Goal: Task Accomplishment & Management: Complete application form

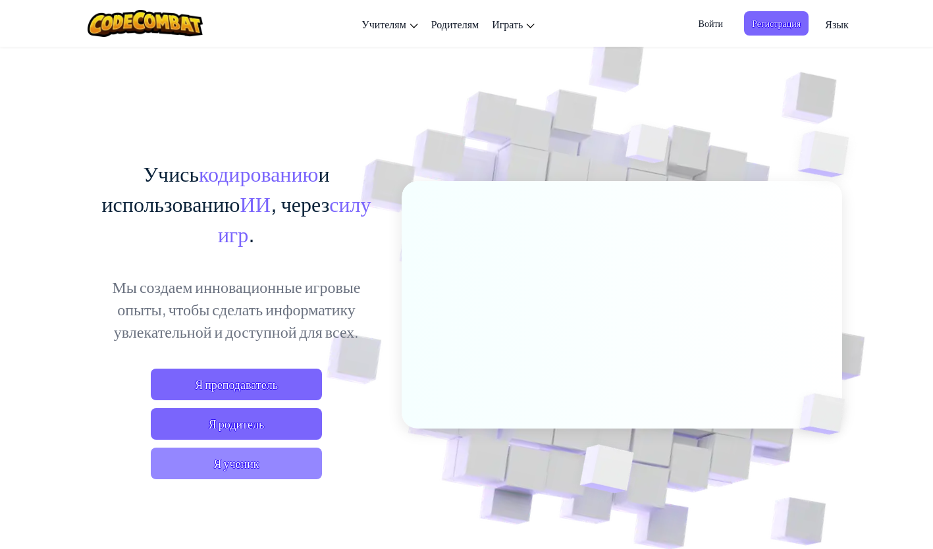
click at [230, 464] on span "Я ученик" at bounding box center [236, 464] width 171 height 32
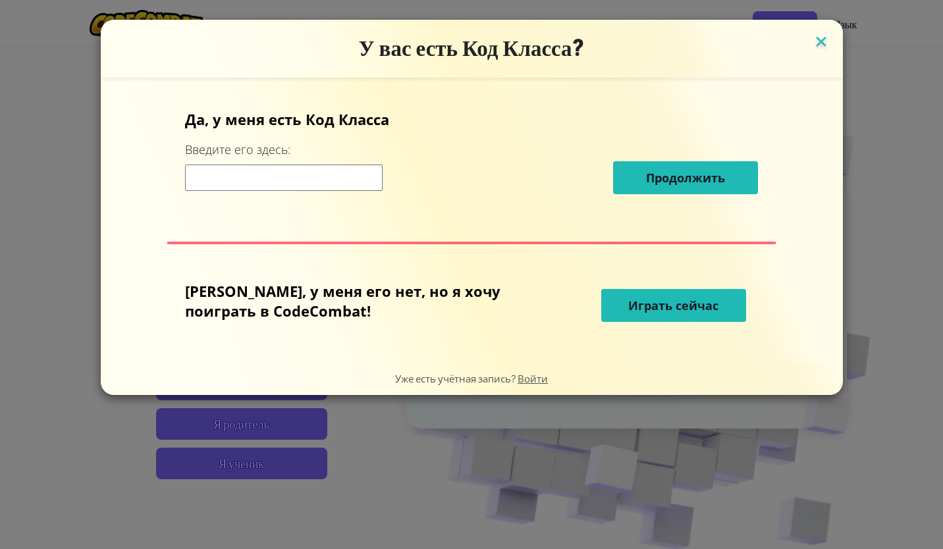
click at [813, 45] on img at bounding box center [821, 43] width 17 height 20
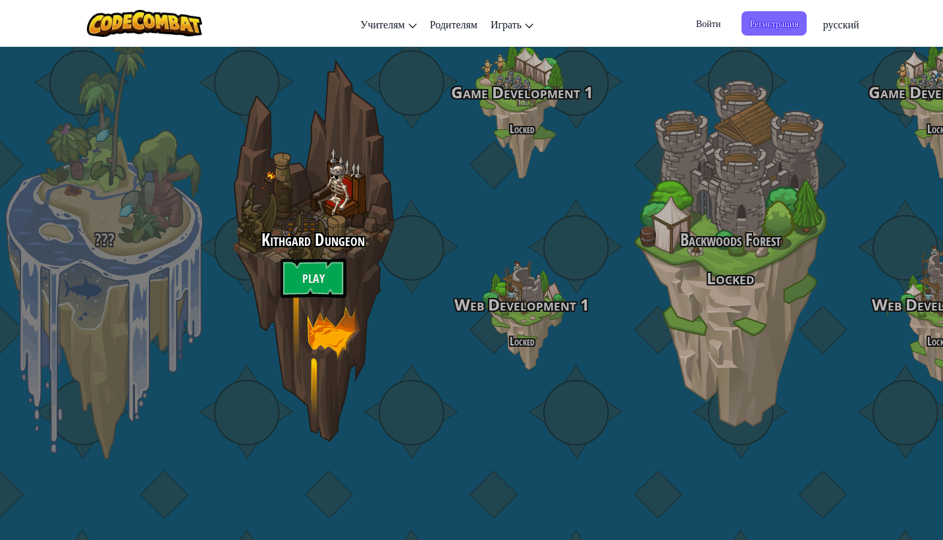
select select "ru"
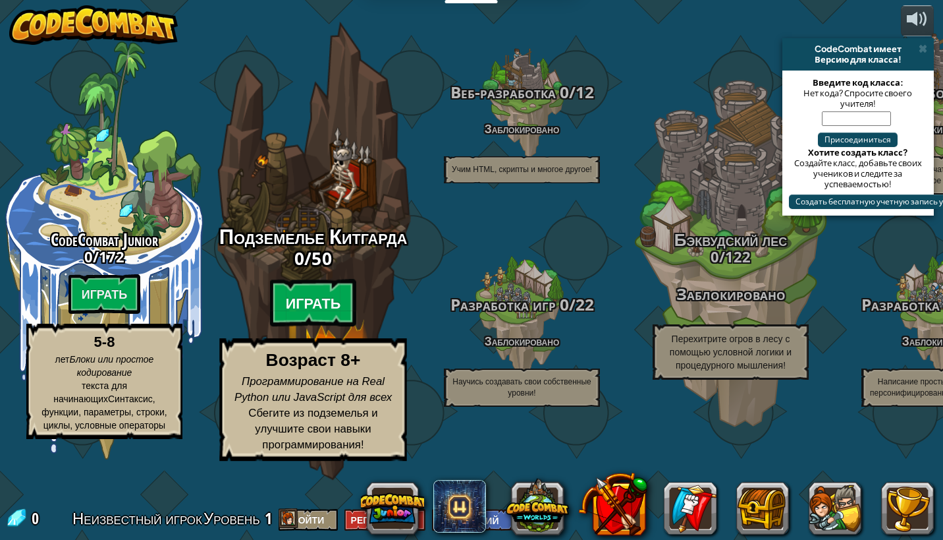
click at [302, 327] on btn "Играть" at bounding box center [313, 302] width 87 height 47
select select "ru"
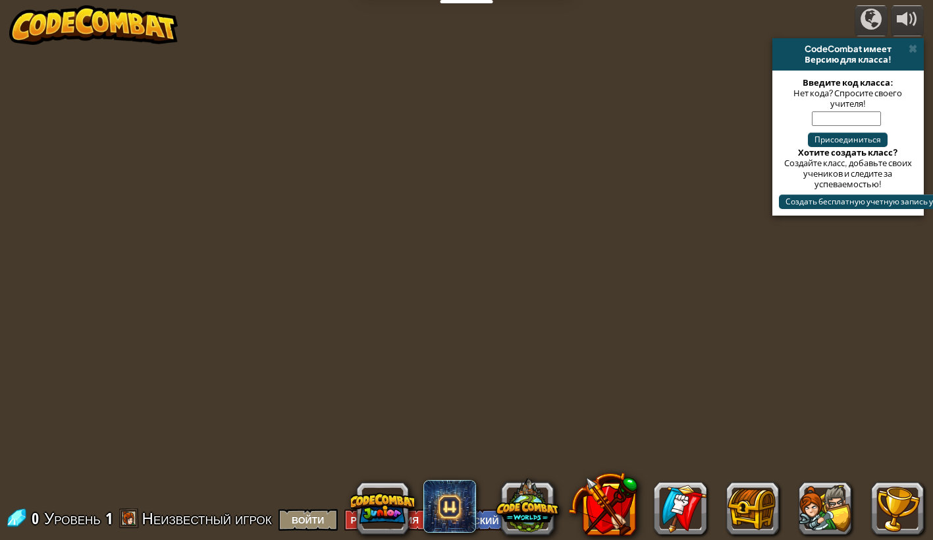
select select "ru"
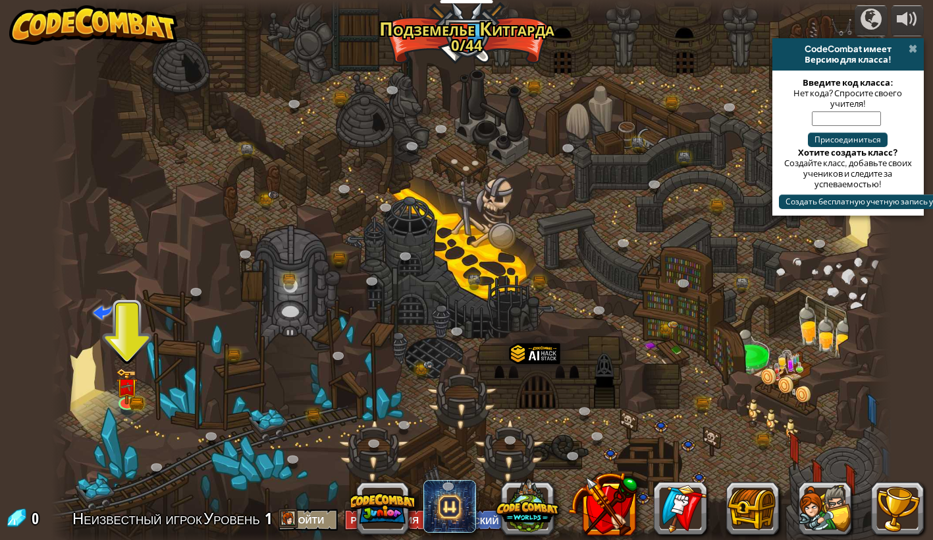
click at [912, 48] on span at bounding box center [913, 48] width 9 height 11
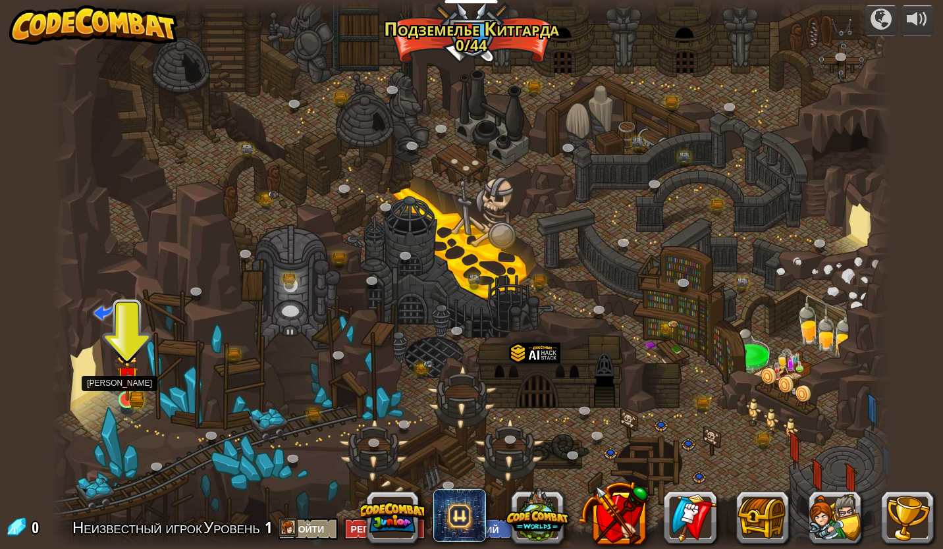
click at [130, 389] on img at bounding box center [128, 378] width 22 height 48
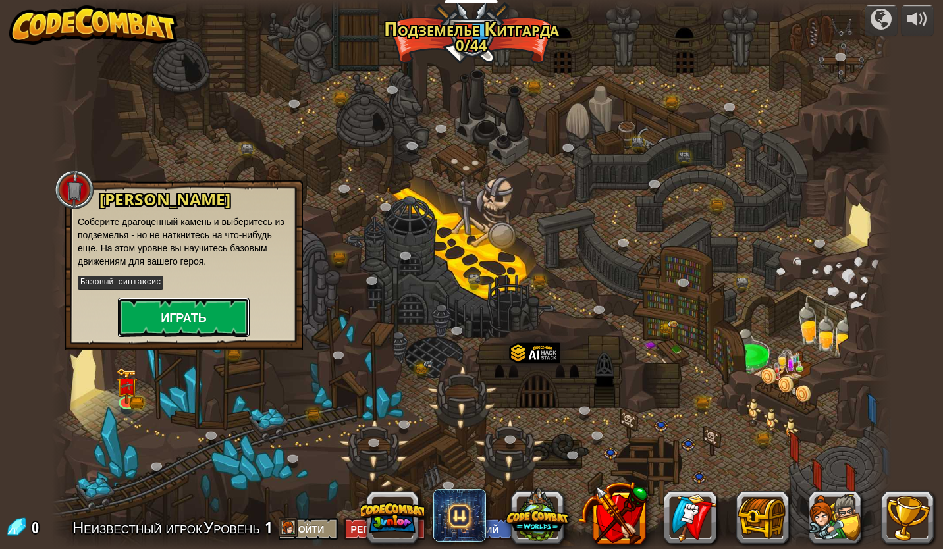
click at [190, 321] on button "Играть" at bounding box center [184, 318] width 132 height 40
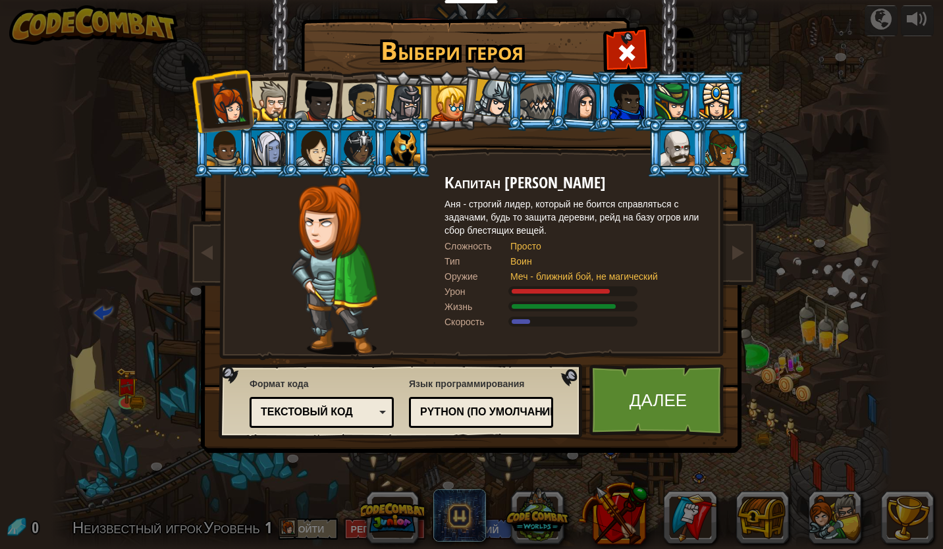
click at [279, 92] on div at bounding box center [272, 101] width 40 height 40
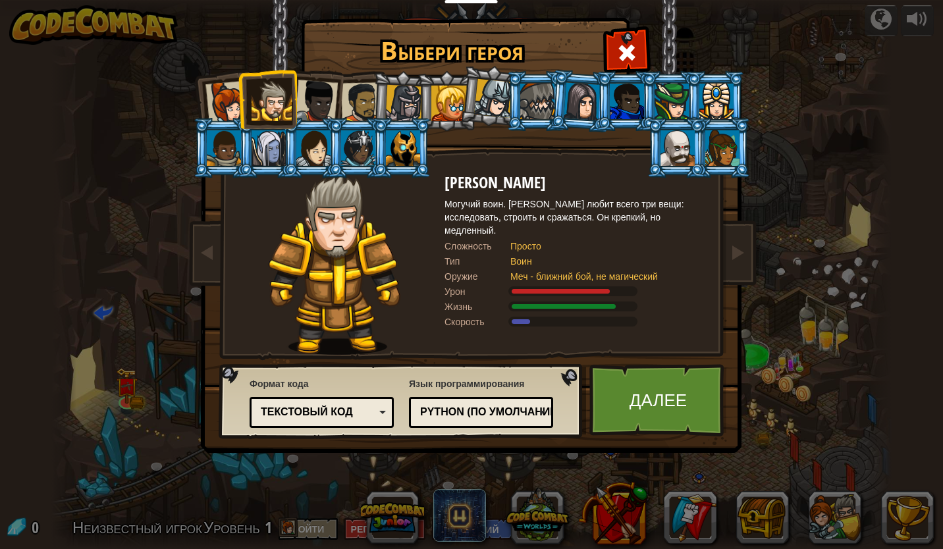
click at [232, 111] on div at bounding box center [227, 102] width 43 height 43
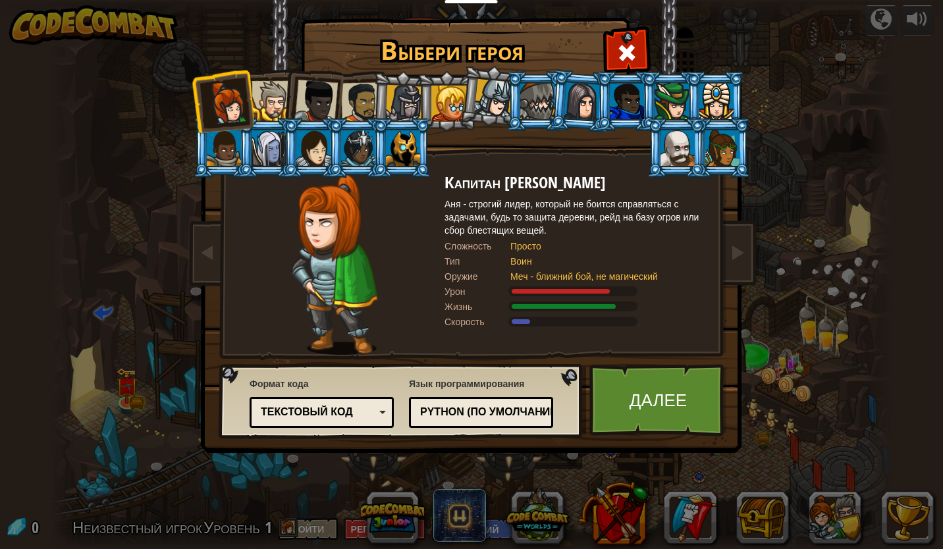
click at [381, 416] on div "Текстовый код" at bounding box center [321, 412] width 127 height 20
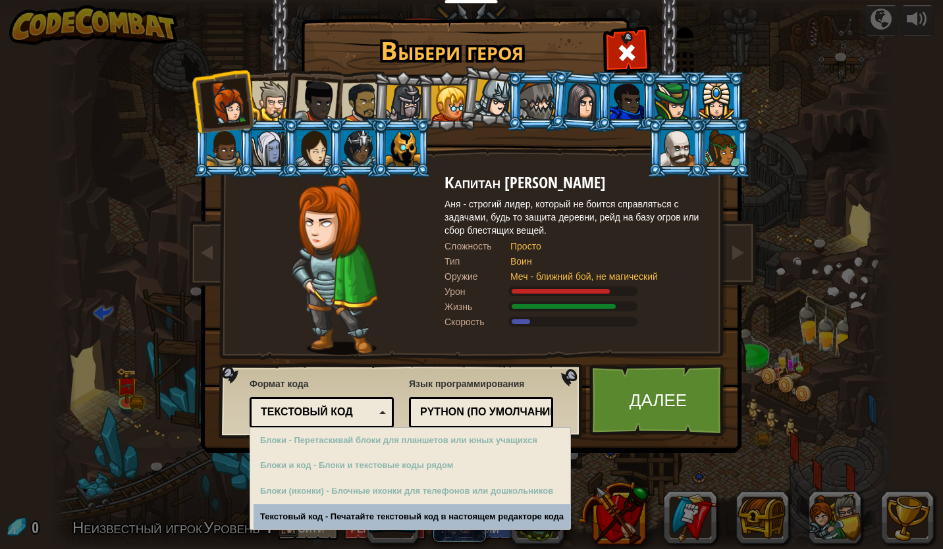
click at [381, 416] on div "Текстовый код" at bounding box center [321, 412] width 127 height 20
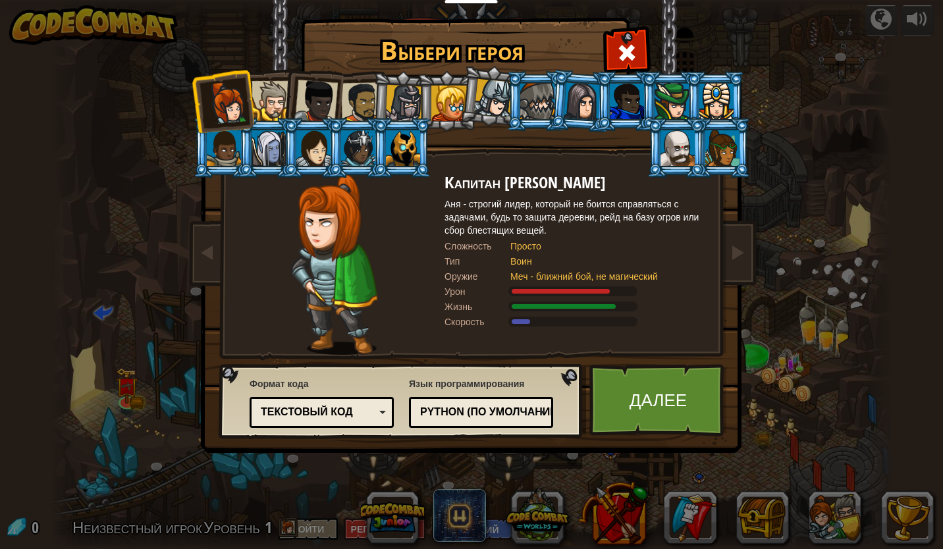
click at [280, 93] on div at bounding box center [272, 101] width 40 height 40
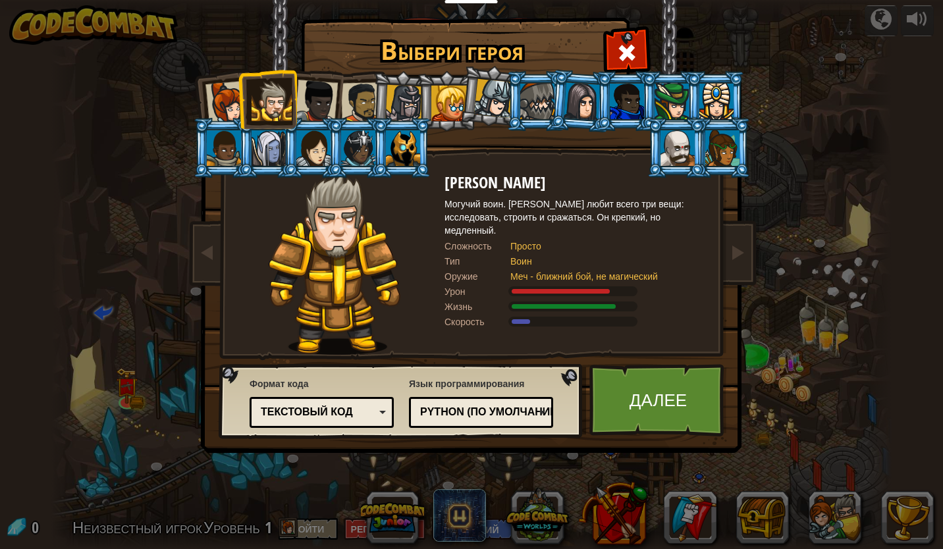
click at [310, 100] on div at bounding box center [315, 101] width 43 height 43
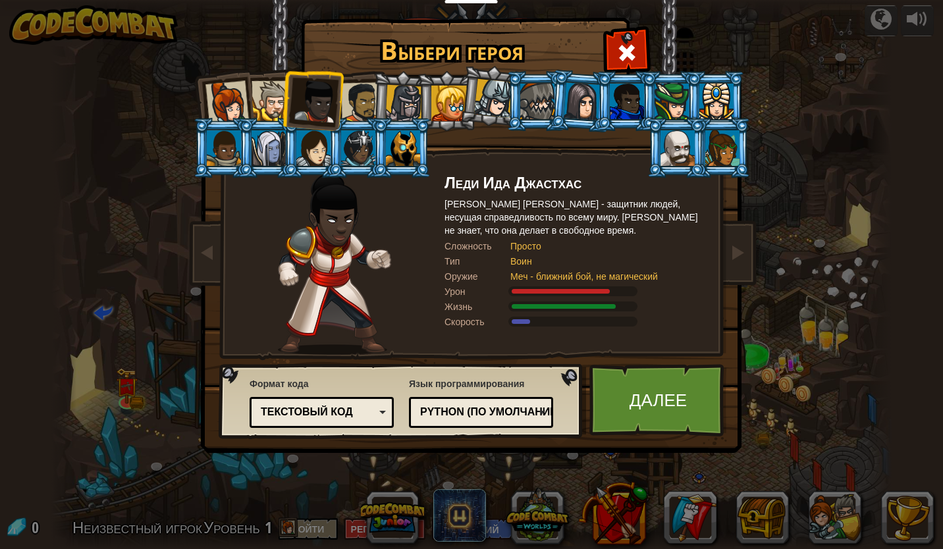
click at [366, 107] on div at bounding box center [361, 102] width 41 height 41
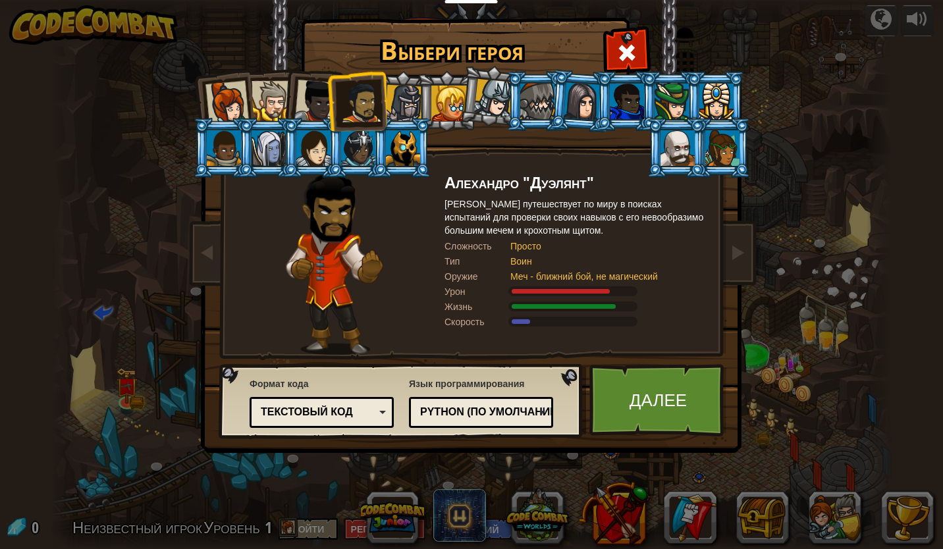
click at [408, 95] on div at bounding box center [404, 104] width 38 height 38
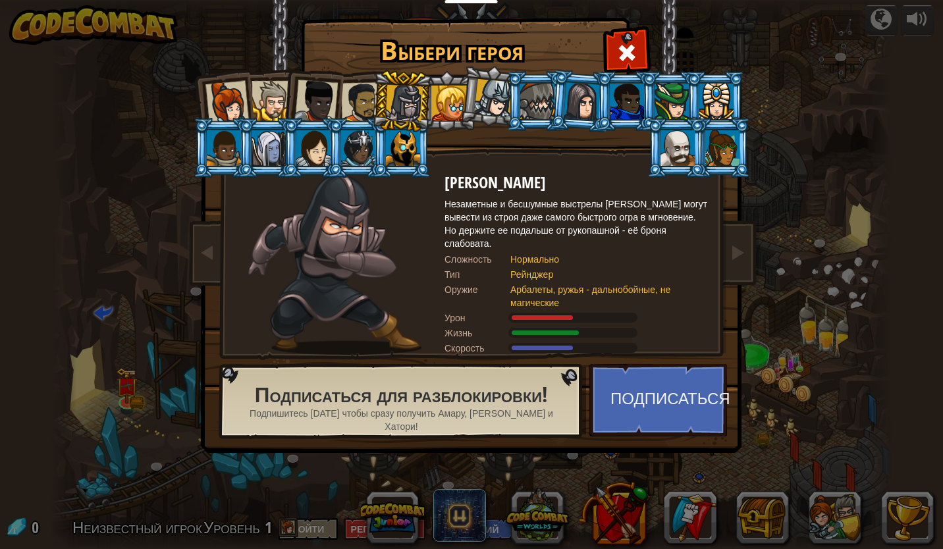
click at [453, 113] on div at bounding box center [449, 104] width 36 height 36
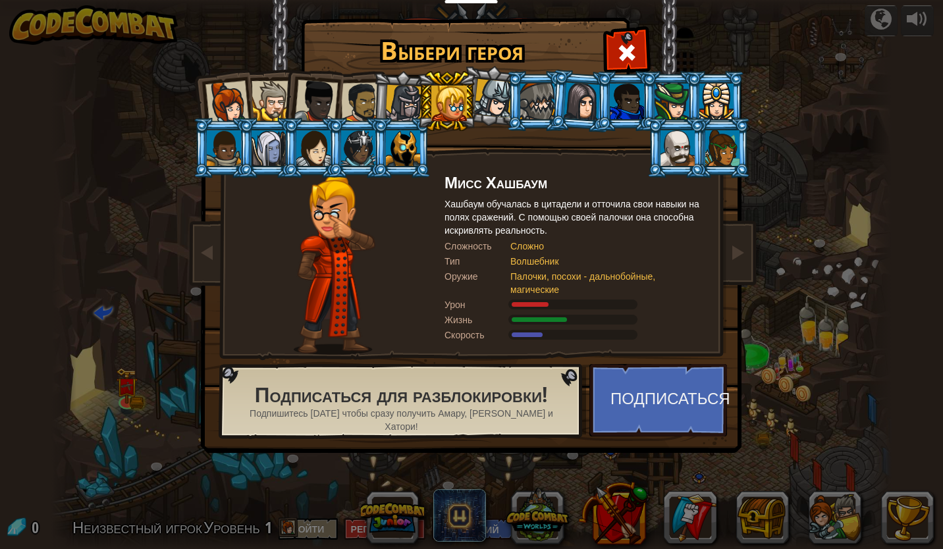
click at [483, 94] on div at bounding box center [493, 98] width 39 height 39
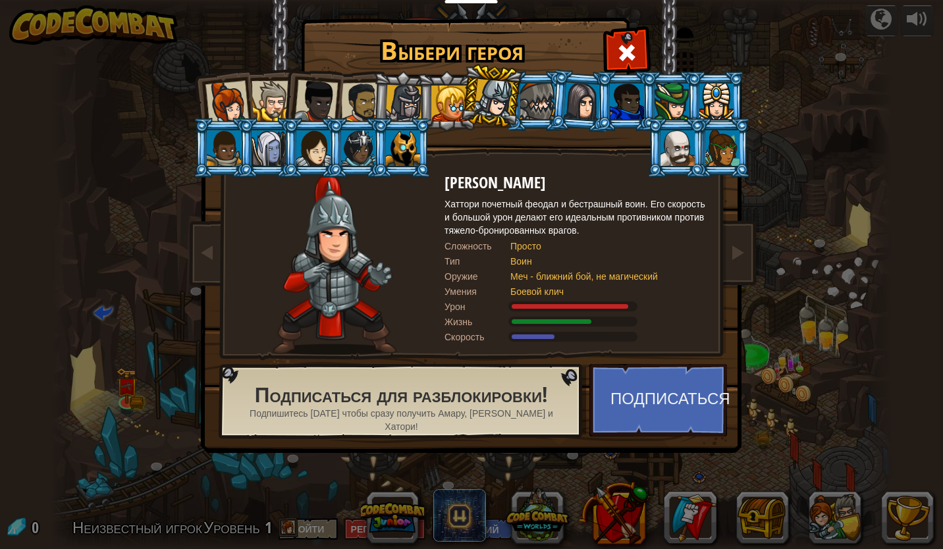
click at [524, 100] on div at bounding box center [537, 102] width 34 height 36
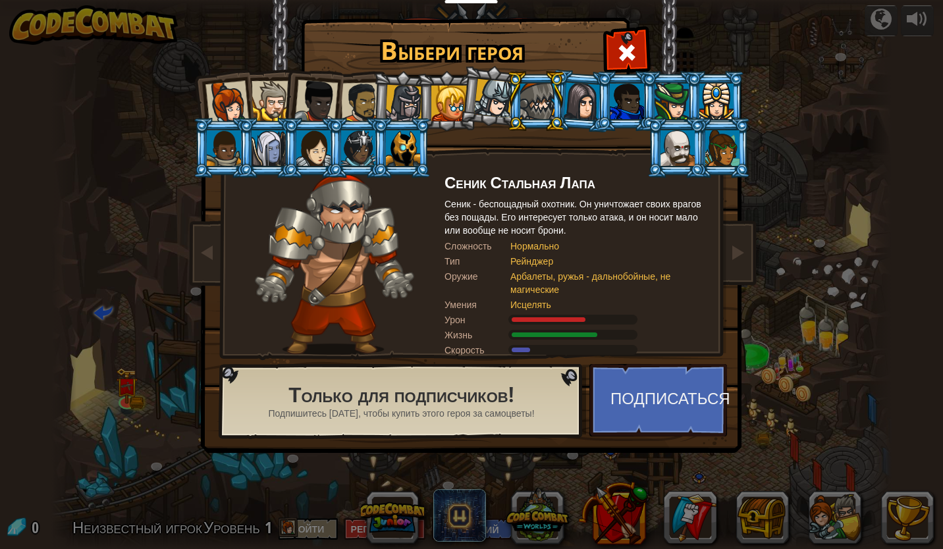
click at [571, 115] on div at bounding box center [582, 101] width 37 height 38
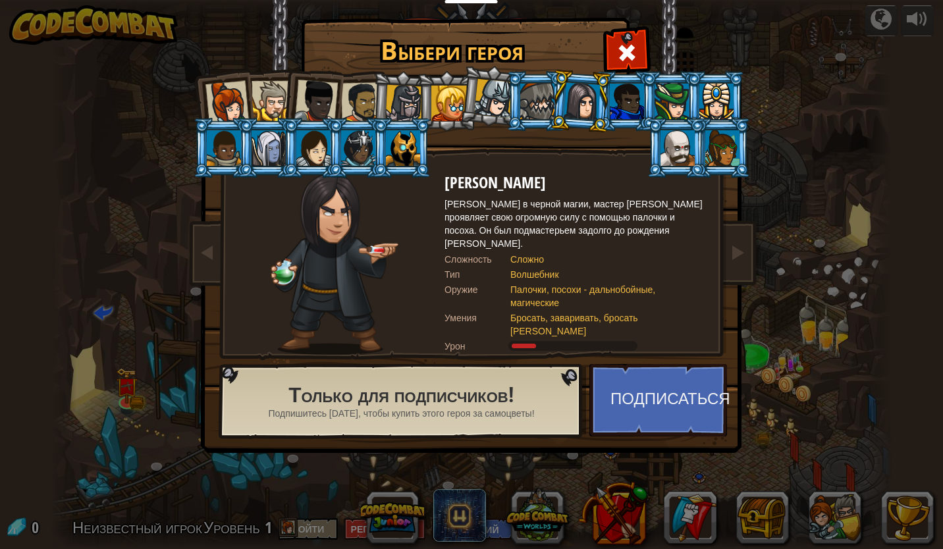
click at [619, 103] on div at bounding box center [627, 102] width 34 height 36
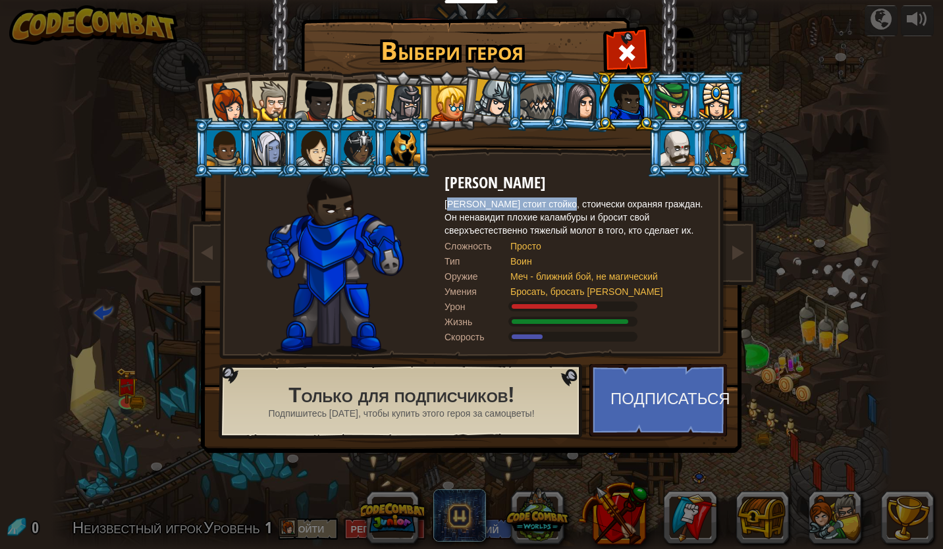
drag, startPoint x: 451, startPoint y: 197, endPoint x: 566, endPoint y: 205, distance: 114.9
click at [566, 205] on div "Гордон Стойкий Гордон Стойкий стоит стойко, стоически охраняя граждан. Он ненав…" at bounding box center [576, 264] width 263 height 181
drag, startPoint x: 566, startPoint y: 205, endPoint x: 695, endPoint y: 247, distance: 135.8
click at [695, 247] on div "Сложность Просто" at bounding box center [576, 246] width 263 height 13
click at [676, 110] on div at bounding box center [672, 102] width 34 height 36
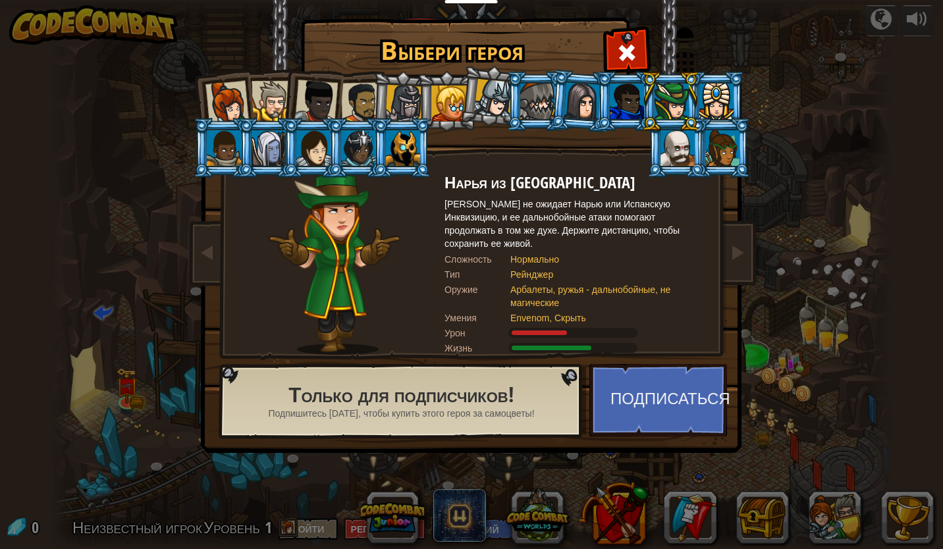
click at [721, 97] on div at bounding box center [717, 102] width 34 height 36
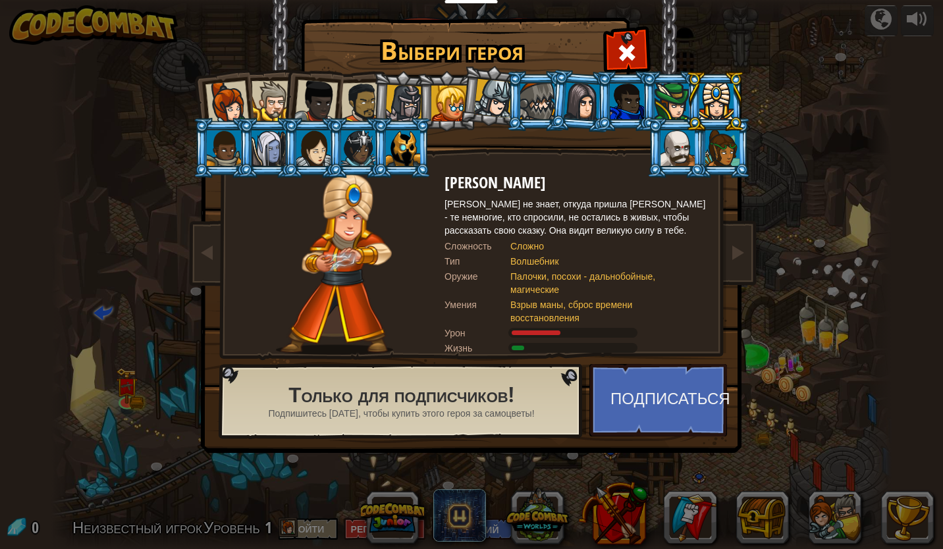
click at [715, 160] on div at bounding box center [723, 148] width 34 height 36
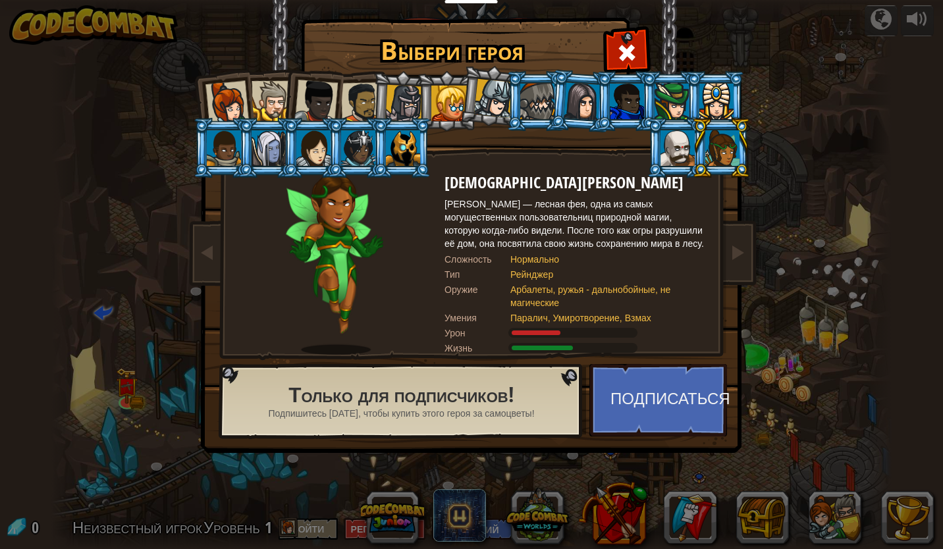
click at [668, 158] on div at bounding box center [678, 148] width 34 height 36
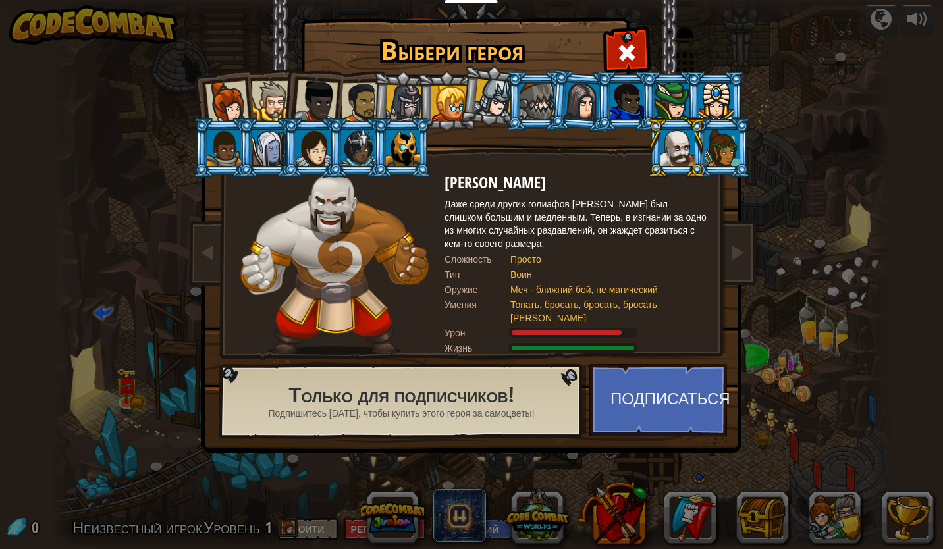
click at [225, 138] on div at bounding box center [224, 148] width 34 height 36
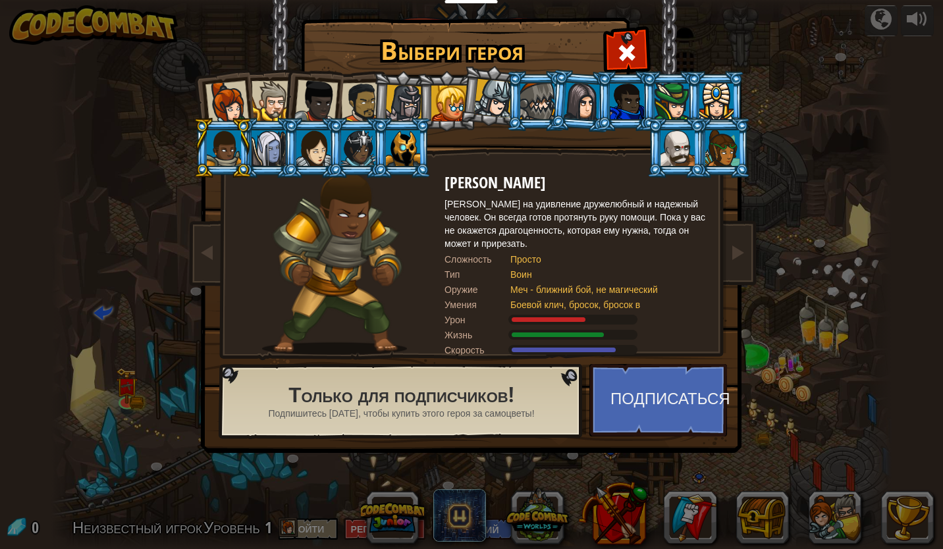
click at [251, 148] on li at bounding box center [222, 148] width 59 height 60
click at [266, 150] on div at bounding box center [269, 148] width 34 height 36
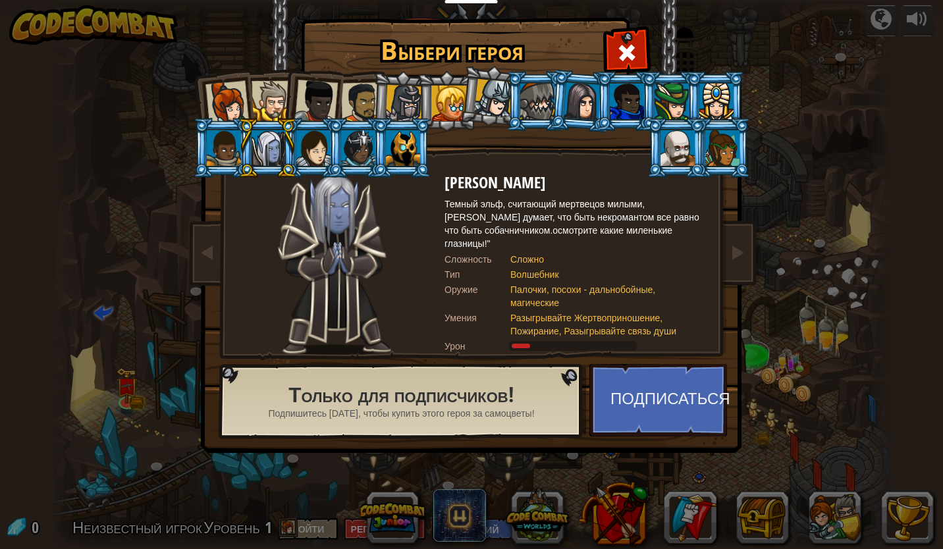
click at [321, 152] on div at bounding box center [313, 148] width 34 height 36
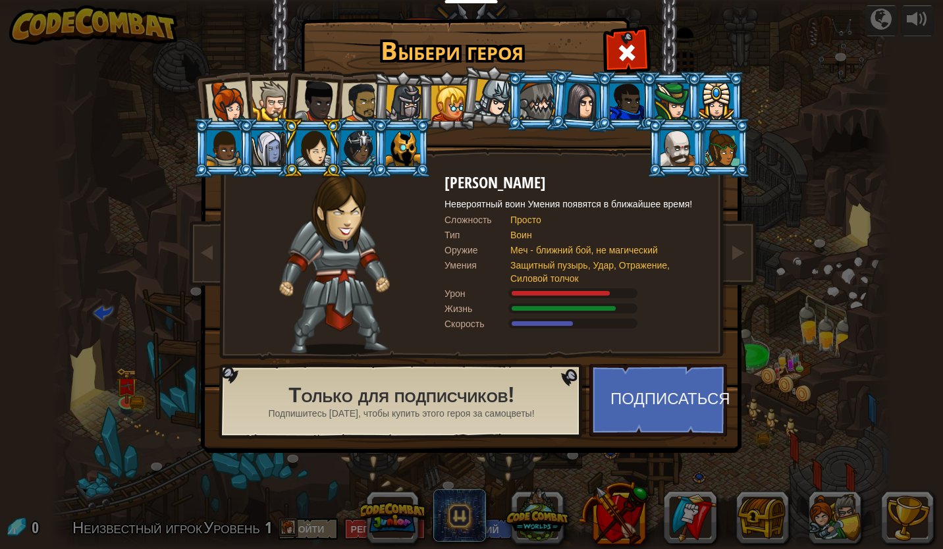
click at [358, 153] on div at bounding box center [358, 148] width 34 height 36
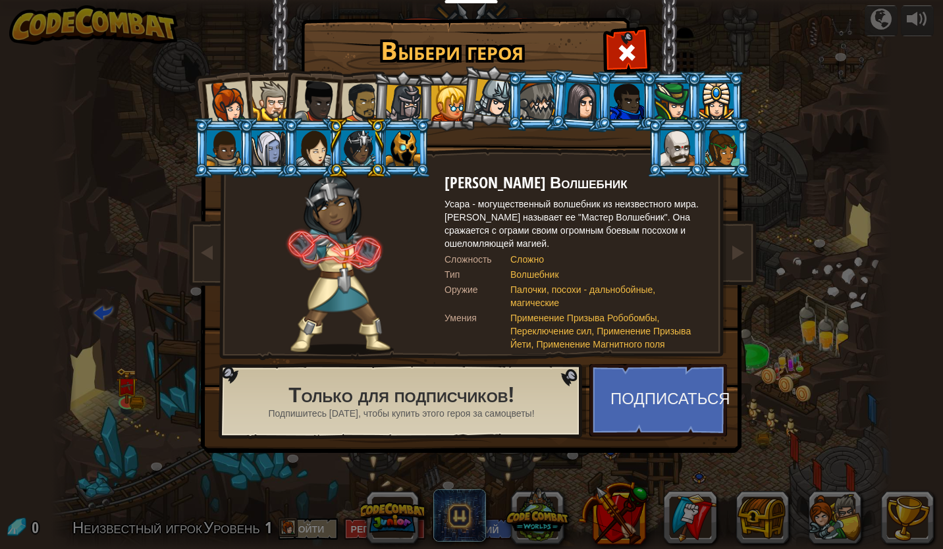
click at [367, 150] on div at bounding box center [358, 148] width 34 height 36
click at [307, 152] on div at bounding box center [313, 148] width 34 height 36
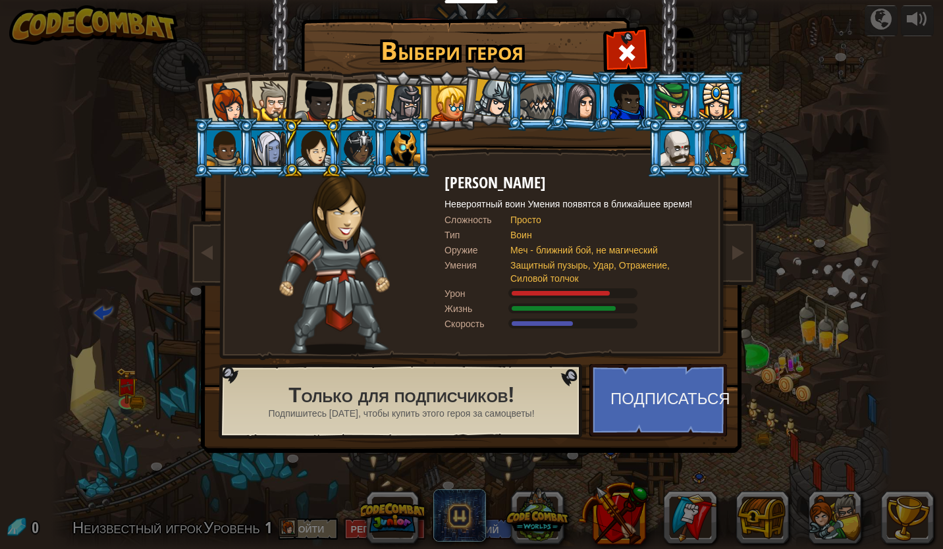
click at [393, 152] on div at bounding box center [403, 148] width 34 height 36
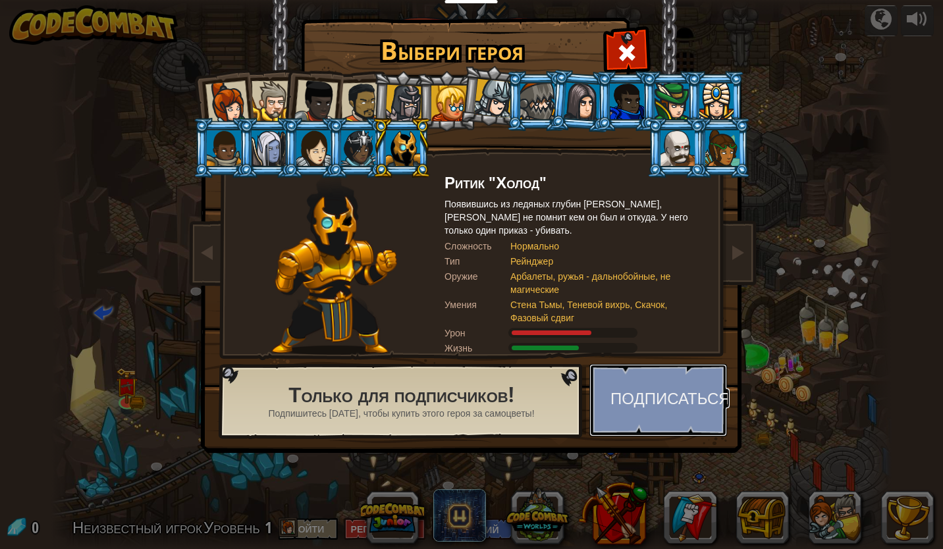
click at [706, 391] on button "Подписаться" at bounding box center [659, 400] width 138 height 72
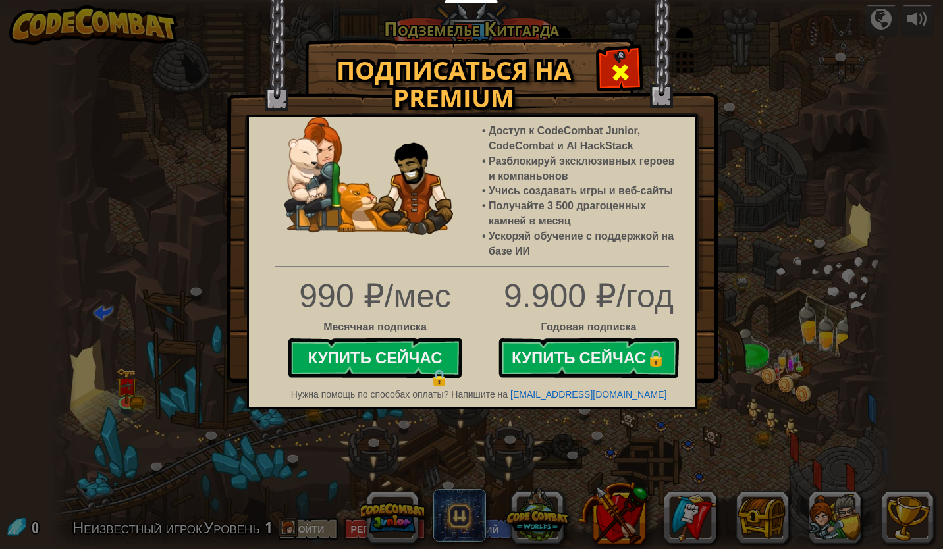
click at [607, 77] on div at bounding box center [620, 71] width 42 height 42
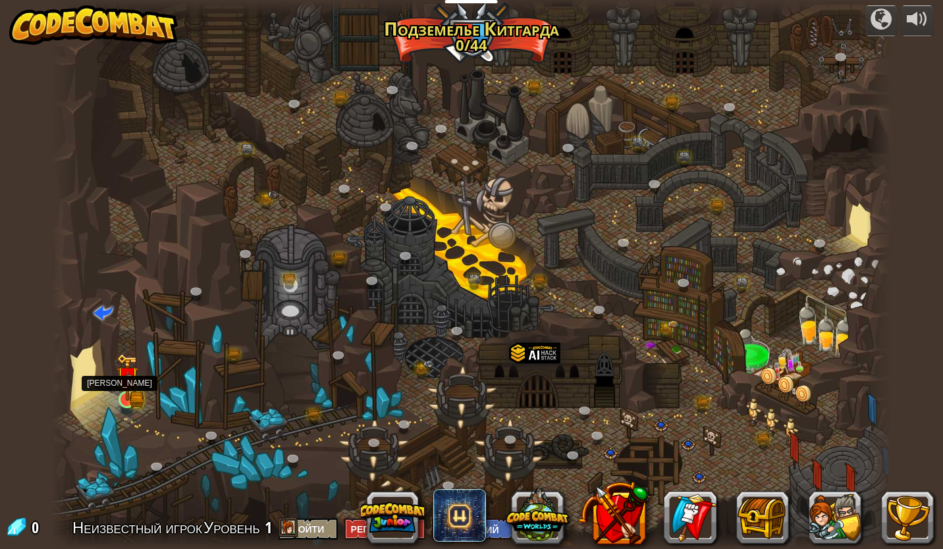
click at [125, 385] on img at bounding box center [127, 378] width 13 height 13
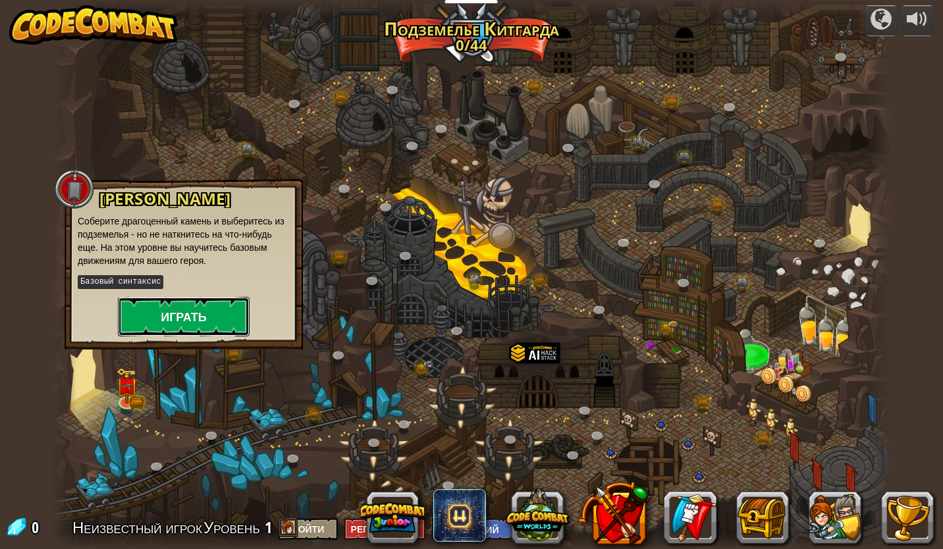
click at [206, 310] on button "Играть" at bounding box center [184, 317] width 132 height 40
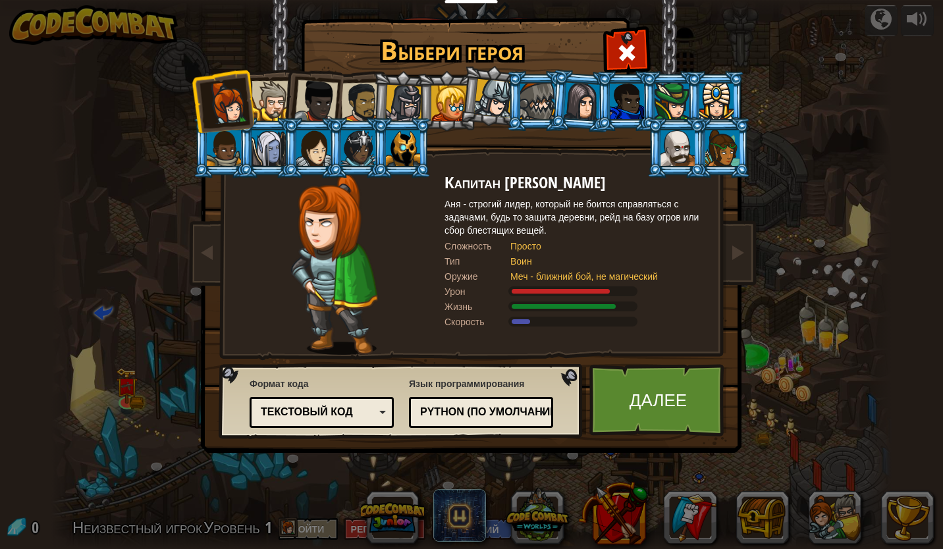
click at [404, 106] on div at bounding box center [404, 104] width 38 height 38
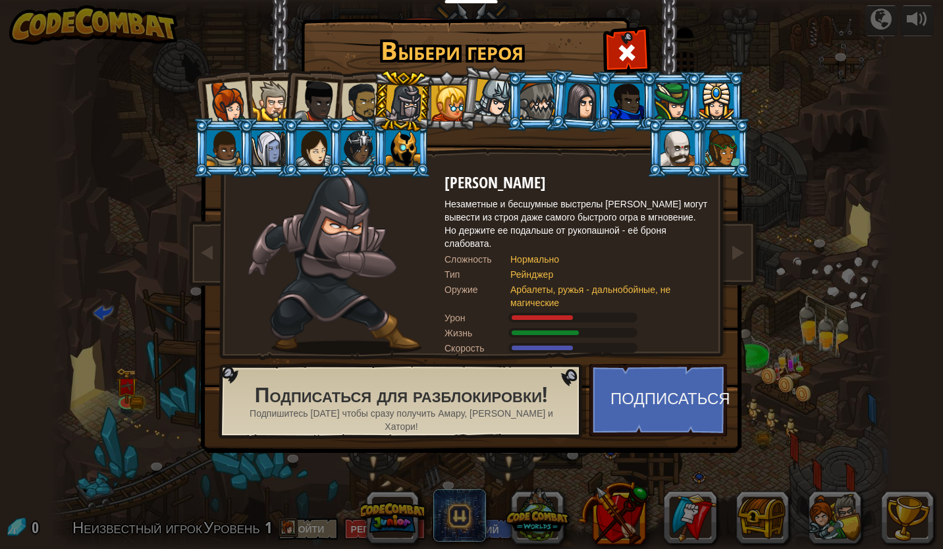
click at [369, 97] on div at bounding box center [361, 102] width 41 height 41
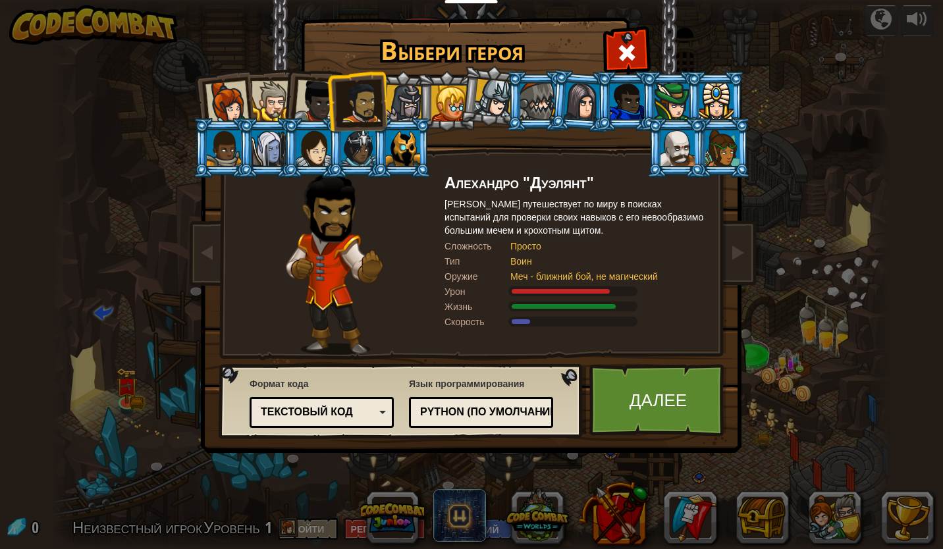
click at [315, 93] on div at bounding box center [315, 101] width 43 height 43
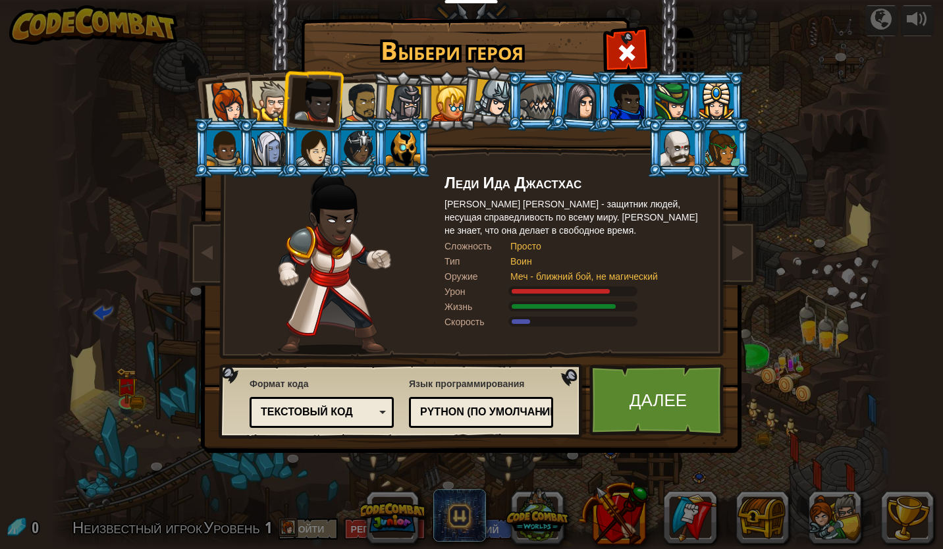
click at [354, 92] on div at bounding box center [361, 102] width 41 height 41
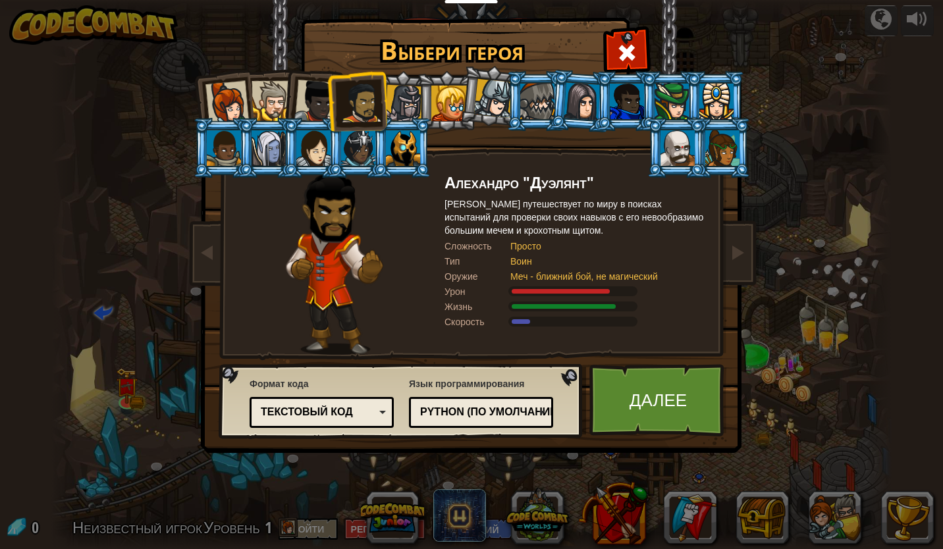
click at [320, 99] on div at bounding box center [315, 101] width 43 height 43
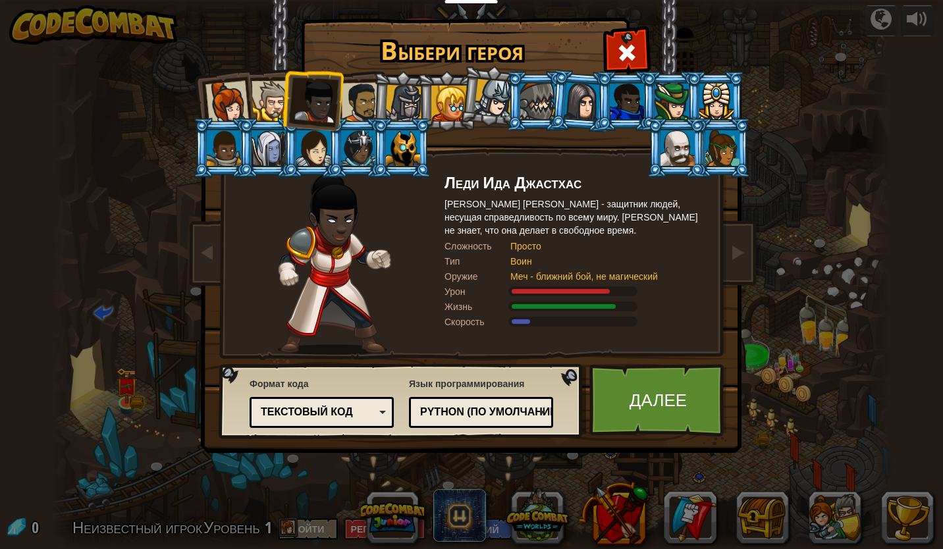
click at [281, 103] on div at bounding box center [272, 101] width 40 height 40
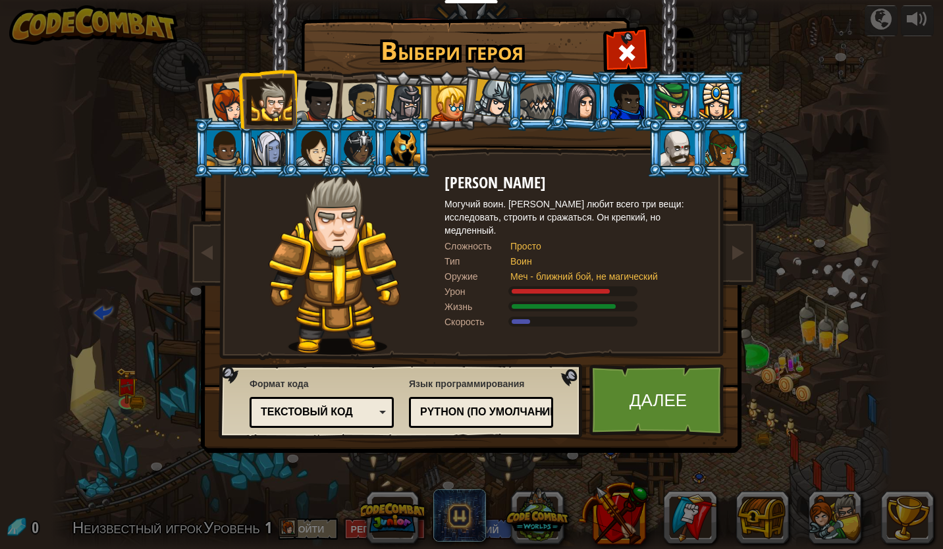
click at [235, 99] on div at bounding box center [227, 102] width 43 height 43
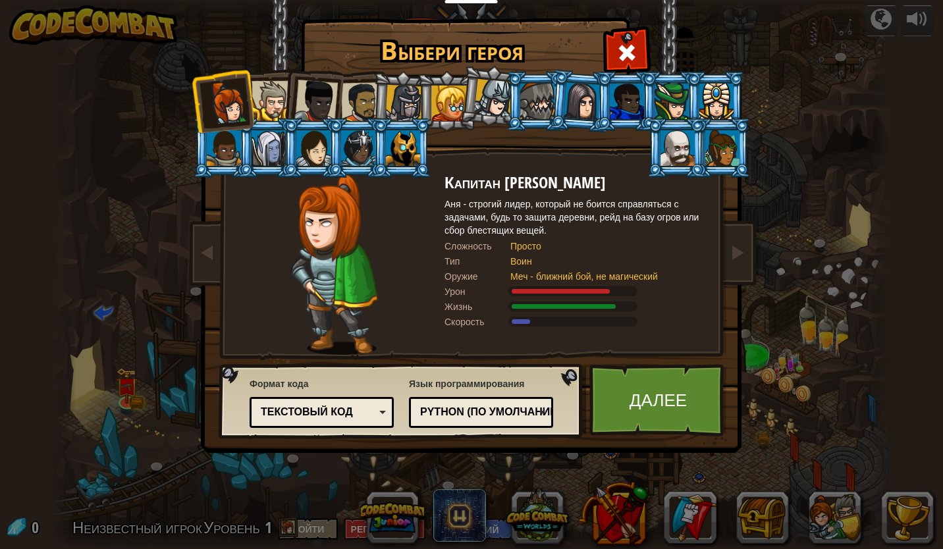
click at [269, 91] on div at bounding box center [272, 101] width 40 height 40
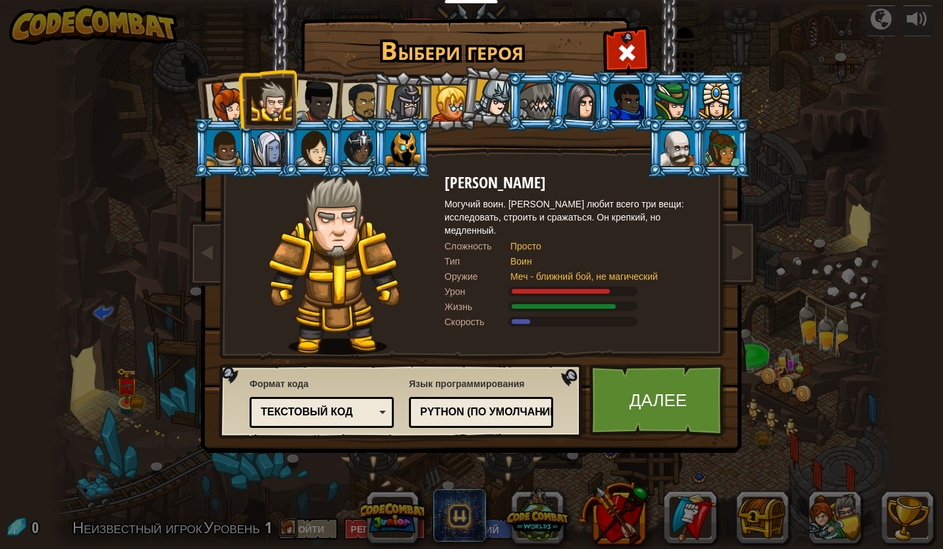
click at [308, 95] on div at bounding box center [315, 101] width 43 height 43
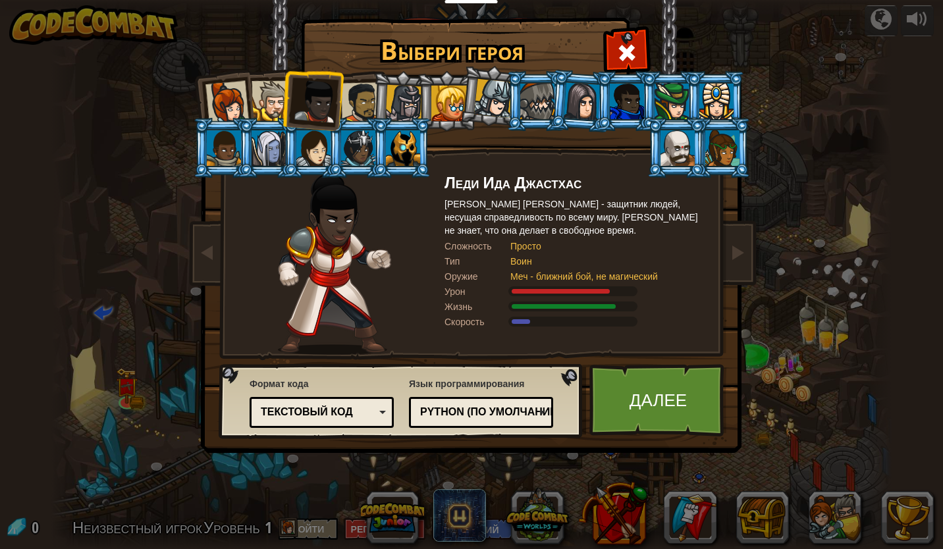
click at [355, 103] on div at bounding box center [361, 102] width 41 height 41
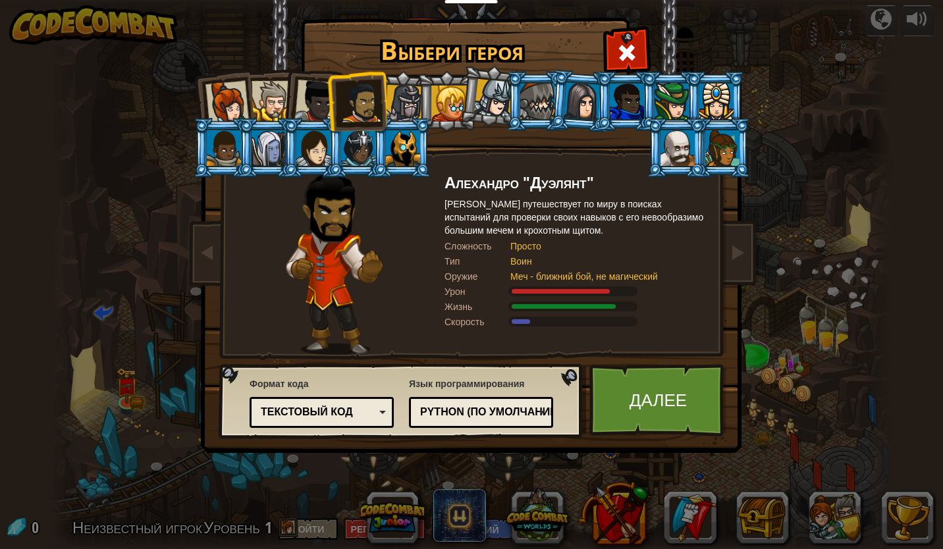
click at [315, 109] on div at bounding box center [315, 101] width 43 height 43
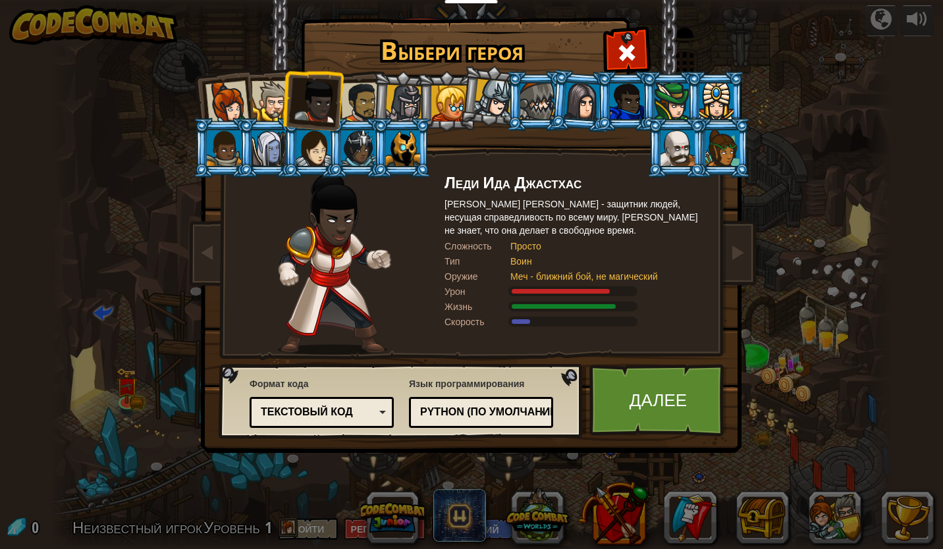
click at [279, 104] on div at bounding box center [272, 101] width 40 height 40
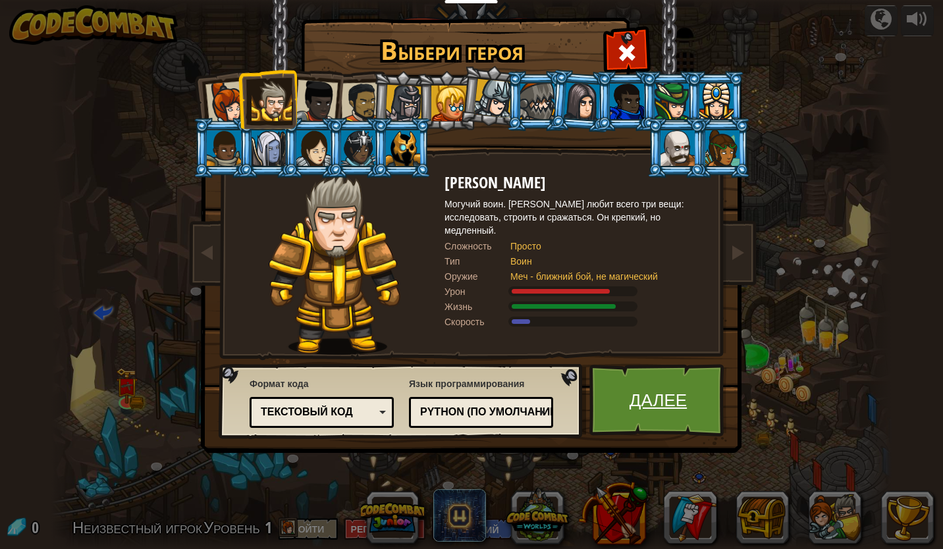
click at [677, 388] on link "Далее" at bounding box center [659, 400] width 138 height 72
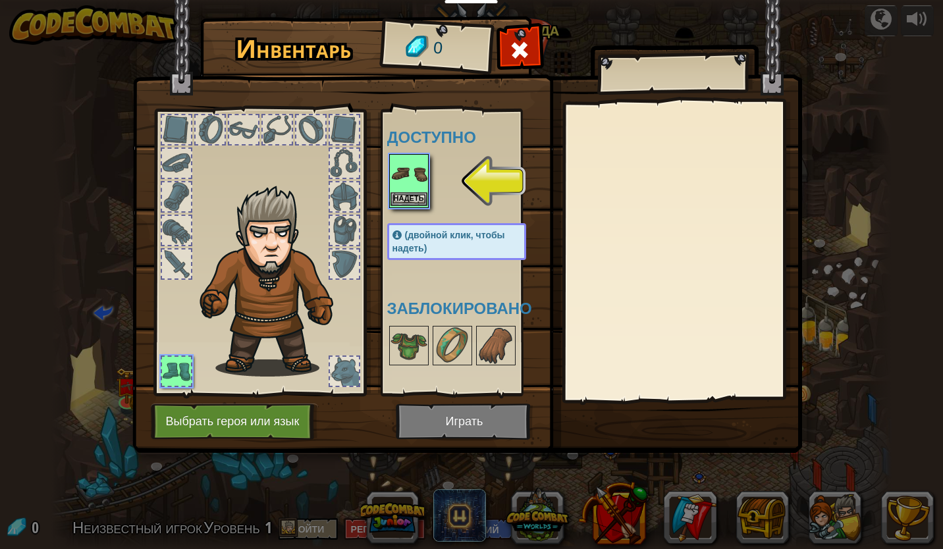
click at [406, 170] on img at bounding box center [409, 173] width 37 height 37
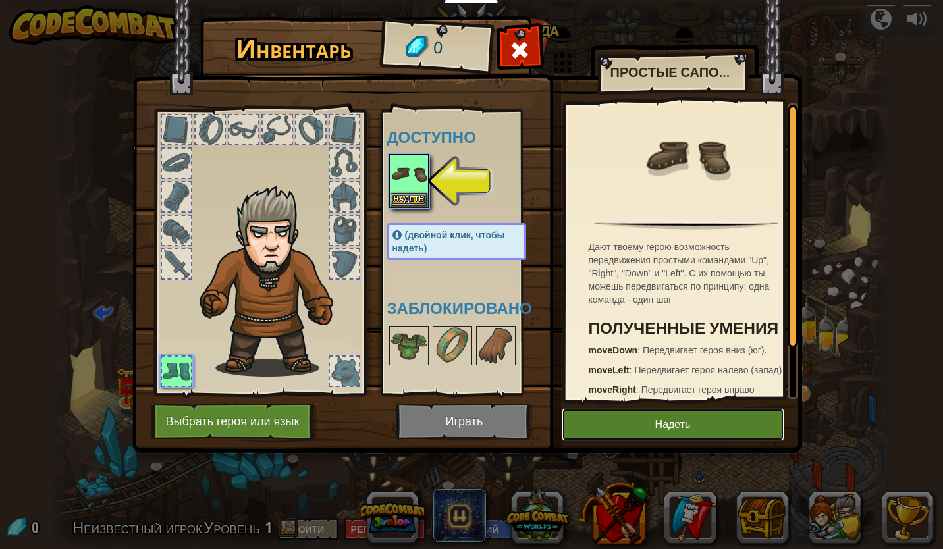
click at [679, 422] on button "Надеть" at bounding box center [673, 424] width 223 height 33
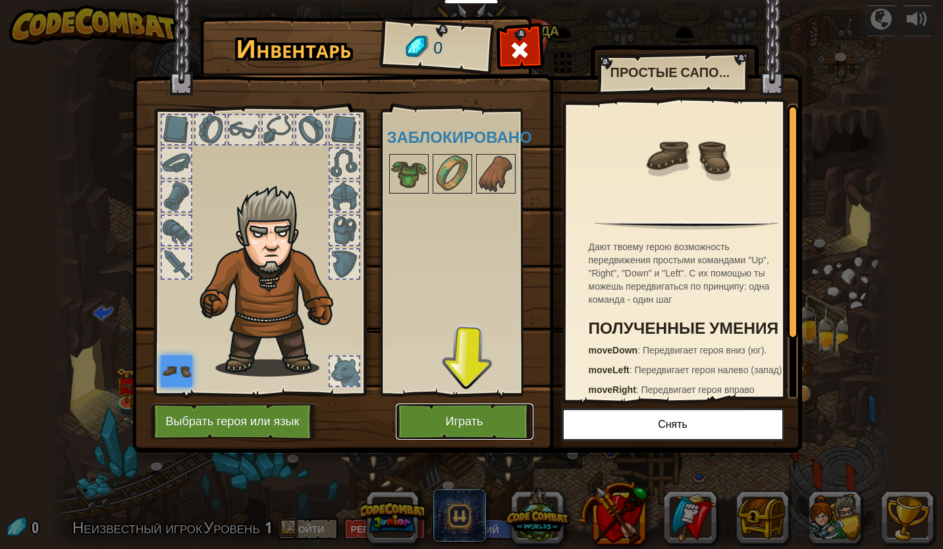
click at [472, 422] on button "Играть" at bounding box center [465, 422] width 138 height 36
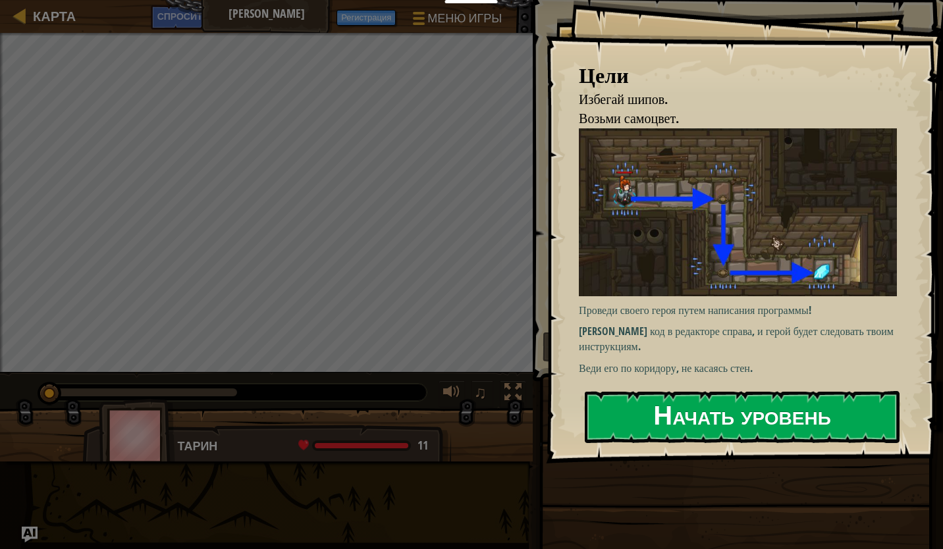
click at [635, 415] on button "Начать уровень" at bounding box center [742, 417] width 315 height 52
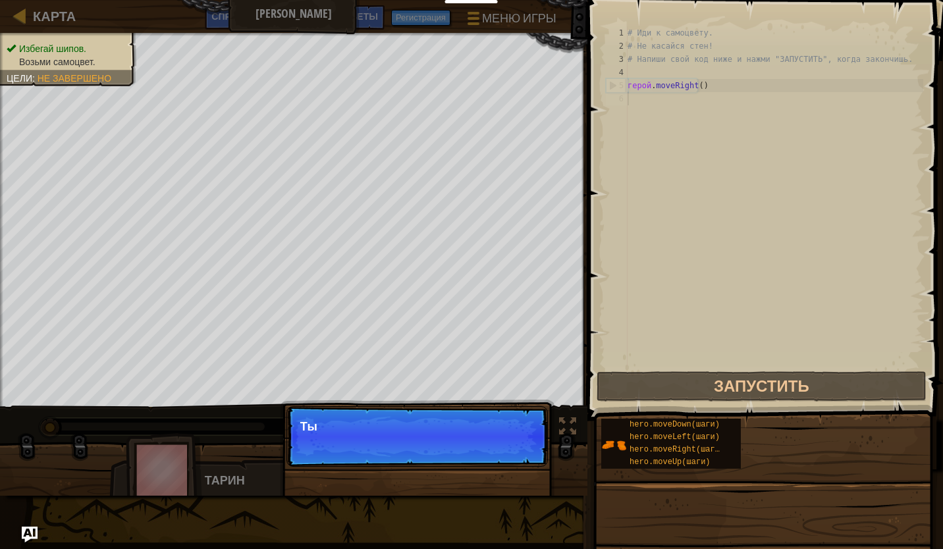
click at [487, 444] on p "Пропуск (Esc) Продолжить Ты" at bounding box center [418, 436] width 262 height 61
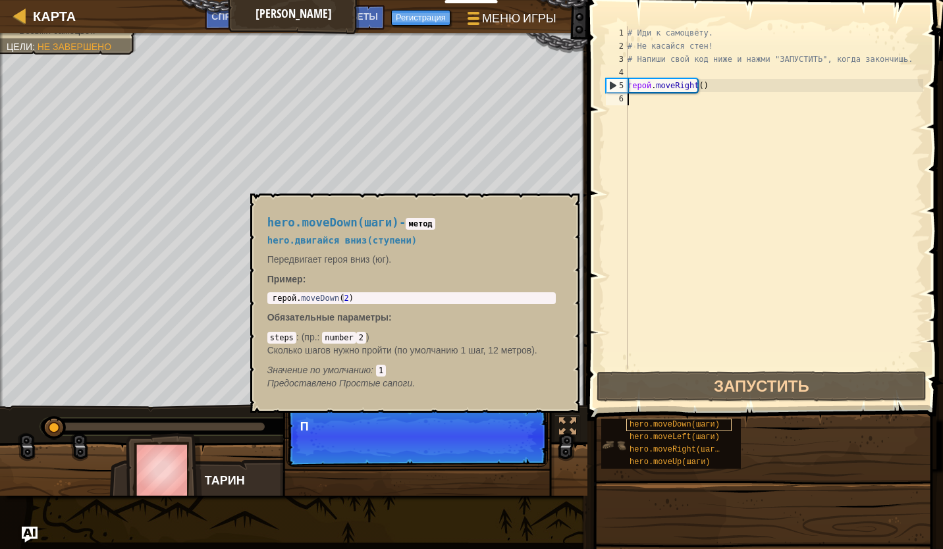
scroll to position [6, 0]
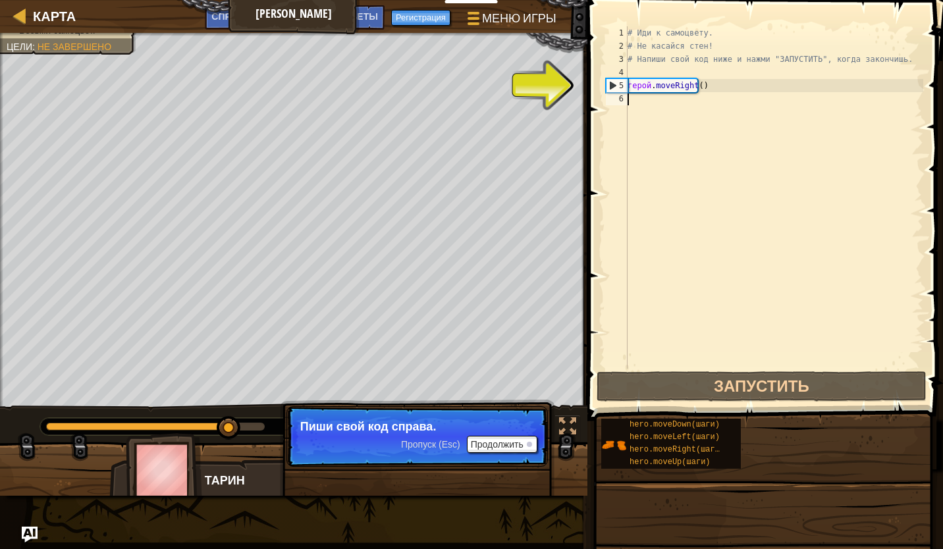
click at [612, 83] on div "5" at bounding box center [617, 85] width 21 height 13
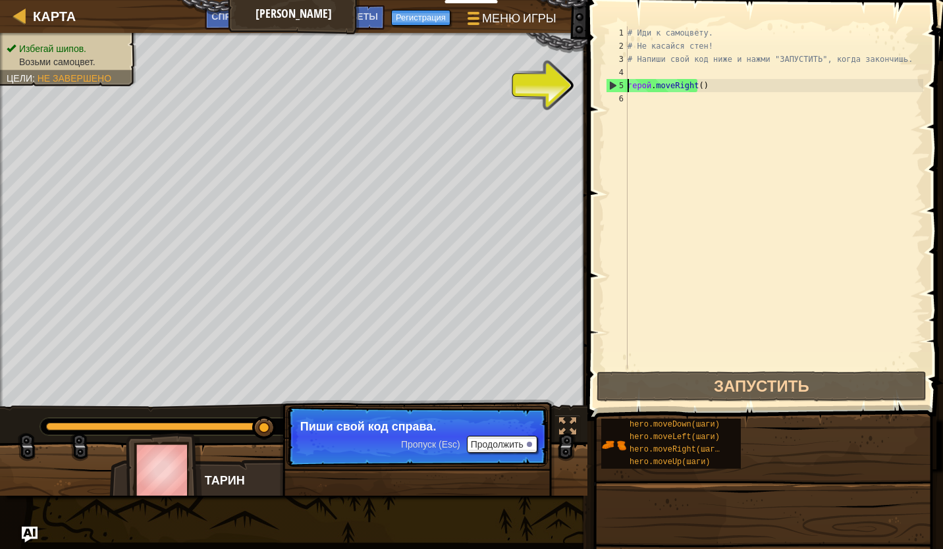
click at [610, 83] on div "5" at bounding box center [617, 85] width 21 height 13
click at [698, 86] on div "# Иди к самоцвету. # Не касайся стен! # Напиши свой код ниже и нажми "ЗАПУСТИТЬ…" at bounding box center [774, 210] width 298 height 369
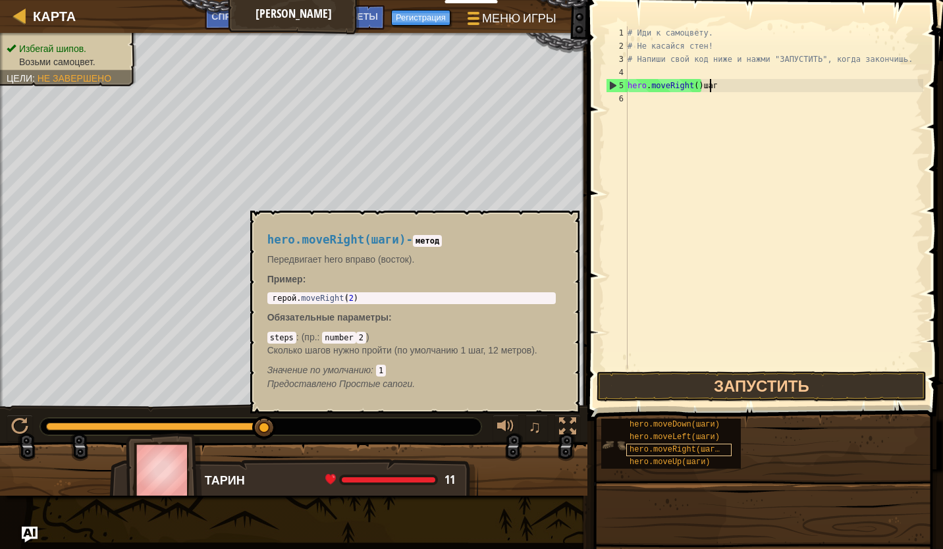
type textarea "hero.moveRight()шаги"
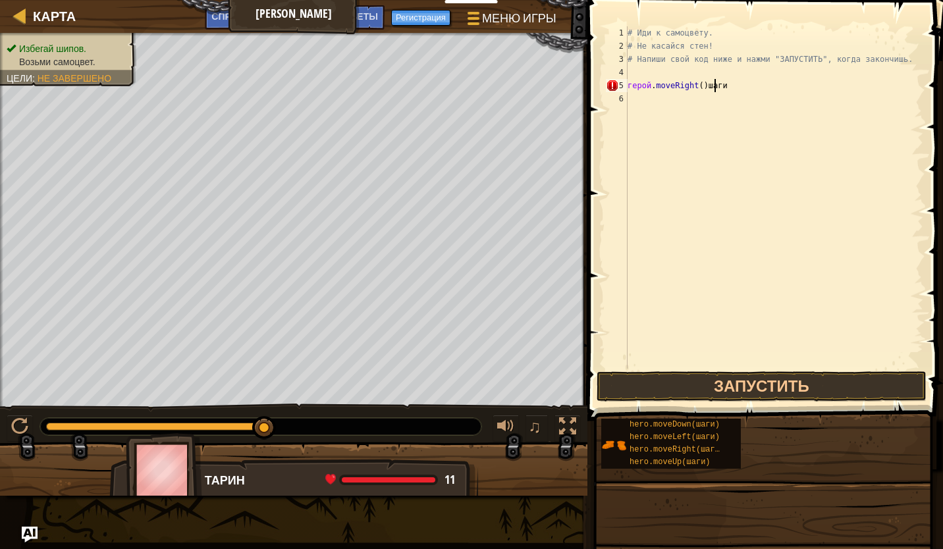
click at [736, 92] on div "# Иди к самоцвету. # Не касайся стен! # Напиши свой код ниже и нажми "ЗАПУСТИТЬ…" at bounding box center [774, 210] width 298 height 369
click at [715, 88] on div "# Иди к самоцвету. # Не касайся стен! # Напиши свой код ниже и нажми "ЗАПУСТИТЬ…" at bounding box center [774, 210] width 298 height 369
click at [722, 83] on div "# Иди к самоцвету. # Не касайся стен! # Напиши свой код ниже и нажми "ЗАПУСТИТЬ…" at bounding box center [774, 210] width 298 height 369
click at [717, 87] on div "# Иди к самоцвету. # Не касайся стен! # Напиши свой код ниже и нажми "ЗАПУСТИТЬ…" at bounding box center [774, 210] width 298 height 369
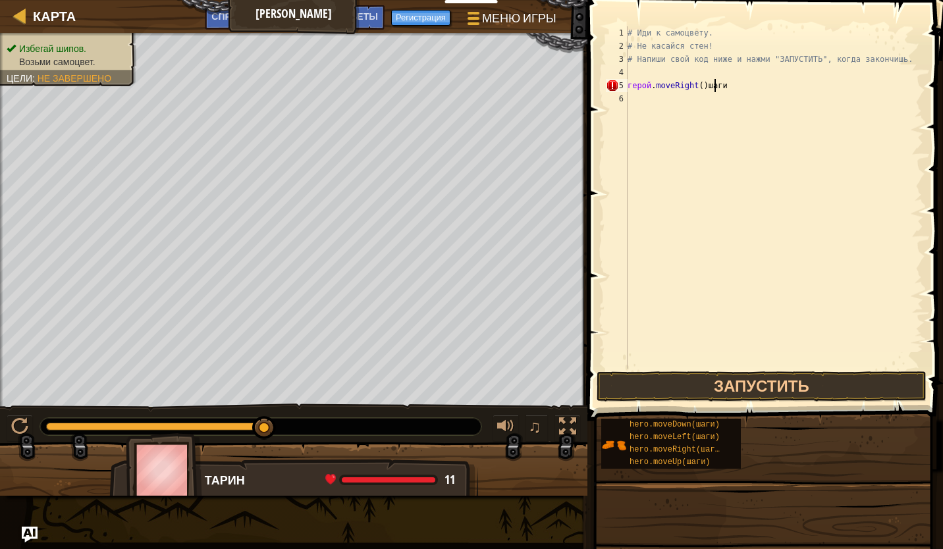
click at [719, 85] on div "# Иди к самоцвету. # Не касайся стен! # Напиши свой код ниже и нажми "ЗАПУСТИТЬ…" at bounding box center [774, 210] width 298 height 369
click at [719, 86] on div "# Иди к самоцвету. # Не касайся стен! # Напиши свой код ниже и нажми "ЗАПУСТИТЬ…" at bounding box center [774, 210] width 298 height 369
click at [719, 86] on div "# Иди к самоцвету. # Не касайся стен! # Напиши свой код ниже и нажми "ЗАПУСТИТЬ…" at bounding box center [774, 197] width 298 height 343
click at [718, 86] on div "# Иди к самоцвету. # Не касайся стен! # Напиши свой код ниже и нажми "ЗАПУСТИТЬ…" at bounding box center [774, 210] width 298 height 369
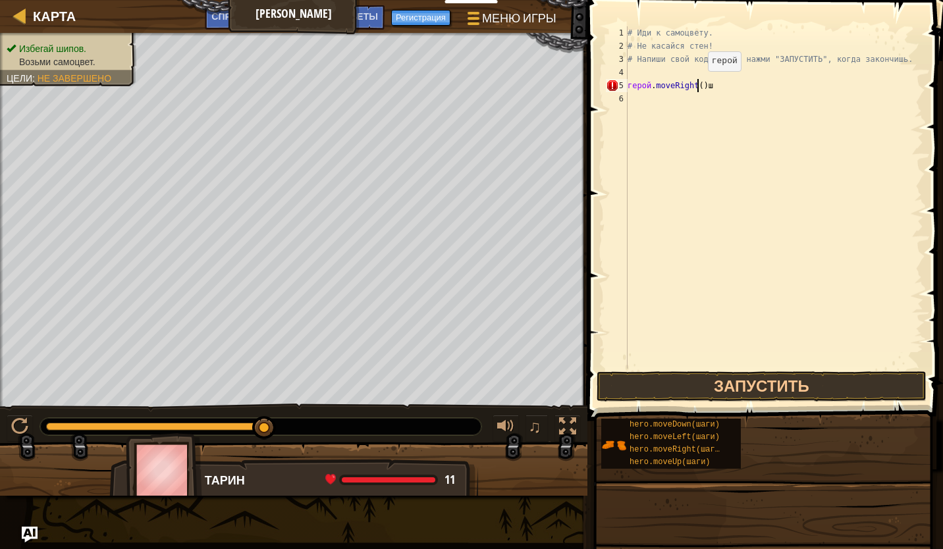
click at [696, 84] on div "# Иди к самоцвету. # Не касайся стен! # Напиши свой код ниже и нажми "ЗАПУСТИТЬ…" at bounding box center [774, 210] width 298 height 369
click at [696, 83] on div "# Иди к самоцвету. # Не касайся стен! # Напиши свой код ниже и нажми "ЗАПУСТИТЬ…" at bounding box center [774, 210] width 298 height 369
click at [696, 87] on div "# Иди к самоцвету. # Не касайся стен! # Напиши свой код ниже и нажми "ЗАПУСТИТЬ…" at bounding box center [774, 210] width 298 height 369
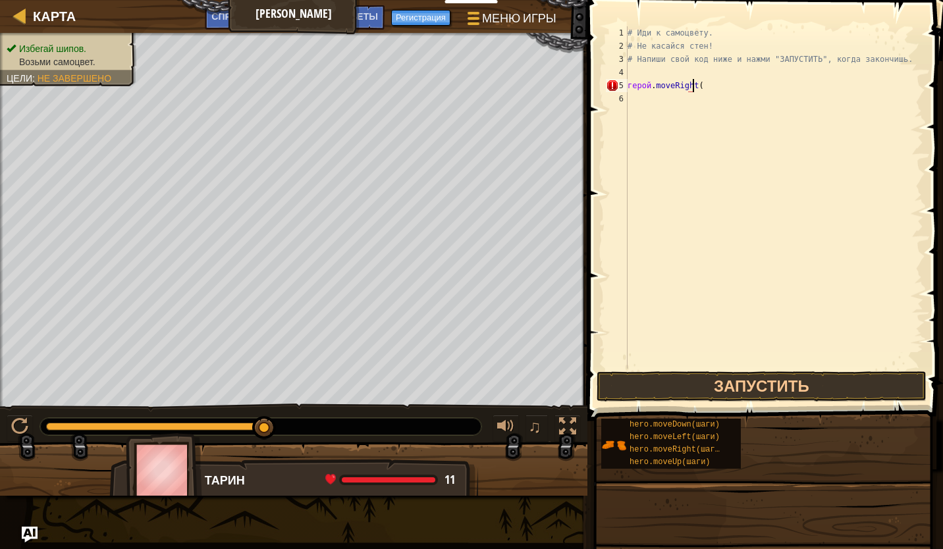
click at [696, 87] on div "# Иди к самоцвету. # Не касайся стен! # Напиши свой код ниже и нажми "ЗАПУСТИТЬ…" at bounding box center [774, 210] width 298 height 369
click at [697, 83] on div "# Иди к самоцвету. # Не касайся стен! # Напиши свой код ниже и нажми "ЗАПУСТИТЬ…" at bounding box center [774, 210] width 298 height 369
click at [696, 85] on div "# Иди к самоцвету. # Не касайся стен! # Напиши свой код ниже и нажми "ЗАПУСТИТЬ…" at bounding box center [774, 210] width 298 height 369
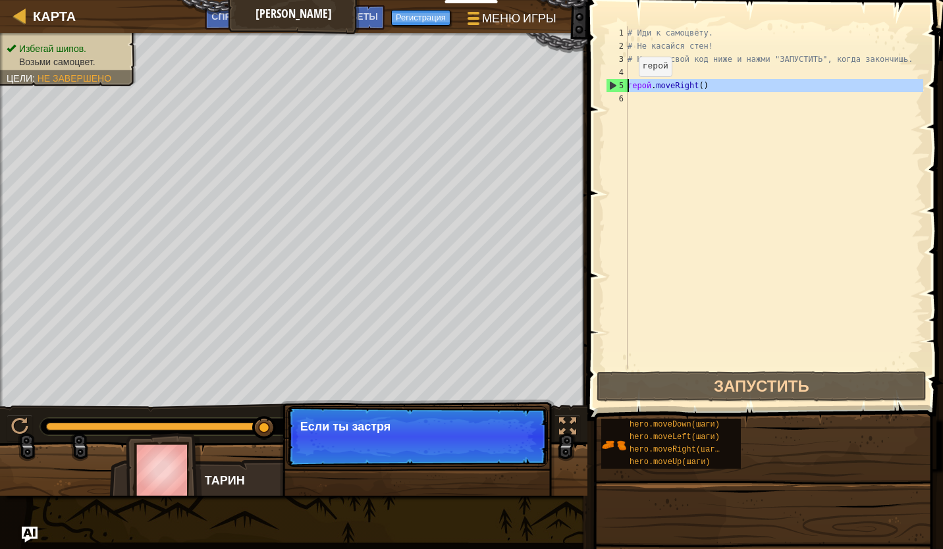
click at [611, 87] on div "5" at bounding box center [617, 85] width 21 height 13
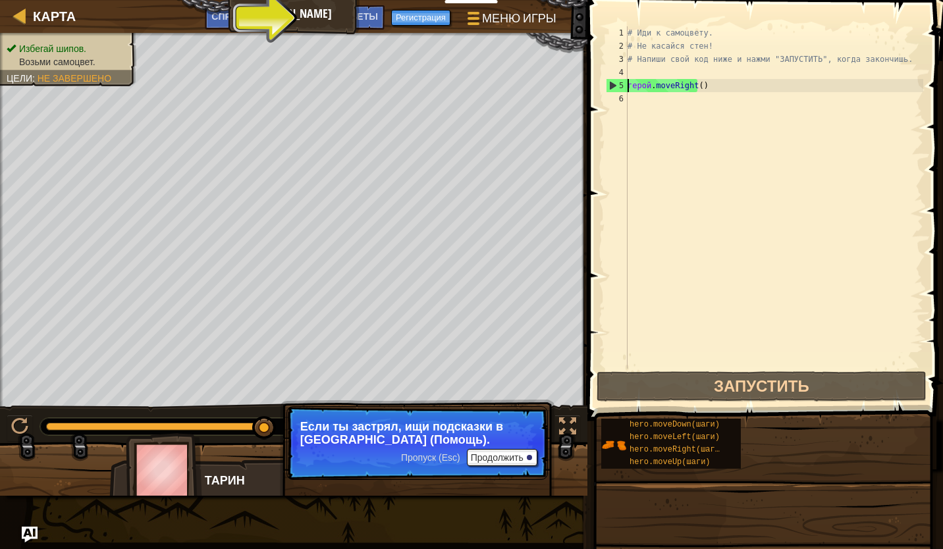
click at [609, 84] on div "5" at bounding box center [617, 85] width 21 height 13
click at [610, 84] on div "5" at bounding box center [617, 85] width 21 height 13
click at [612, 86] on div "5" at bounding box center [617, 85] width 21 height 13
type textarea "hero.moveRight()"
click at [612, 86] on div "5" at bounding box center [617, 85] width 21 height 13
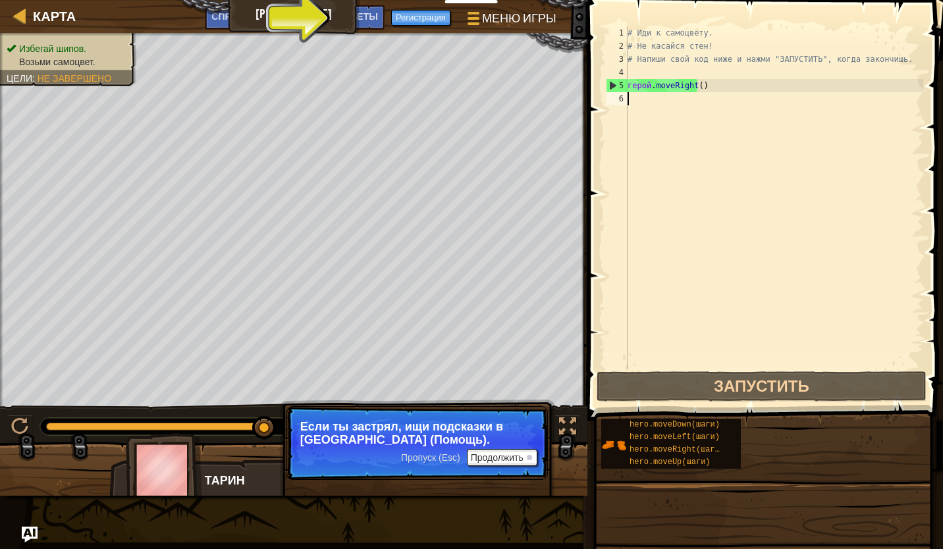
scroll to position [6, 0]
click at [611, 84] on div "5" at bounding box center [617, 85] width 21 height 13
type textarea "hero.moveRight()"
click at [649, 103] on div "# Иди к самоцвету. # Не касайся стен! # Напиши свой код ниже и нажми "ЗАПУСТИТЬ…" at bounding box center [774, 210] width 298 height 369
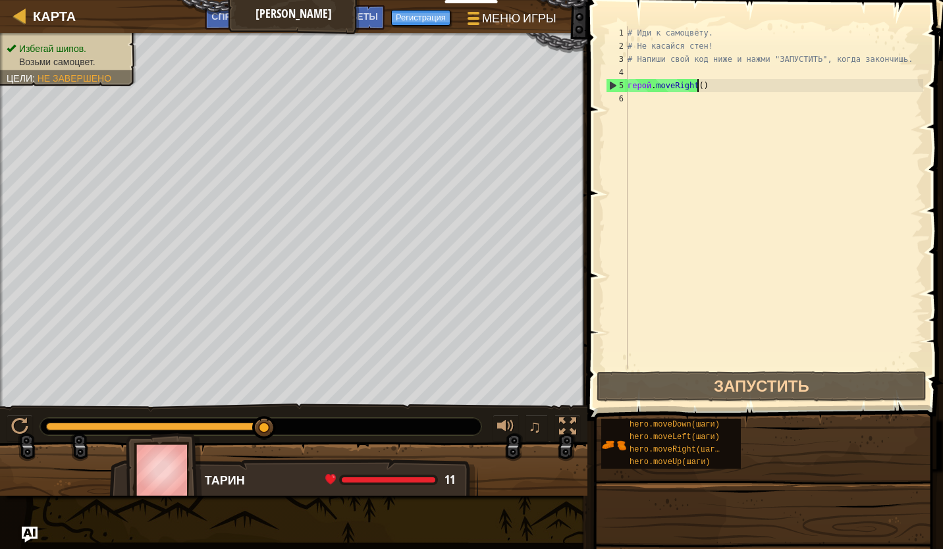
click at [695, 86] on div "# Иди к самоцвету. # Не касайся стен! # Напиши свой код ниже и нажми "ЗАПУСТИТЬ…" at bounding box center [774, 210] width 298 height 369
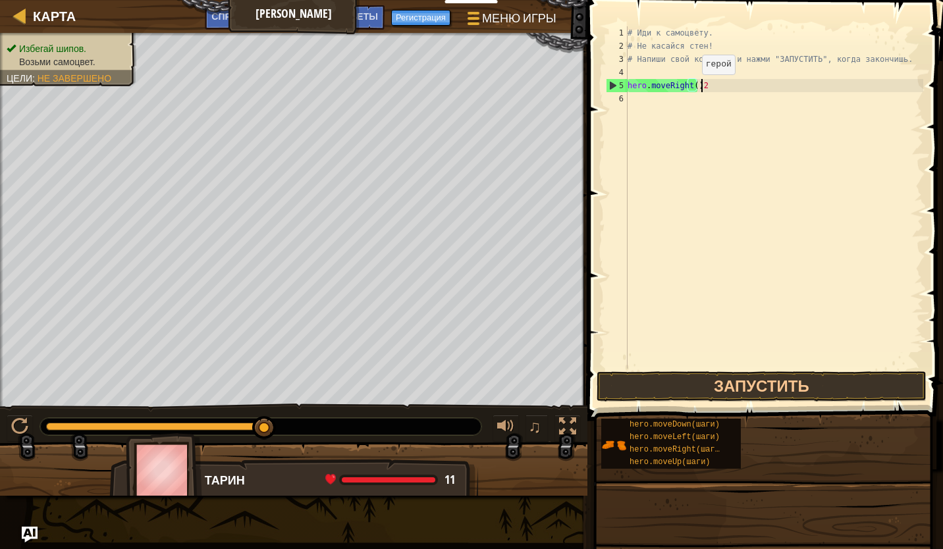
scroll to position [6, 5]
click at [709, 84] on div "# Иди к самоцвету. # Не касайся стен! # Напиши свой код ниже и нажми "ЗАПУСТИТЬ…" at bounding box center [774, 210] width 298 height 369
click at [704, 86] on div "# Иди к самоцвету. # Не касайся стен! # Напиши свой код ниже и нажми "ЗАПУСТИТЬ…" at bounding box center [774, 210] width 298 height 369
type textarea "hero.moveRight()"
click at [703, 392] on button "Запустить" at bounding box center [762, 387] width 330 height 30
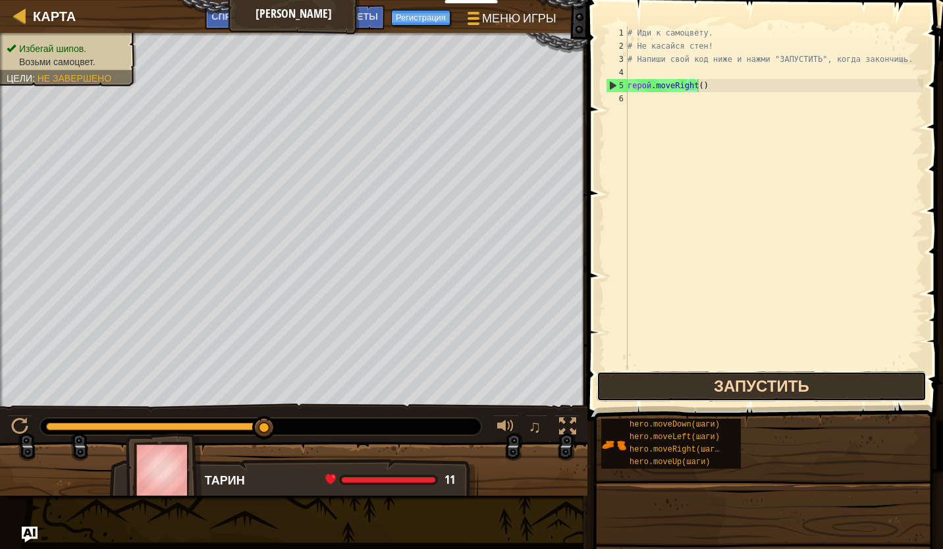
click at [704, 377] on button "Запустить" at bounding box center [762, 387] width 330 height 30
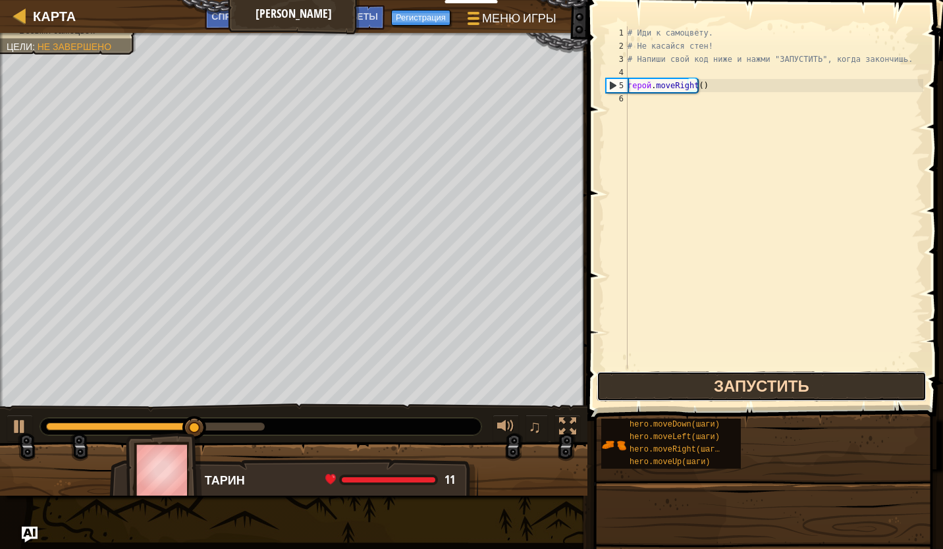
click at [697, 375] on button "Запустить" at bounding box center [762, 387] width 330 height 30
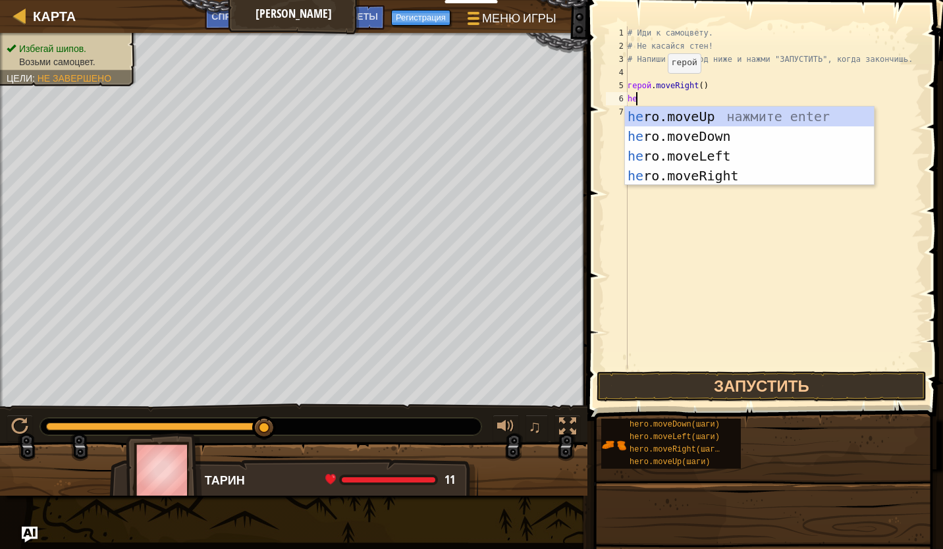
scroll to position [6, 0]
type textarea "hero"
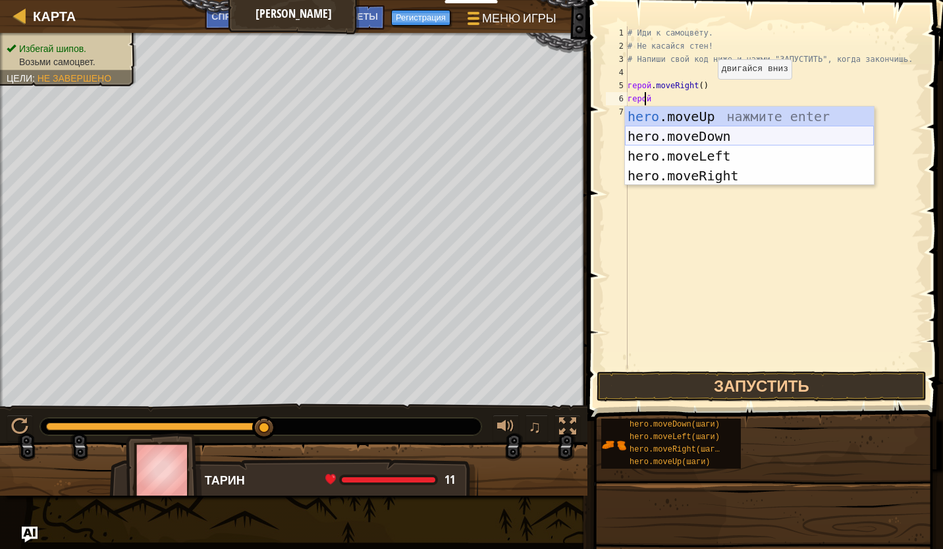
click at [717, 141] on div "hero .moveUp нажмите enter hero.moveDown нажмите enter hero.moveLeft нажмите en…" at bounding box center [749, 166] width 249 height 119
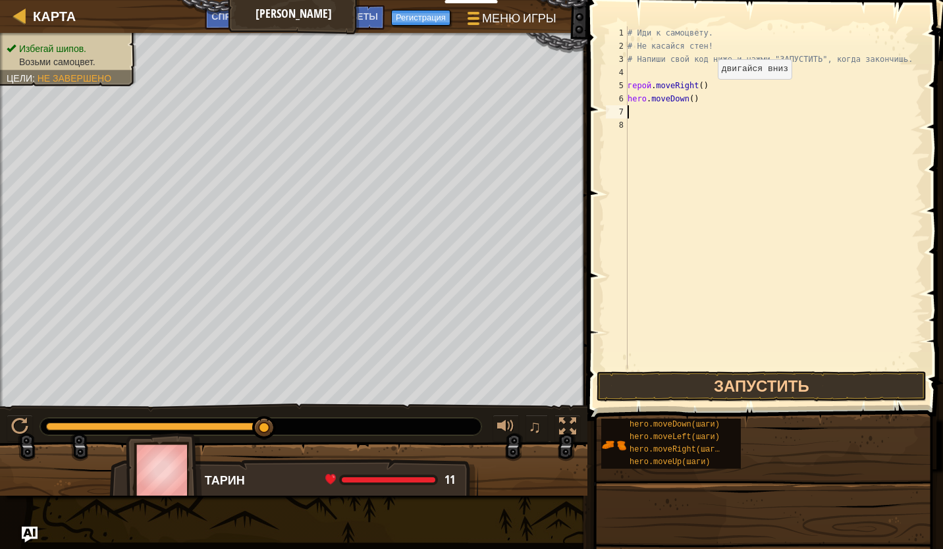
scroll to position [6, 0]
click at [690, 98] on div "# Иди к самоцвету. # Не касайся стен! # Напиши свой код ниже и нажми "ЗАПУСТИТЬ…" at bounding box center [774, 210] width 298 height 369
type textarea "hero.moveDown(2)"
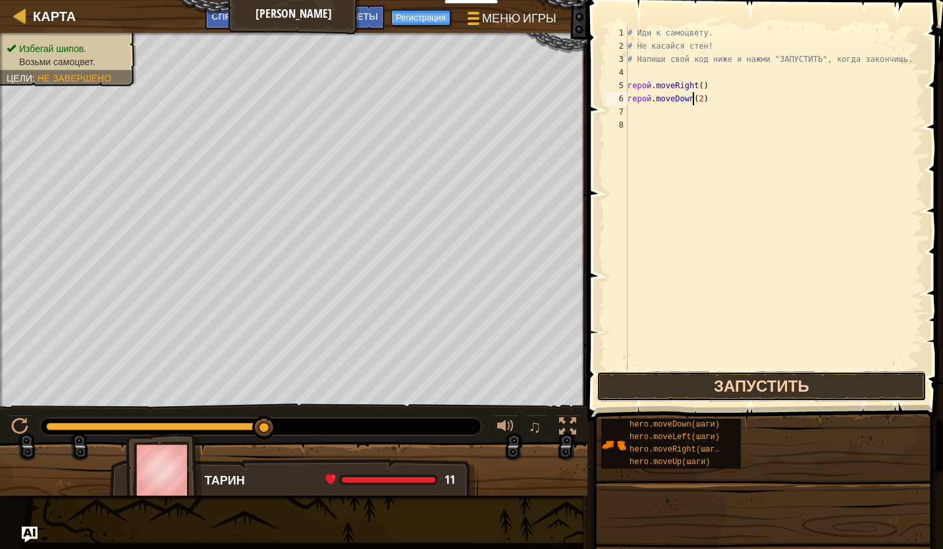
click at [697, 381] on button "Запустить" at bounding box center [762, 387] width 330 height 30
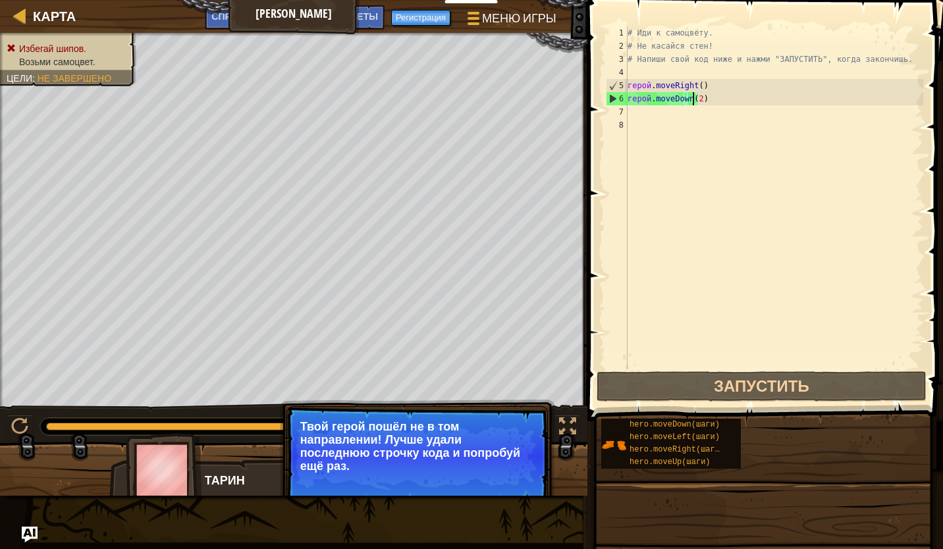
click at [637, 119] on div "# Иди к самоцвету. # Не касайся стен! # Напиши свой код ниже и нажми "ЗАПУСТИТЬ…" at bounding box center [774, 210] width 298 height 369
click at [642, 111] on div "# Иди к самоцвету. # Не касайся стен! # Напиши свой код ниже и нажми "ЗАПУСТИТЬ…" at bounding box center [774, 210] width 298 height 369
click at [494, 482] on font "Продолжить" at bounding box center [497, 484] width 53 height 11
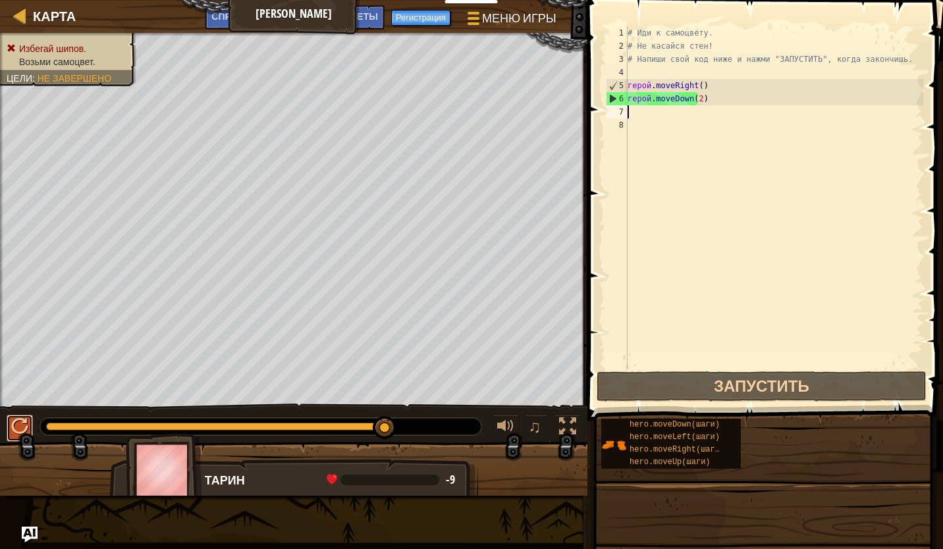
click at [13, 426] on div at bounding box center [19, 426] width 17 height 17
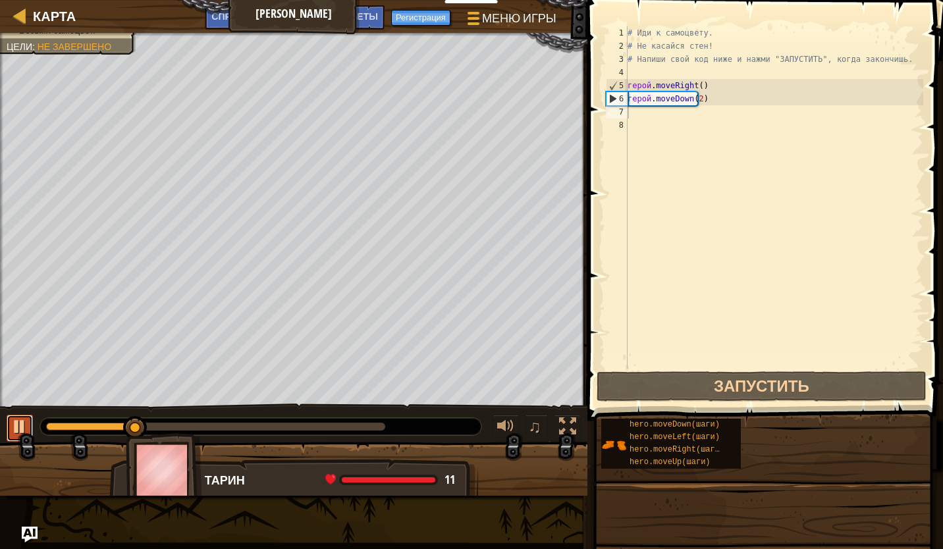
click at [21, 416] on button at bounding box center [20, 428] width 26 height 27
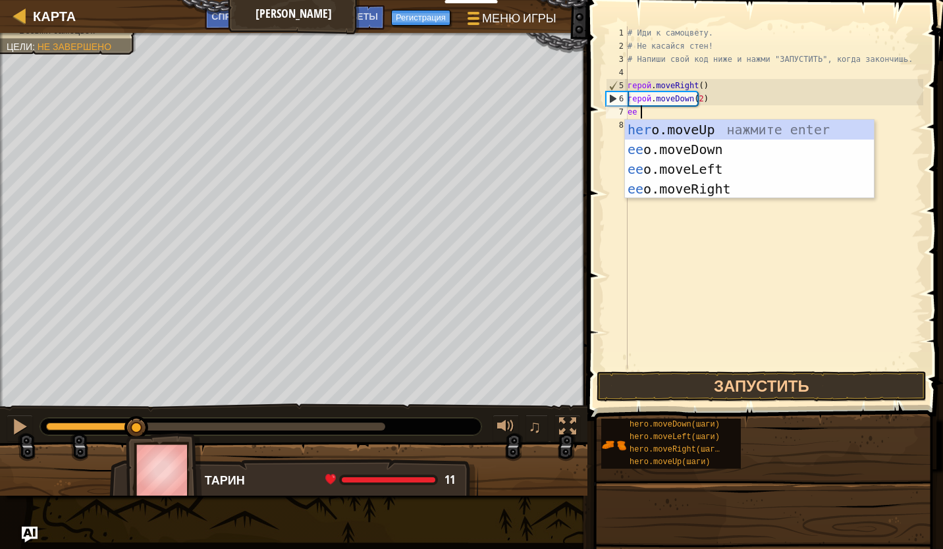
type textarea "hero"
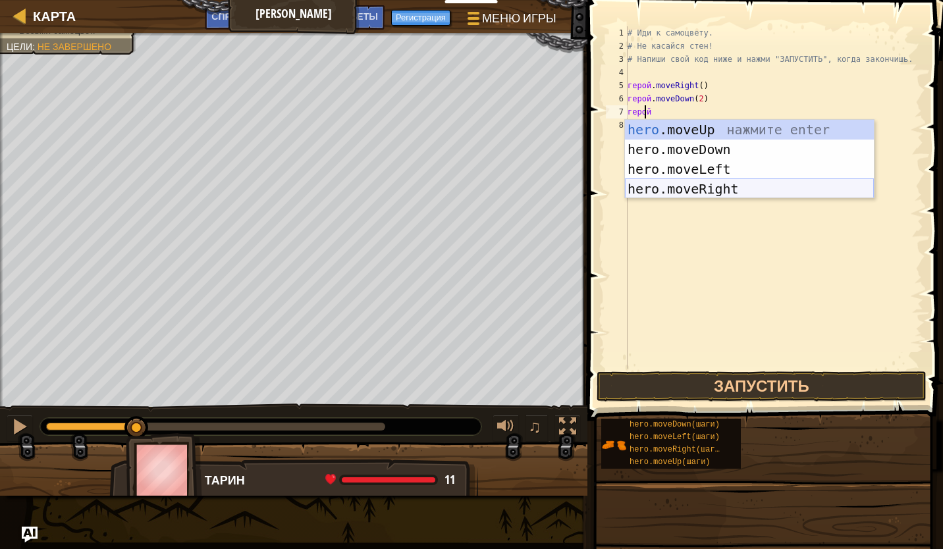
click at [711, 188] on div "hero .moveUp нажмите enter hero.moveDown нажмите enter hero.moveLeft нажмите en…" at bounding box center [749, 179] width 249 height 119
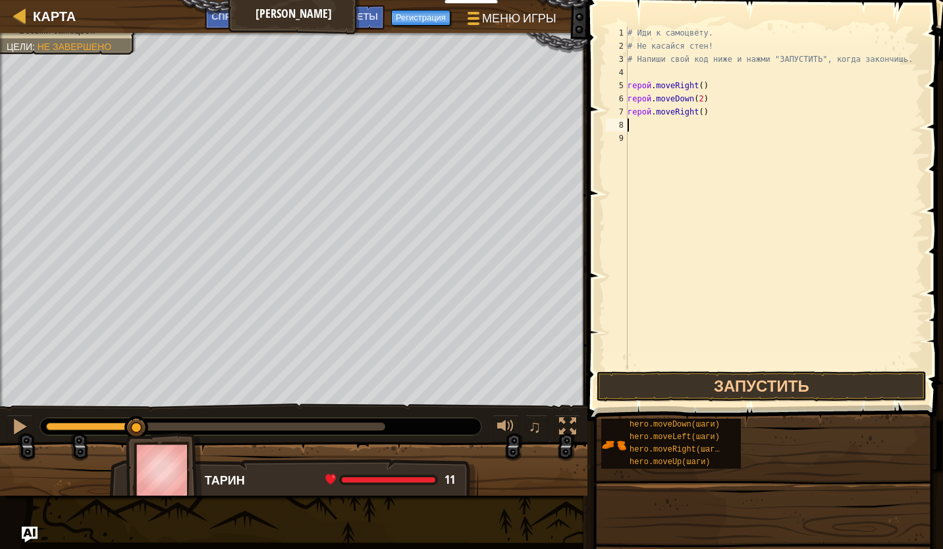
scroll to position [6, 0]
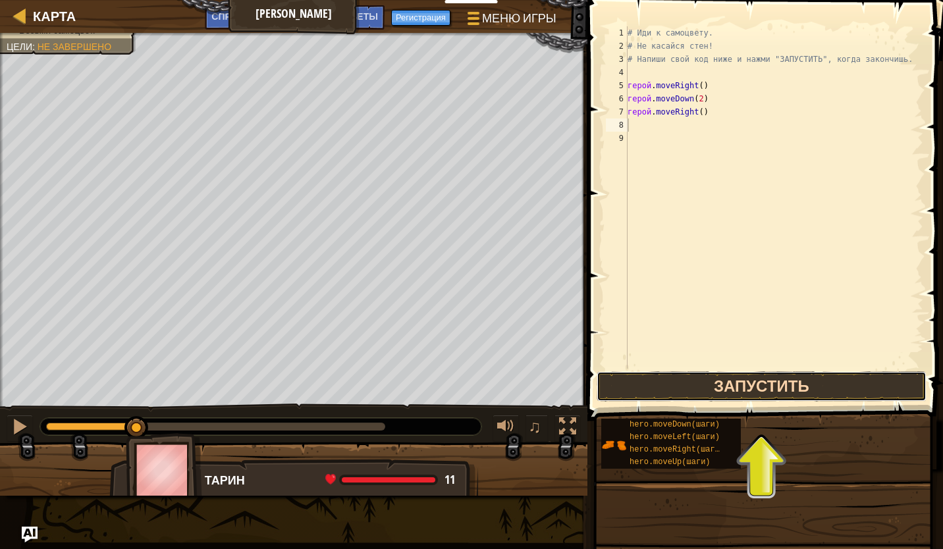
click at [671, 386] on button "Запустить" at bounding box center [762, 387] width 330 height 30
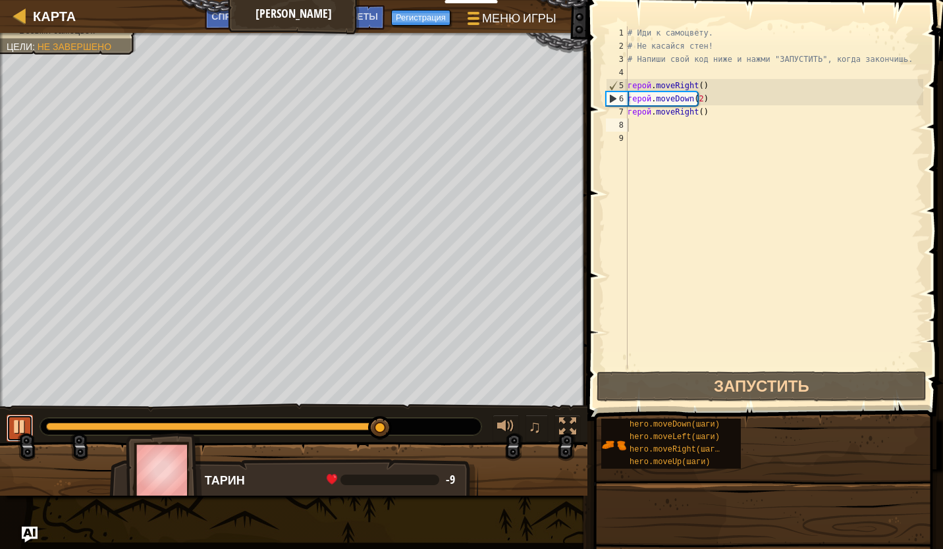
click at [24, 424] on button at bounding box center [20, 428] width 26 height 27
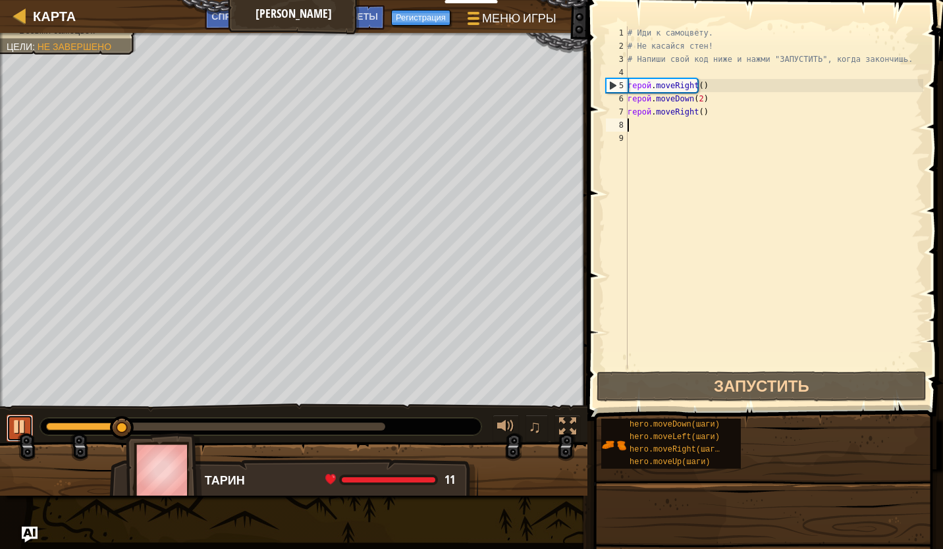
click at [16, 426] on div at bounding box center [19, 426] width 17 height 17
click at [694, 114] on div "# Иди к самоцвету. # Не касайся стен! # Напиши свой код ниже и нажми "ЗАПУСТИТЬ…" at bounding box center [774, 210] width 298 height 369
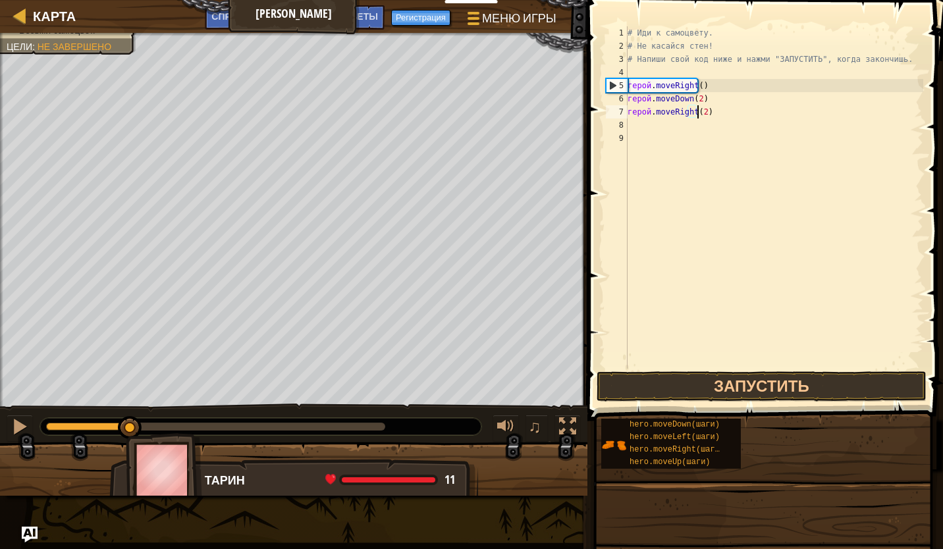
scroll to position [6, 5]
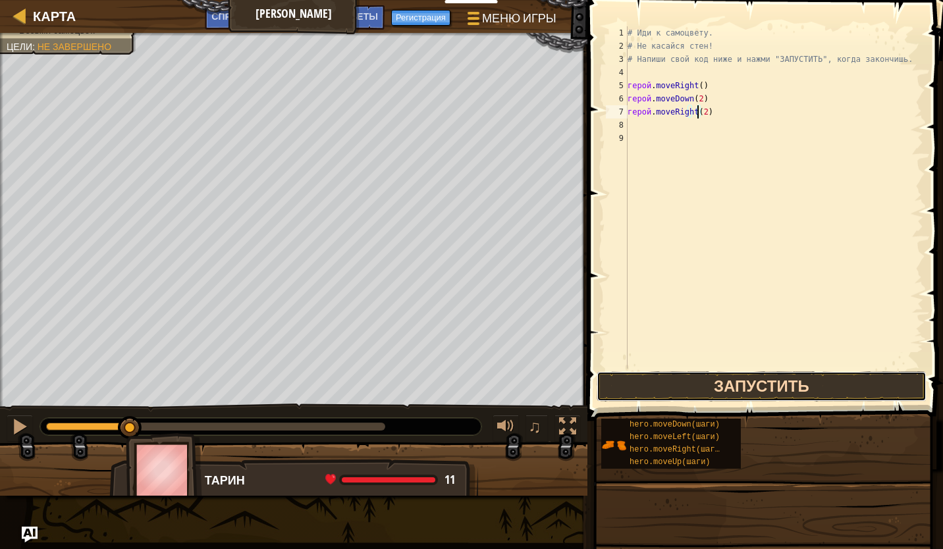
click at [744, 383] on button "Запустить" at bounding box center [762, 387] width 330 height 30
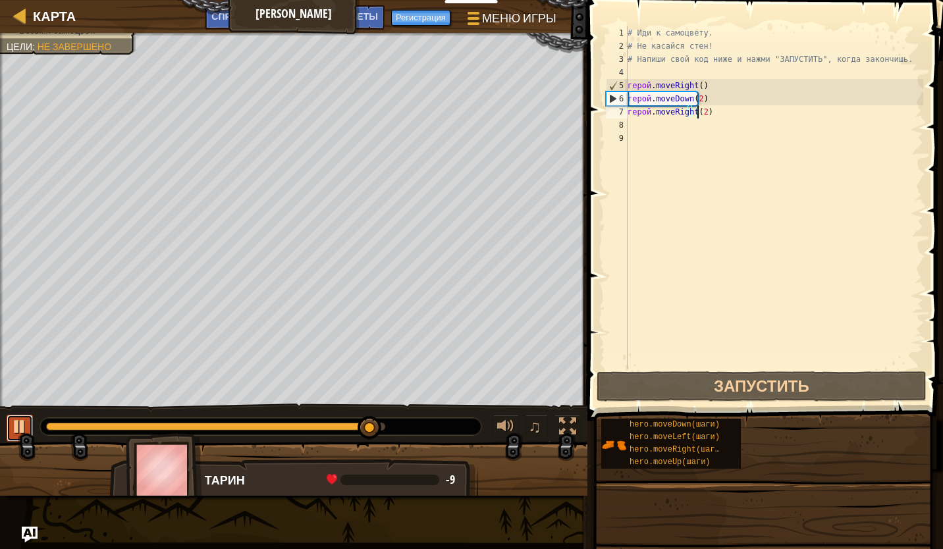
click at [13, 430] on div at bounding box center [19, 426] width 17 height 17
click at [348, 7] on div "Советы" at bounding box center [358, 17] width 54 height 24
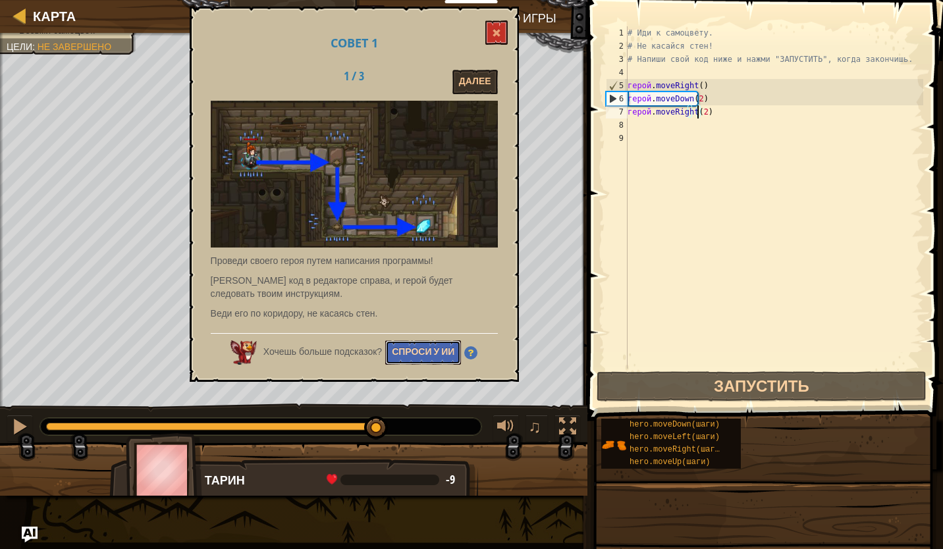
click at [415, 354] on button "Спроси у ИИ" at bounding box center [423, 353] width 76 height 24
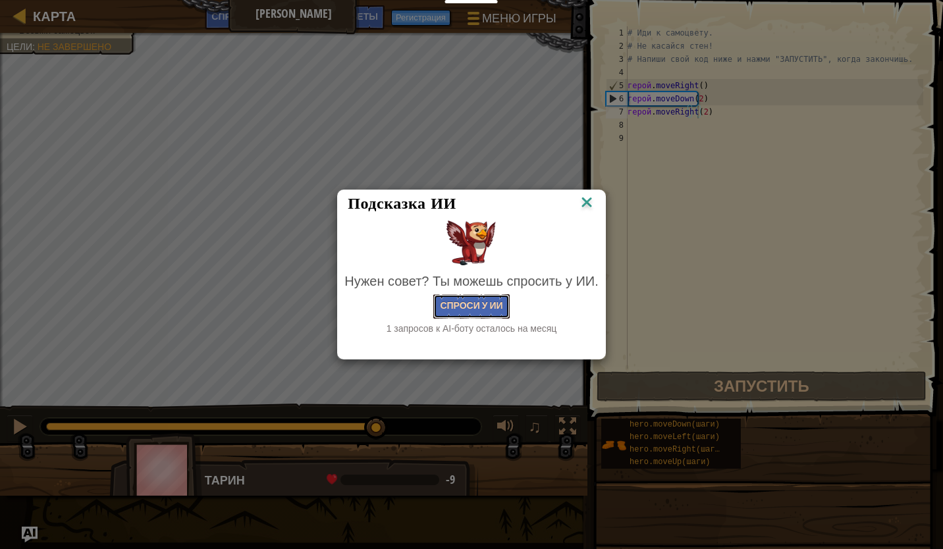
click at [501, 300] on button "Спроси у ИИ" at bounding box center [471, 306] width 76 height 24
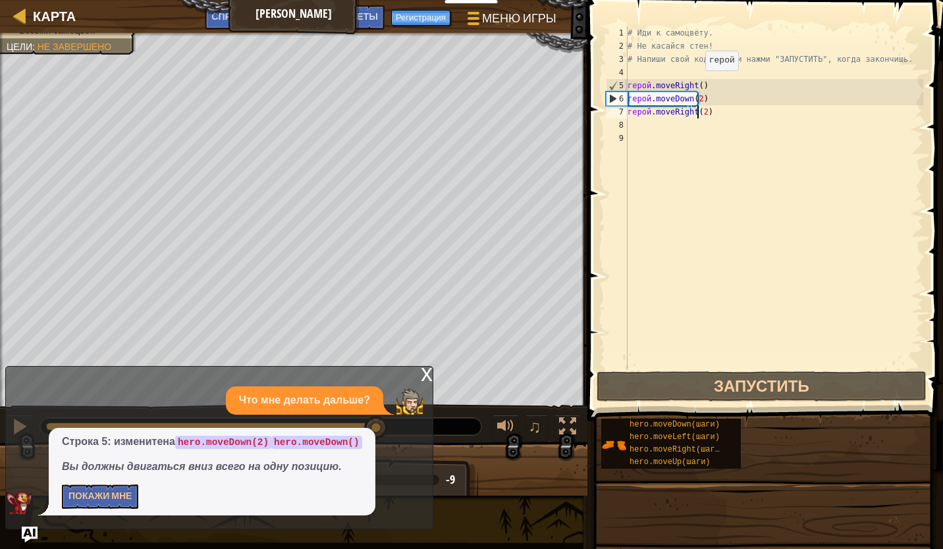
click at [694, 84] on div "# Иди к самоцвету. # Не касайся стен! # Напиши свой код ниже и нажми "ЗАПУСТИТЬ…" at bounding box center [774, 210] width 298 height 369
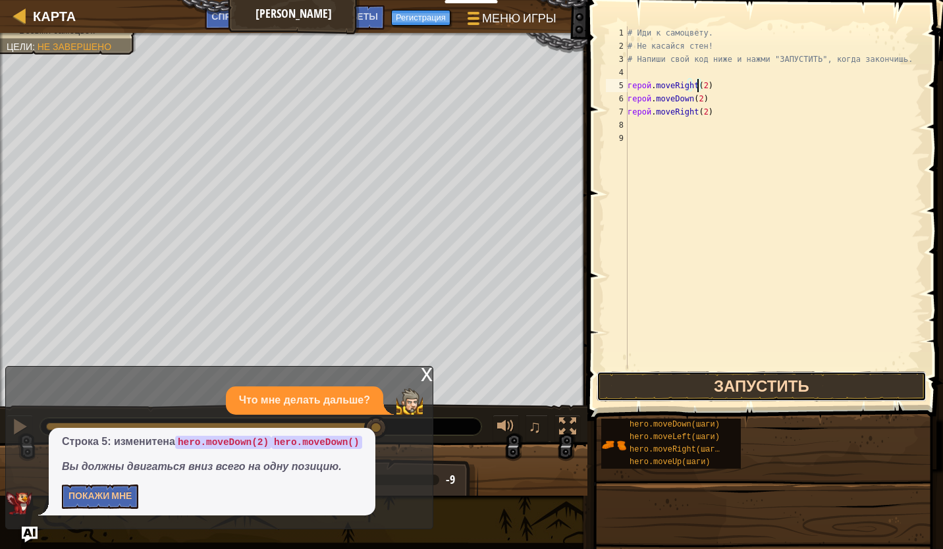
click at [641, 375] on button "Запустить" at bounding box center [762, 387] width 330 height 30
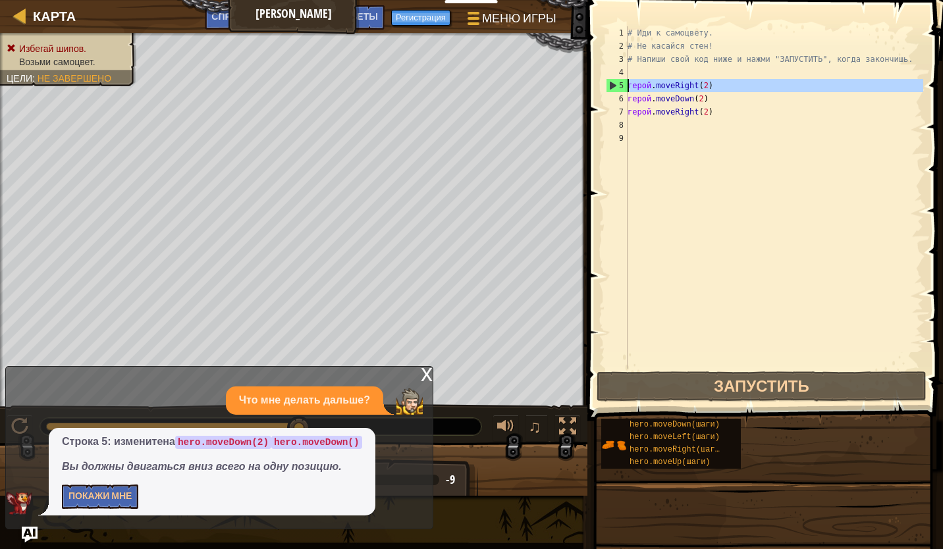
click at [607, 83] on div "5" at bounding box center [617, 85] width 21 height 13
click at [608, 84] on div "5" at bounding box center [617, 85] width 21 height 13
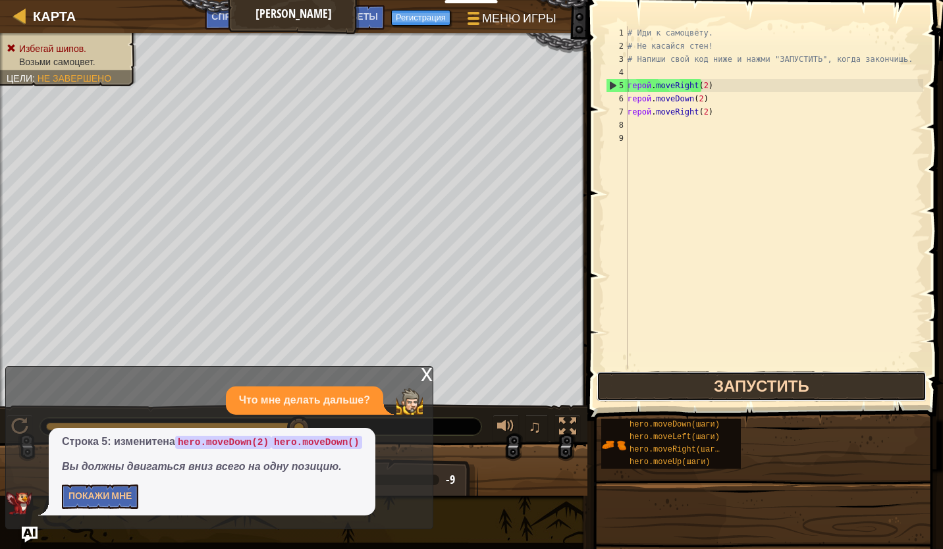
click at [641, 385] on button "Запустить" at bounding box center [762, 387] width 330 height 30
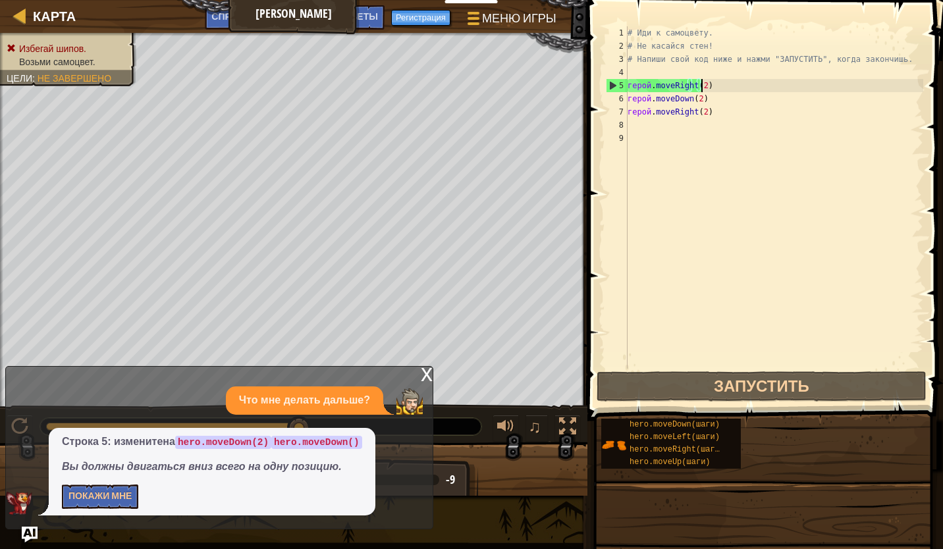
click at [709, 85] on div "# Иди к самоцвету. # Не касайся стен! # Напиши свой код ниже и нажми "ЗАПУСТИТЬ…" at bounding box center [774, 210] width 298 height 369
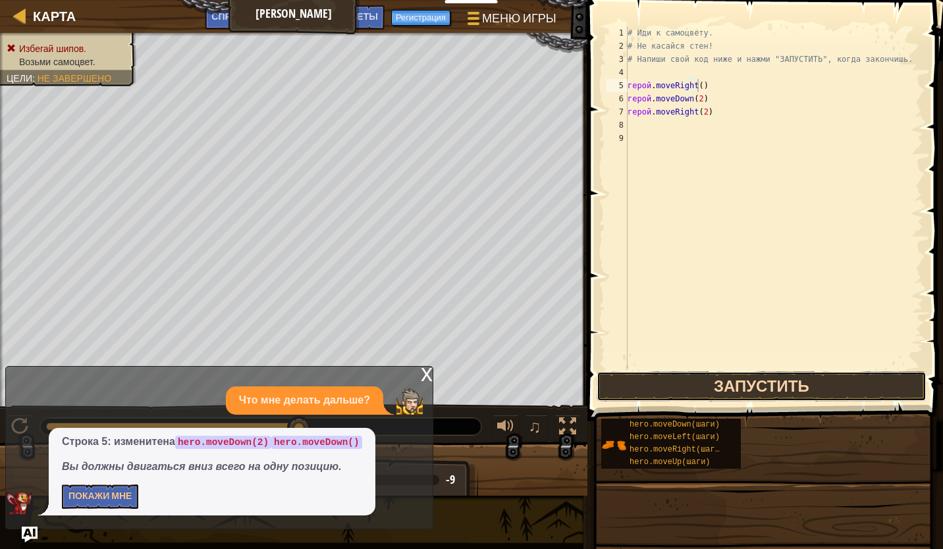
click at [627, 395] on button "Запустить" at bounding box center [762, 387] width 330 height 30
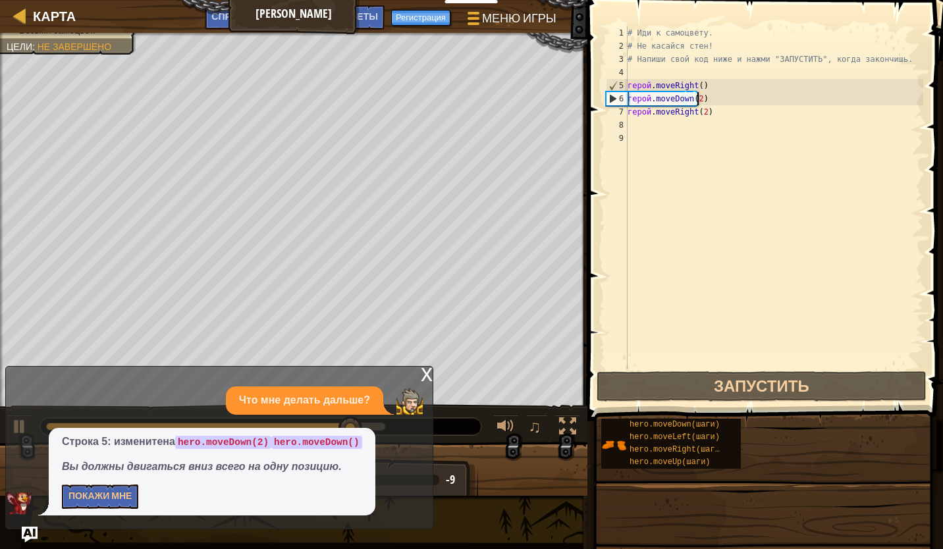
click at [698, 99] on div "# Иди к самоцвету. # Не касайся стен! # Напиши свой код ниже и нажми "ЗАПУСТИТЬ…" at bounding box center [774, 210] width 298 height 369
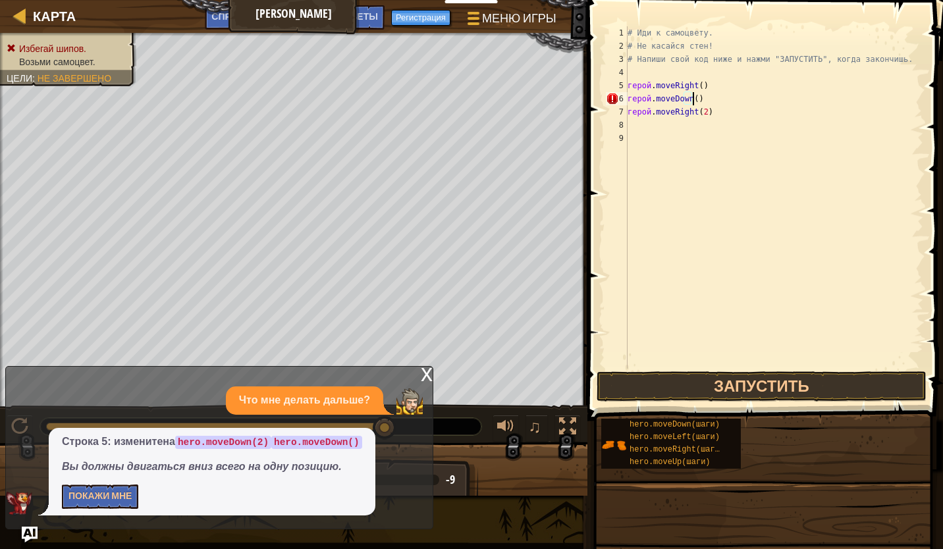
scroll to position [6, 5]
click at [704, 114] on div "# Иди к самоцвету. # Не касайся стен! # Напиши свой код ниже и нажми "ЗАПУСТИТЬ…" at bounding box center [774, 210] width 298 height 369
type textarea "hero.moveRight()"
click at [717, 385] on button "Запустить" at bounding box center [762, 387] width 330 height 30
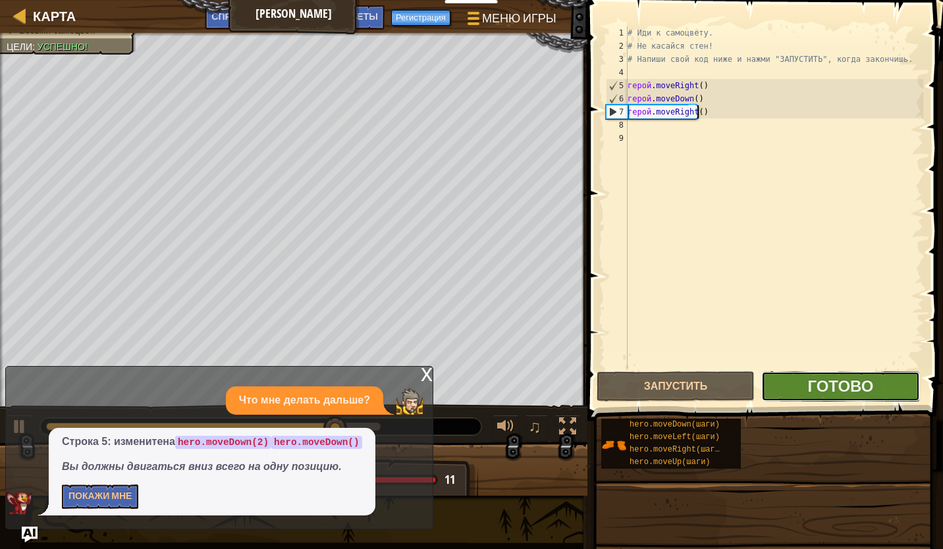
click at [794, 384] on button "Готово" at bounding box center [841, 387] width 158 height 30
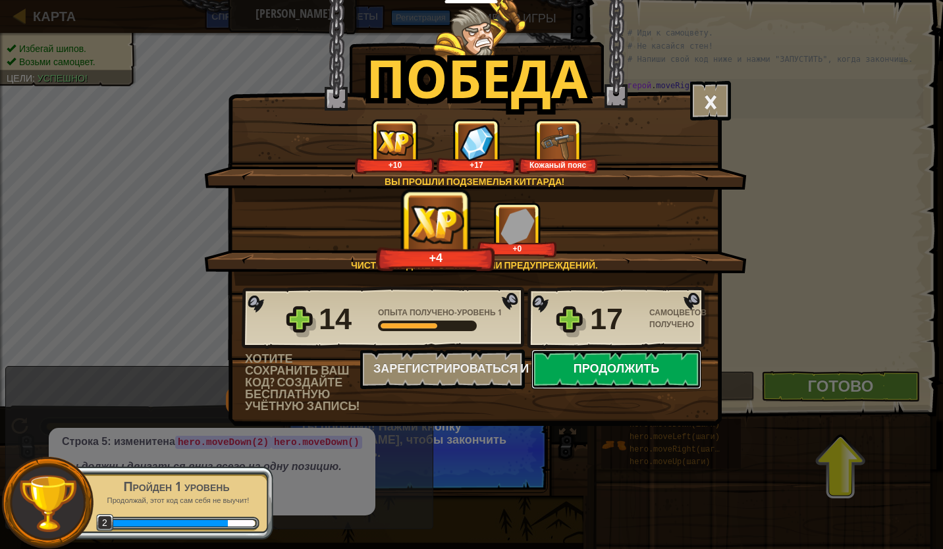
click at [645, 379] on button "Продолжить" at bounding box center [617, 370] width 170 height 40
select select "ru"
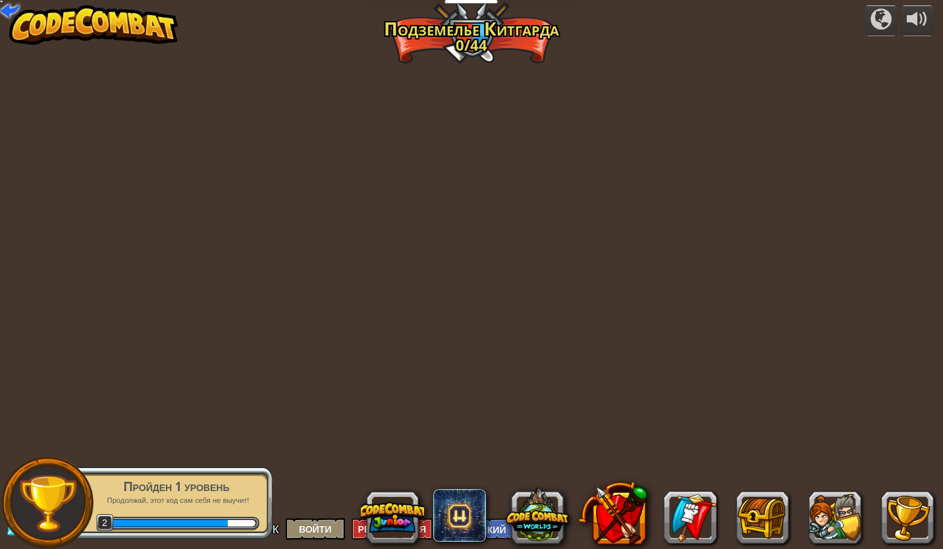
select select "ru"
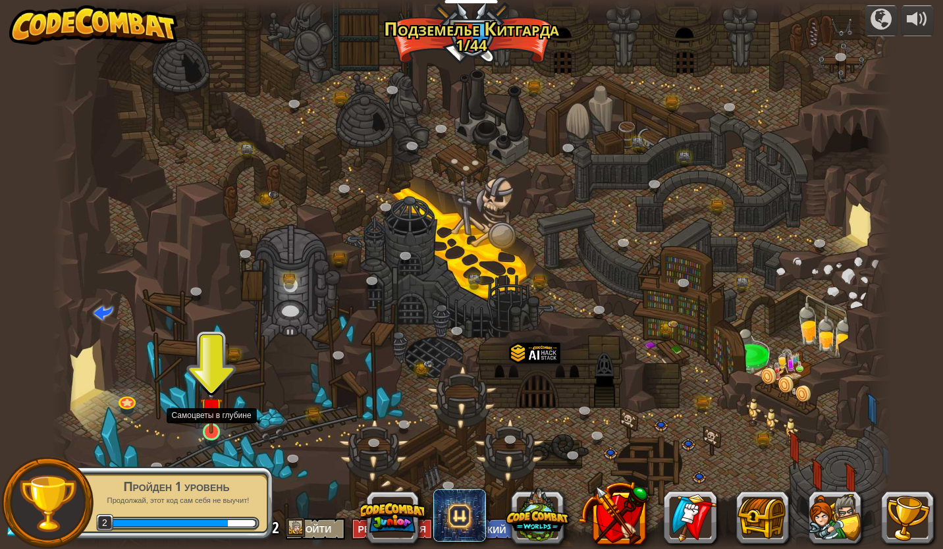
click at [209, 421] on img at bounding box center [211, 408] width 22 height 50
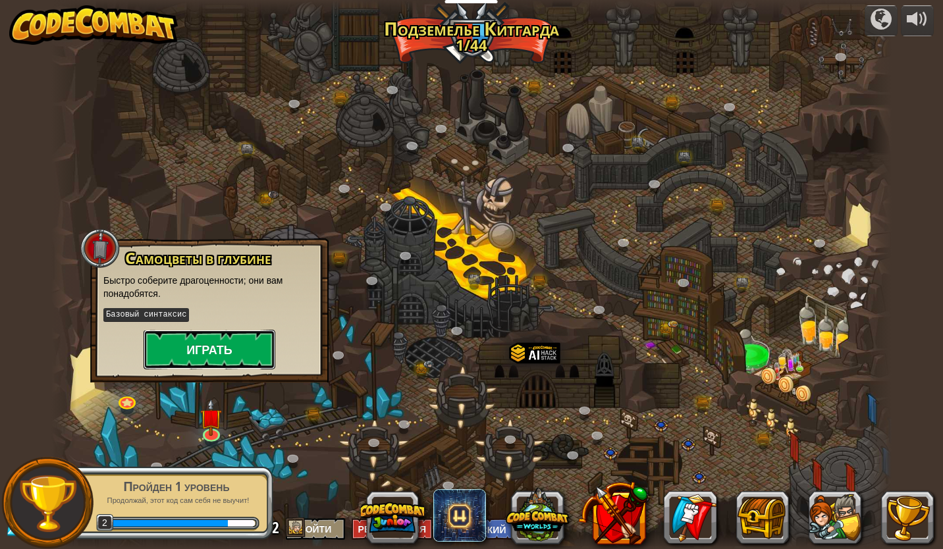
click at [233, 346] on button "Играть" at bounding box center [210, 350] width 132 height 40
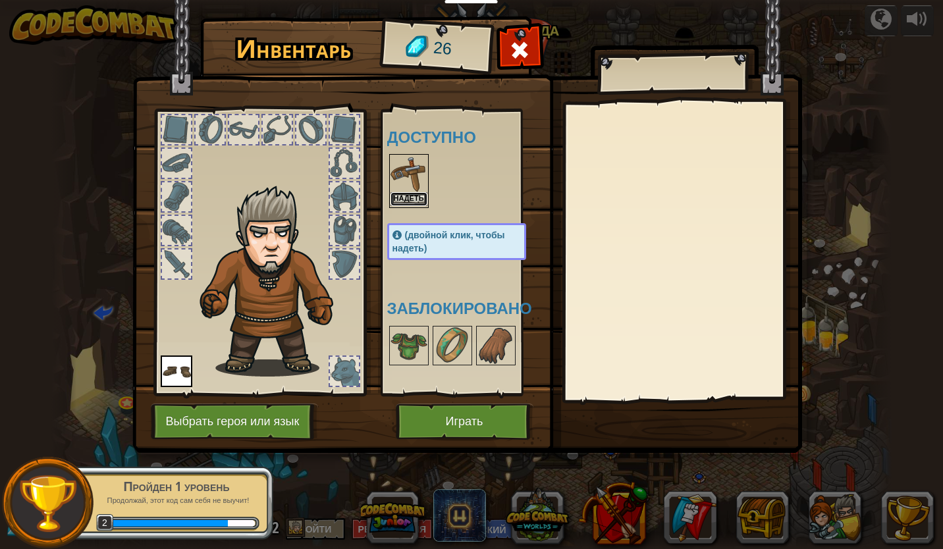
click at [411, 199] on button "Надеть" at bounding box center [409, 199] width 37 height 14
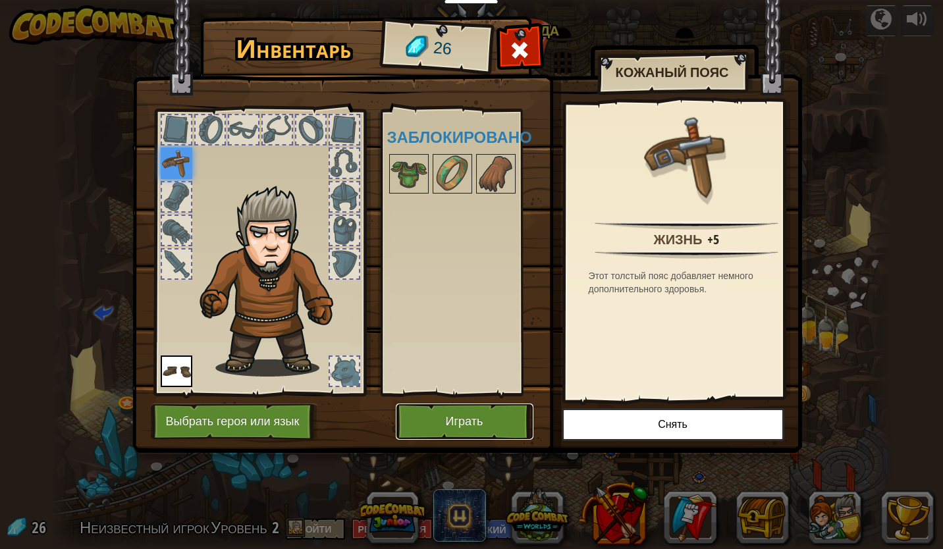
click at [455, 419] on button "Играть" at bounding box center [465, 422] width 138 height 36
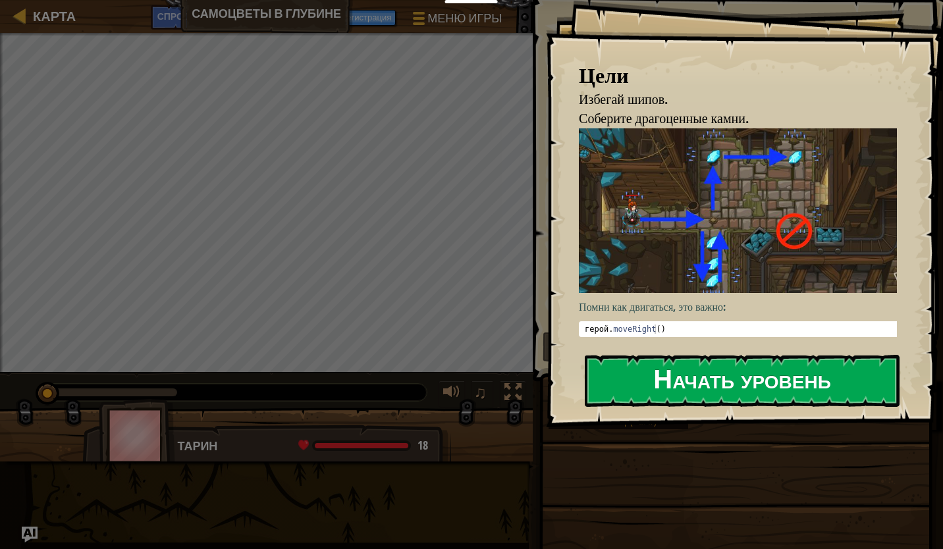
click at [715, 379] on button "Начать уровень" at bounding box center [742, 381] width 315 height 52
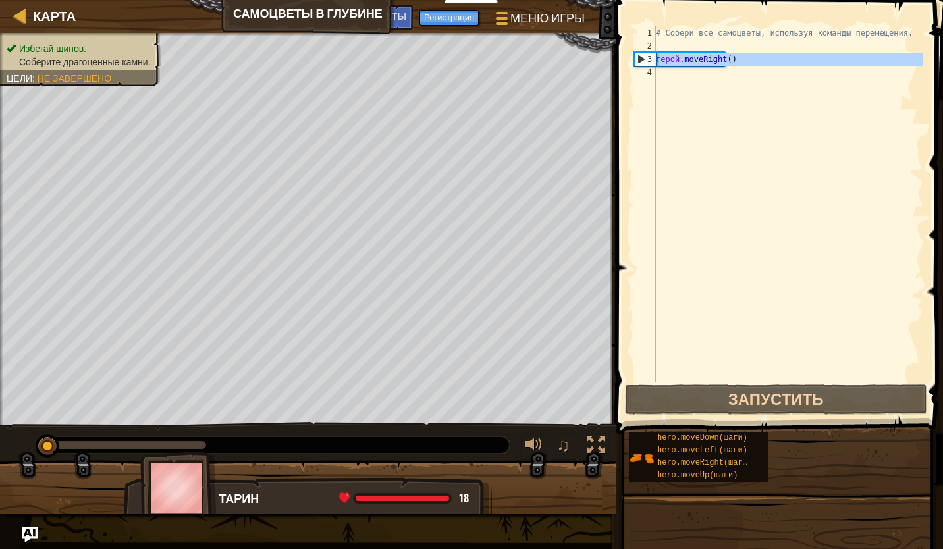
click at [638, 59] on div "3" at bounding box center [645, 59] width 21 height 13
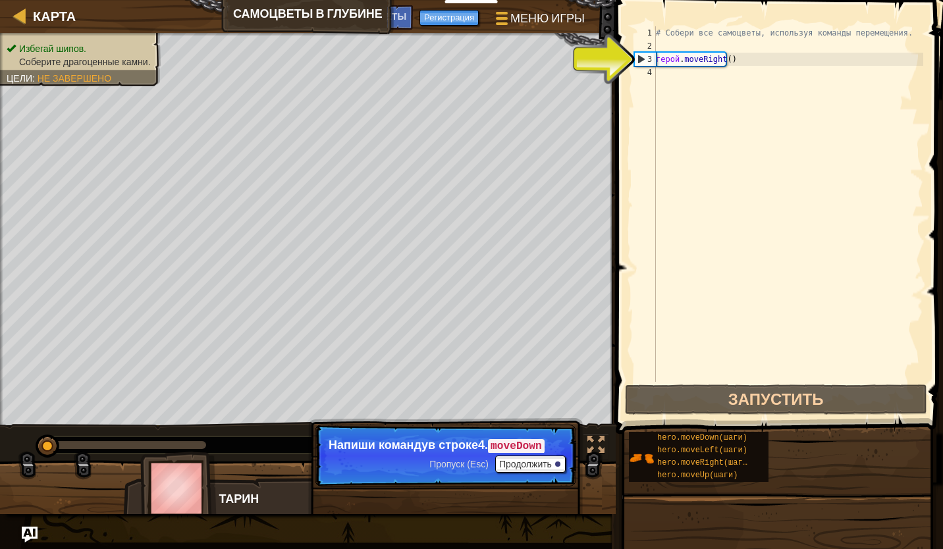
click at [640, 59] on div "3" at bounding box center [645, 59] width 21 height 13
type textarea "hero.moveRight()"
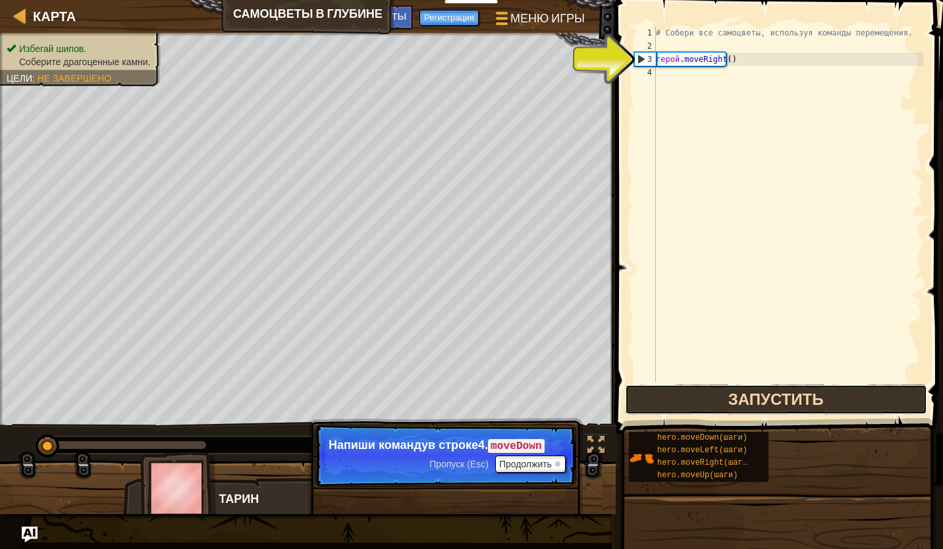
click at [679, 403] on button "Запустить" at bounding box center [776, 400] width 302 height 30
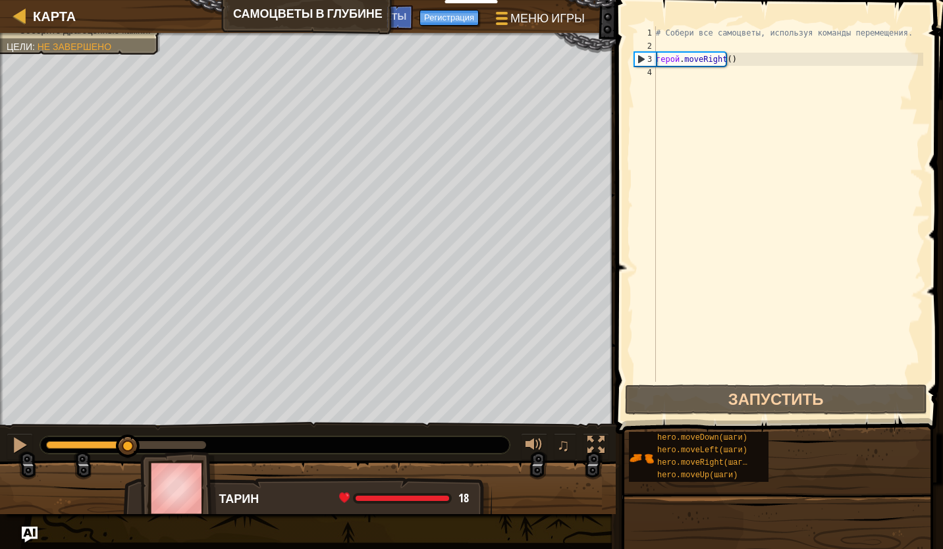
click at [672, 73] on div "# Собери все самоцветы, используя команды перемещения. герой . moveRight ( )" at bounding box center [788, 217] width 270 height 382
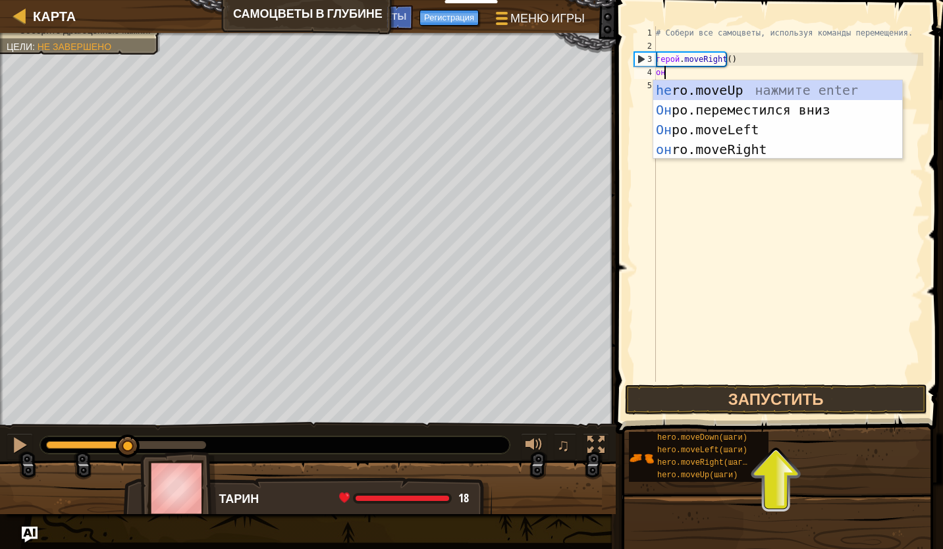
scroll to position [6, 0]
type textarea "hero"
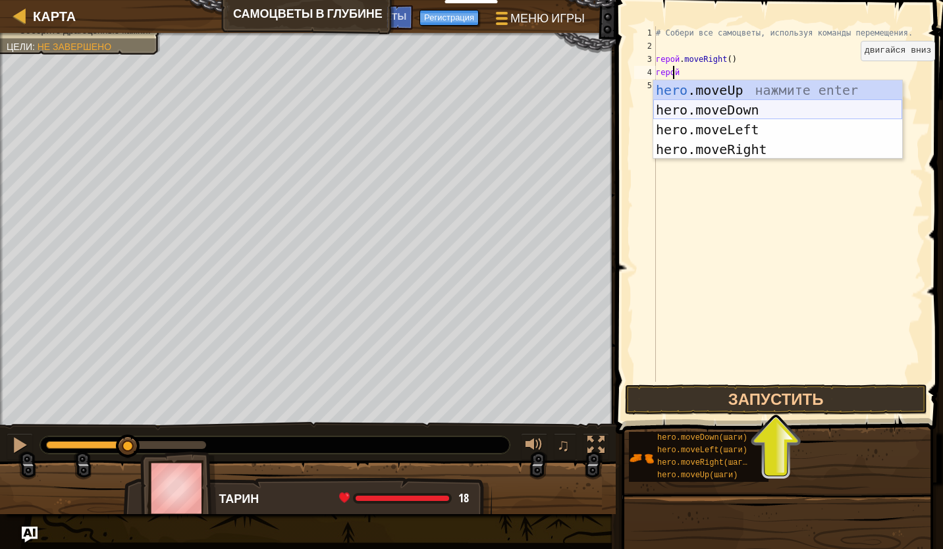
click at [791, 102] on div "hero .moveUp нажмите enter hero.moveDown нажмите enter hero.moveLeft нажмите en…" at bounding box center [777, 139] width 249 height 119
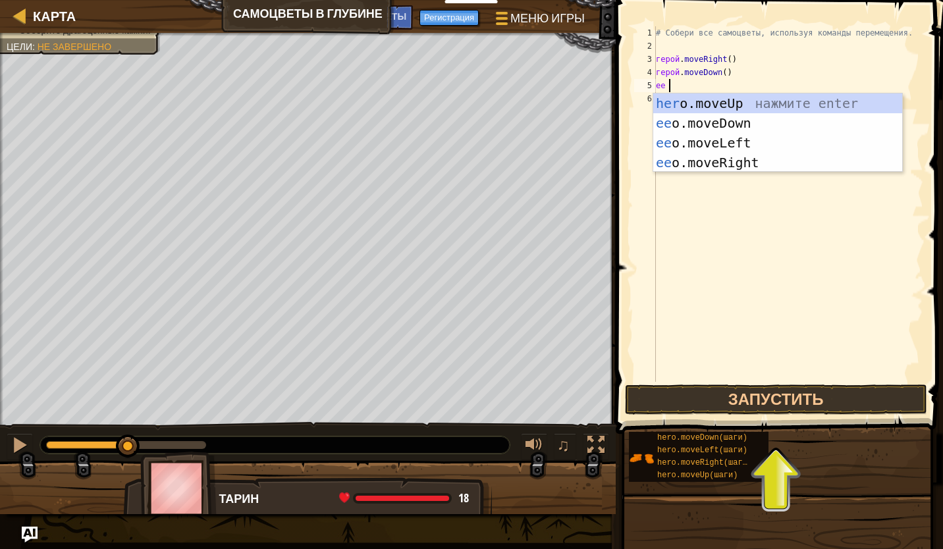
scroll to position [6, 0]
type textarea "hero"
click at [732, 105] on div "hero .moveUp нажмите enter hero.moveDown нажмите enter hero.moveLeft нажмите en…" at bounding box center [777, 153] width 249 height 119
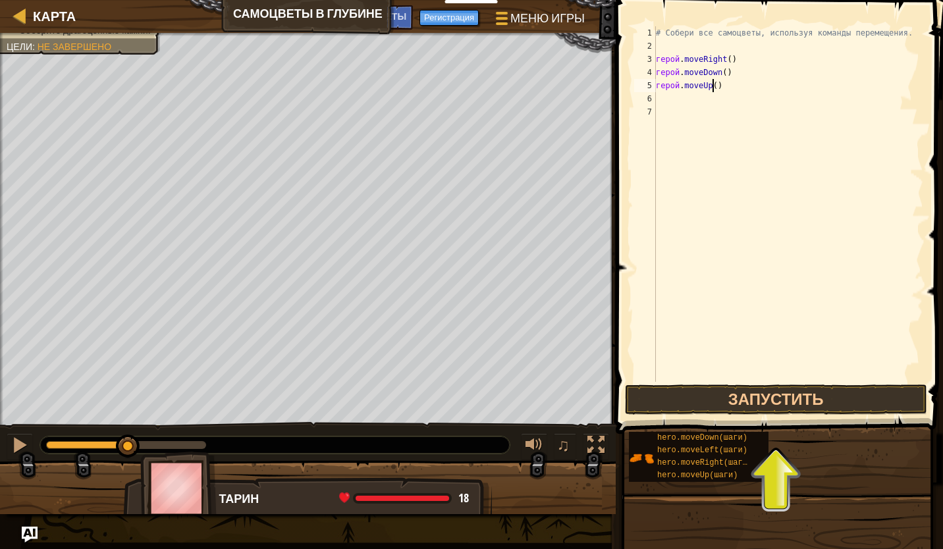
click at [711, 86] on div "# Собери все самоцветы, используя команды перемещения. герой . moveRight ( ) ге…" at bounding box center [788, 217] width 270 height 382
type textarea "hero.moveUp(2)"
click at [663, 102] on div "# Собери все самоцветы, используя команды перемещения. герой . moveRight ( ) ге…" at bounding box center [788, 217] width 270 height 382
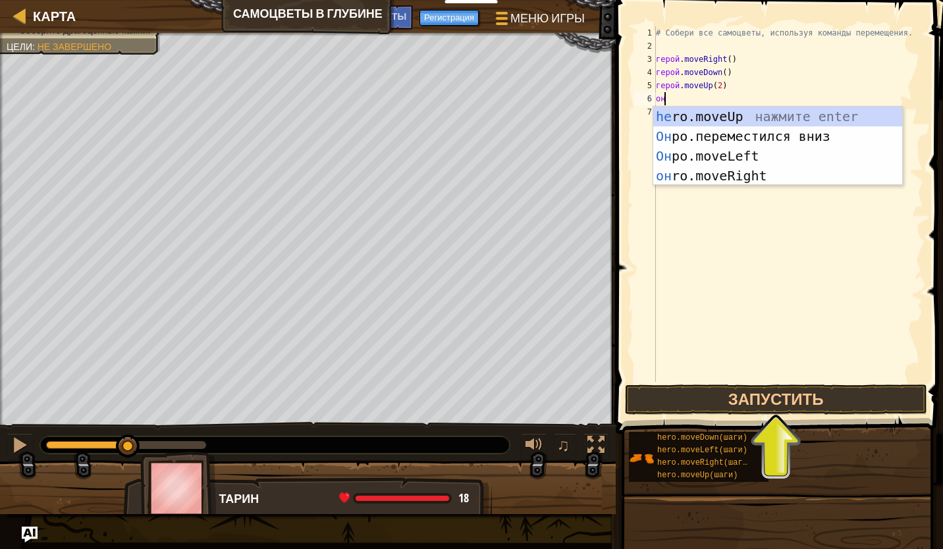
scroll to position [6, 0]
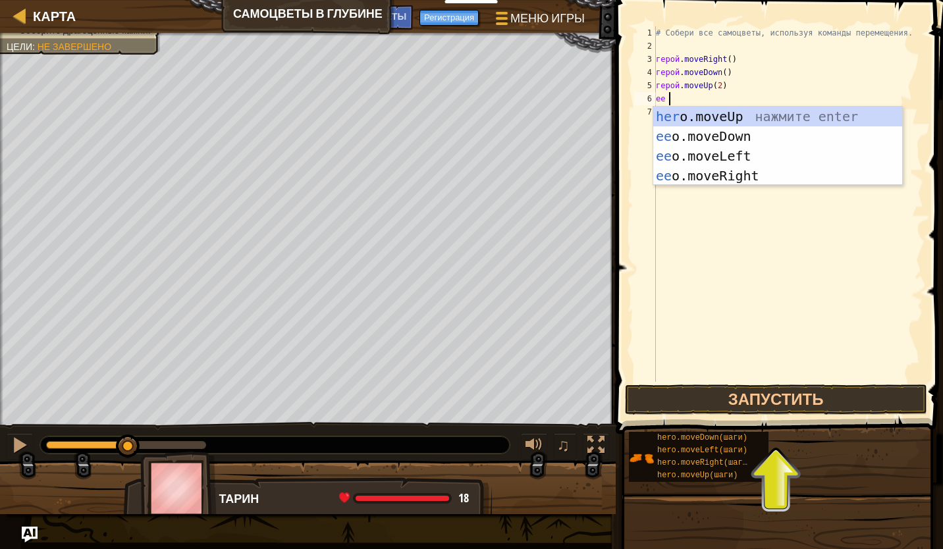
type textarea "hero"
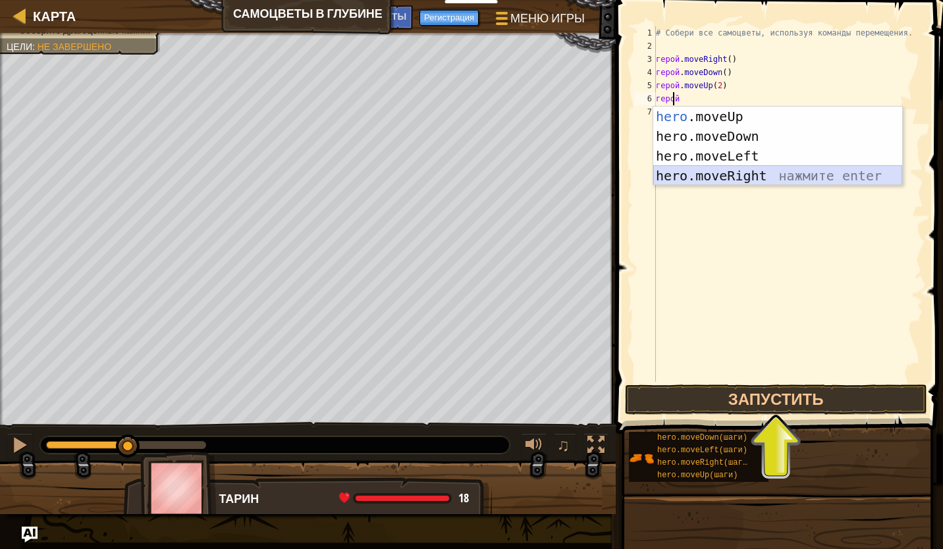
click at [746, 170] on div "hero .moveUp нажмите enter hero.moveDown нажмите enter hero.moveLeft нажмите en…" at bounding box center [777, 166] width 249 height 119
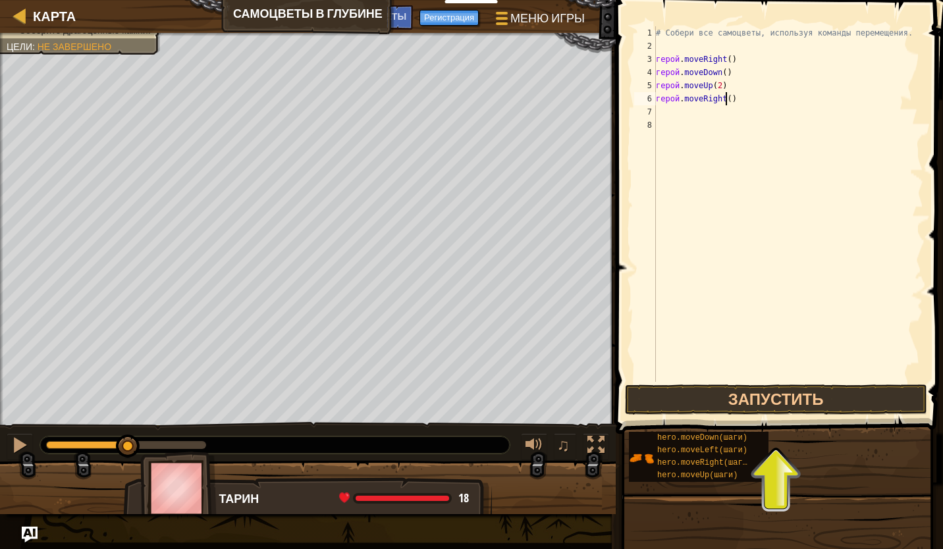
click at [724, 101] on div "# Собери все самоцветы, используя команды перемещения. герой . moveRight ( ) ге…" at bounding box center [788, 217] width 270 height 382
type textarea "hero.moveRight(2)"
click at [753, 397] on button "Запустить" at bounding box center [776, 400] width 302 height 30
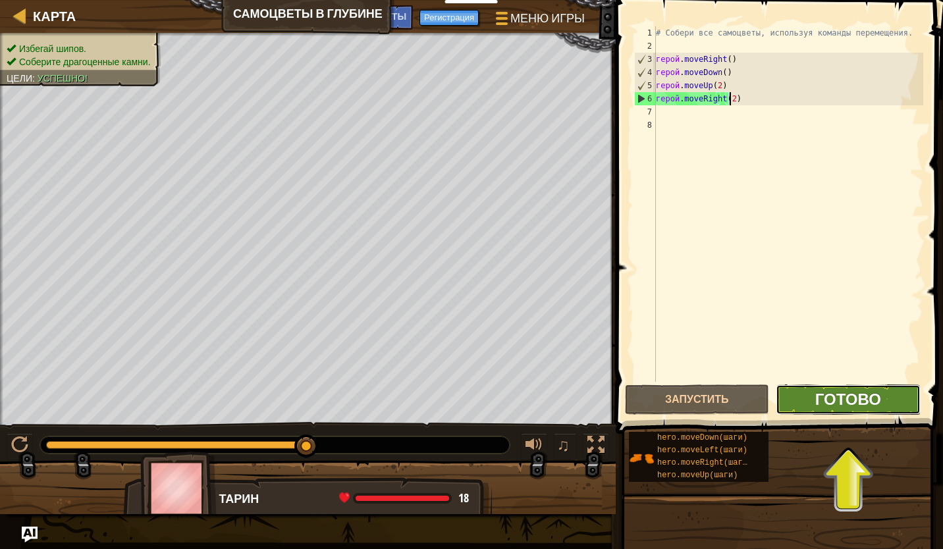
click at [832, 397] on span "Готово" at bounding box center [849, 399] width 66 height 21
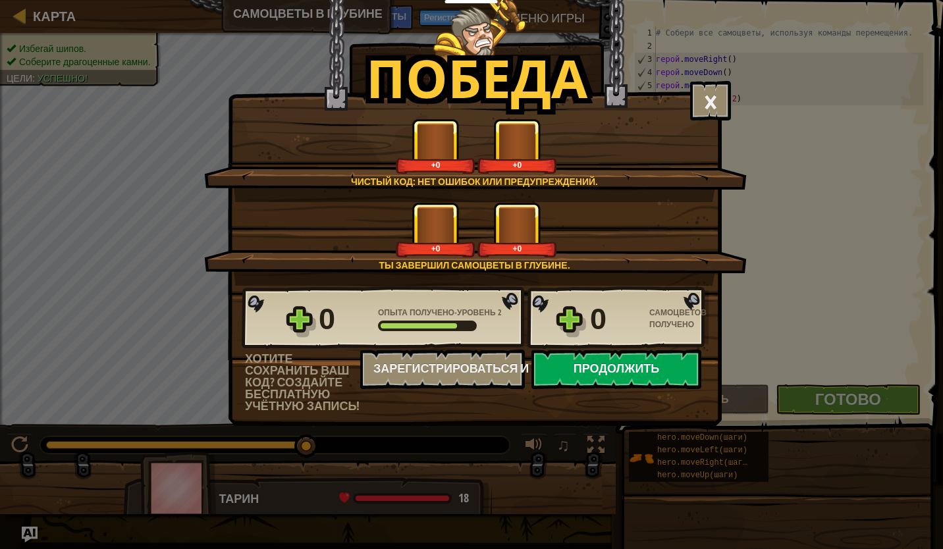
click at [584, 374] on button "Продолжить" at bounding box center [617, 370] width 170 height 40
select select "ru"
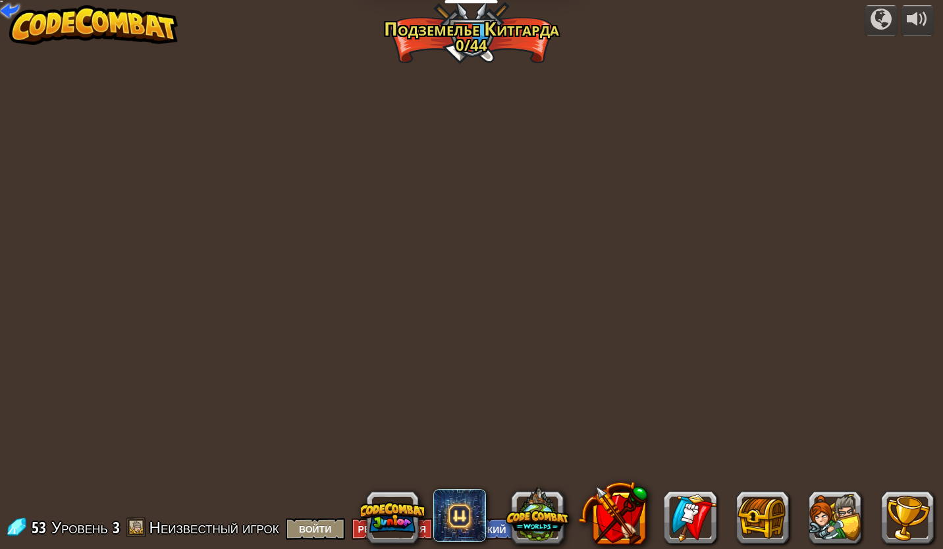
select select "ru"
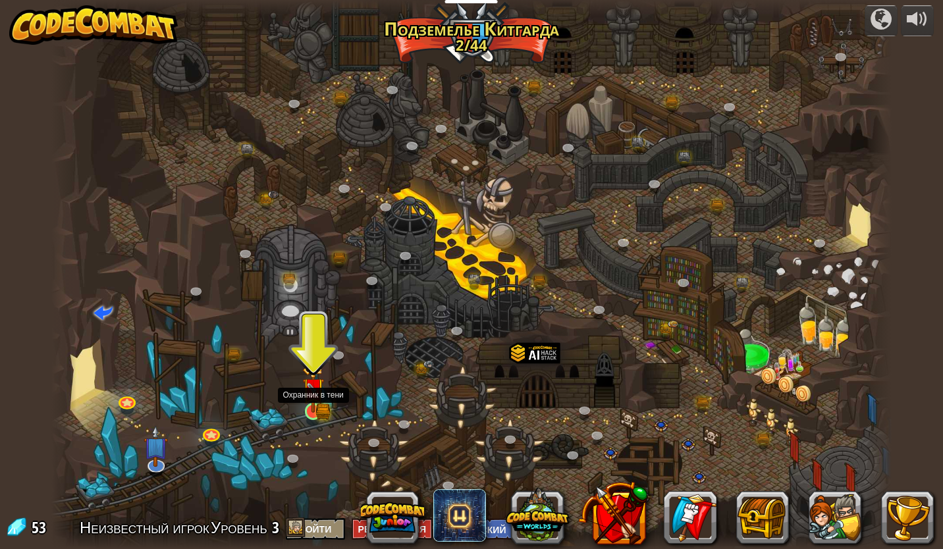
click at [317, 408] on img at bounding box center [313, 389] width 22 height 48
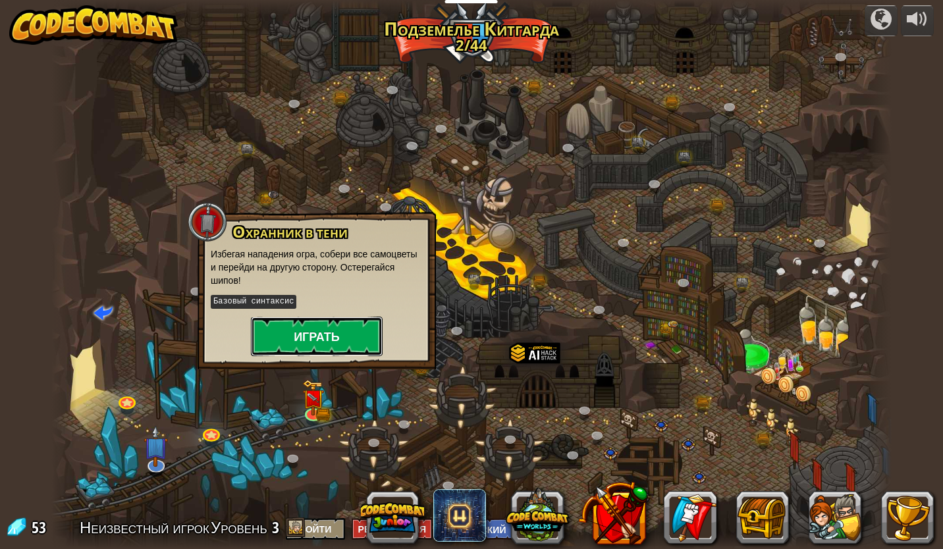
click at [336, 345] on button "Играть" at bounding box center [317, 337] width 132 height 40
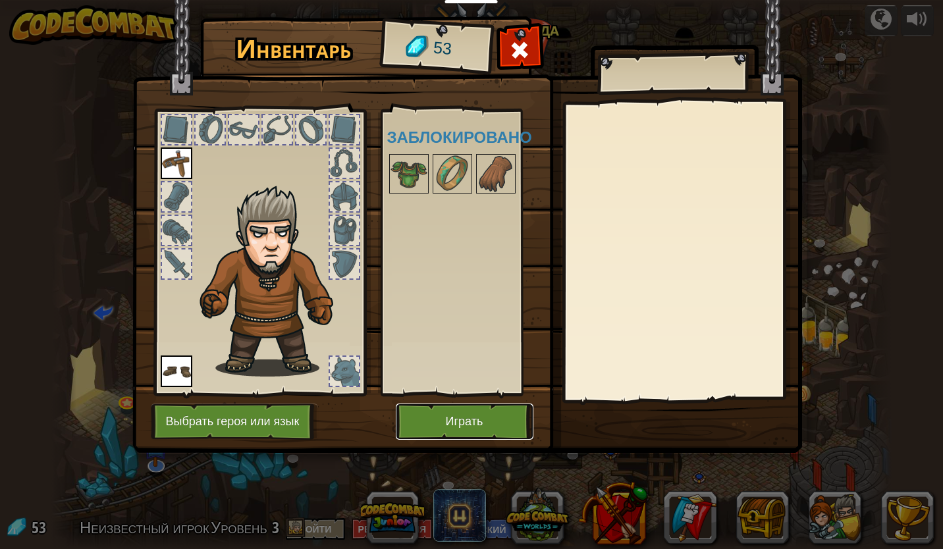
click at [460, 435] on button "Играть" at bounding box center [465, 422] width 138 height 36
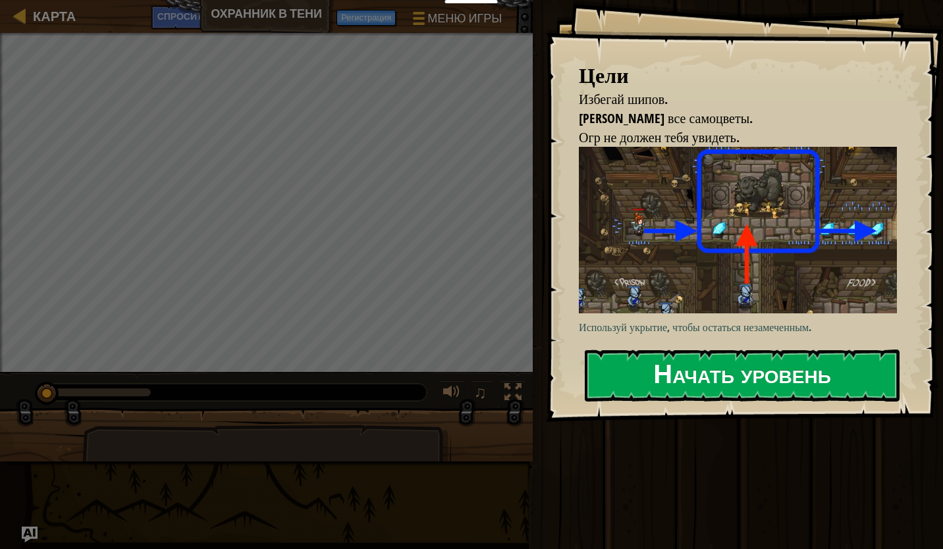
click at [665, 370] on button "Начать уровень" at bounding box center [742, 376] width 315 height 52
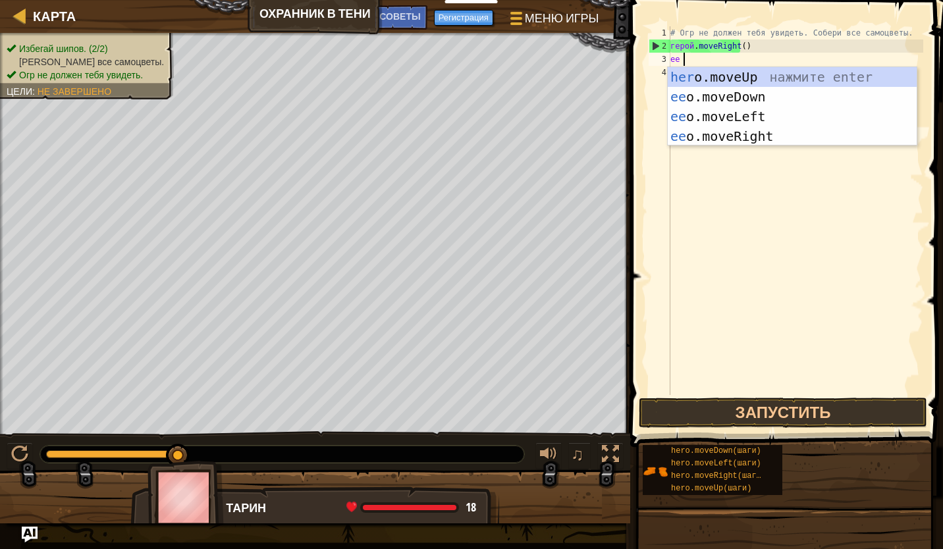
scroll to position [6, 0]
type textarea "hero"
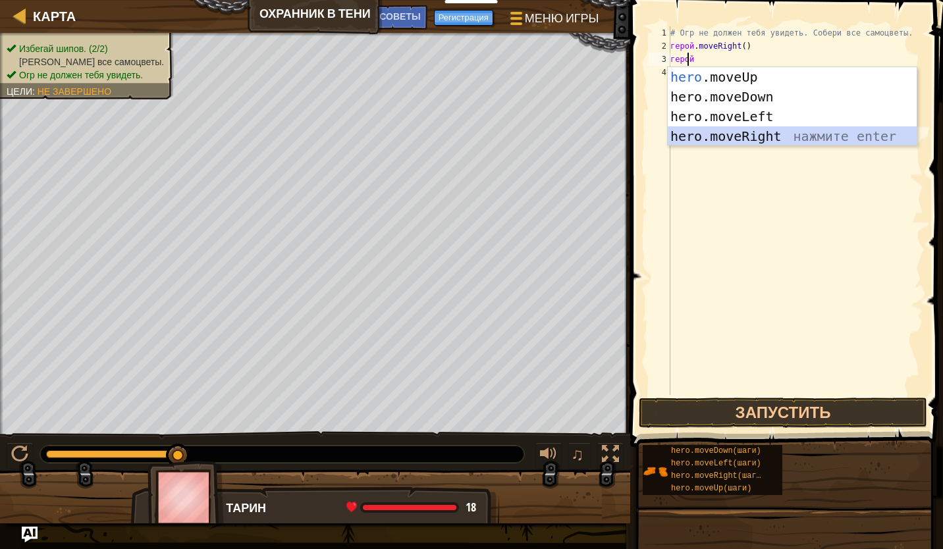
click at [769, 135] on div "hero .moveUp нажмите enter hero.moveDown нажмите enter hero.moveLeft нажмите en…" at bounding box center [792, 126] width 249 height 119
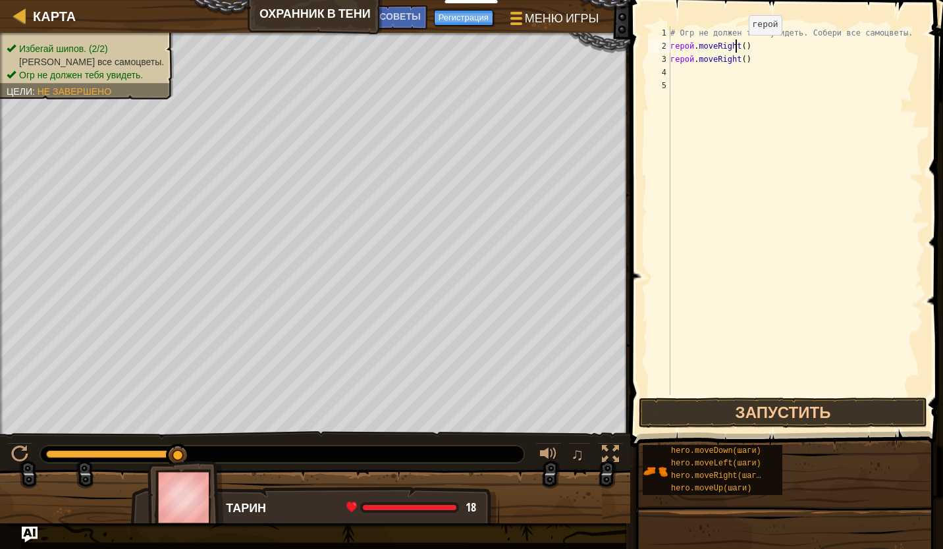
click at [737, 48] on div "# Огр не должен тебя увидеть. Собери все самоцветы. герой . moveRight ( ) герой…" at bounding box center [796, 223] width 256 height 395
click at [744, 44] on div "# Огр не должен тебя увидеть. Собери все самоцветы. герой . moveRight ( ) герой…" at bounding box center [796, 223] width 256 height 395
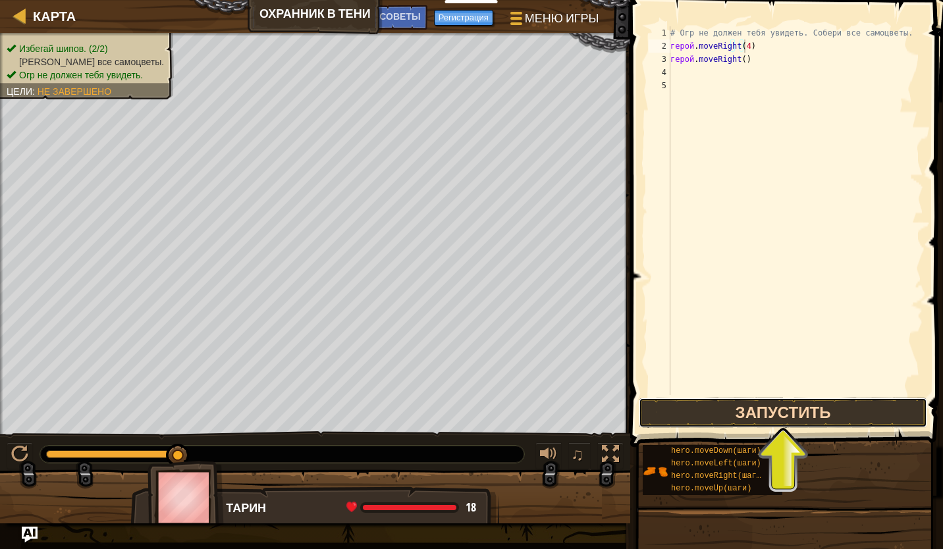
click at [718, 420] on button "Запустить" at bounding box center [783, 413] width 289 height 30
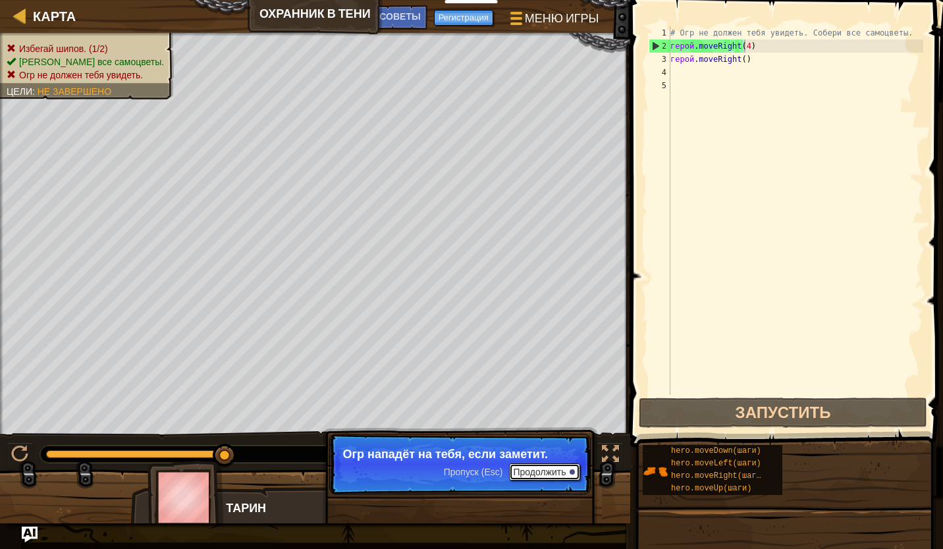
click at [538, 470] on font "Продолжить" at bounding box center [539, 472] width 53 height 11
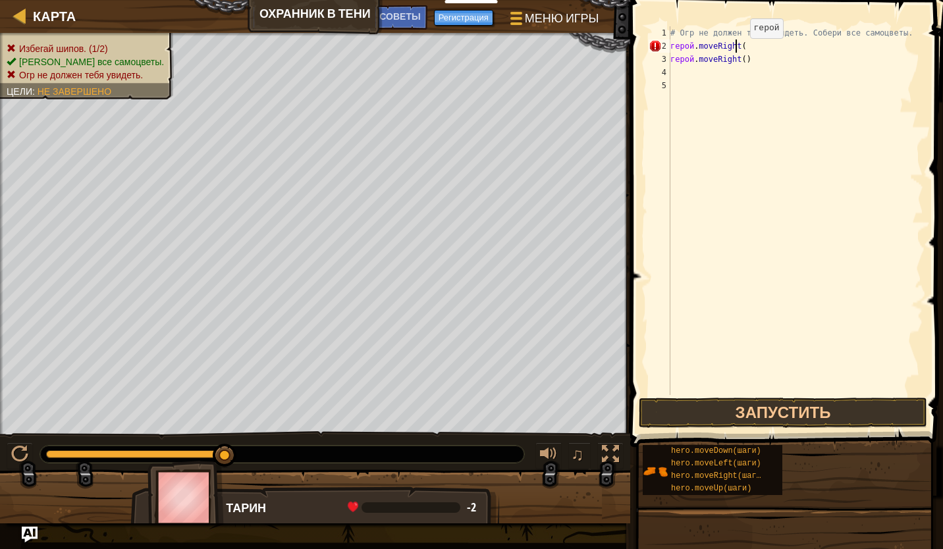
scroll to position [6, 5]
type textarea "hero.moveRight()"
click at [738, 64] on div "# Огр не должен тебя увидеть. Собери все самоцветы. герой . moveRight ( ) герой…" at bounding box center [796, 223] width 256 height 395
click at [719, 60] on div "# Огр не должен тебя увидеть. Собери все самоцветы. герой . moveRight ( ) герой…" at bounding box center [796, 223] width 256 height 395
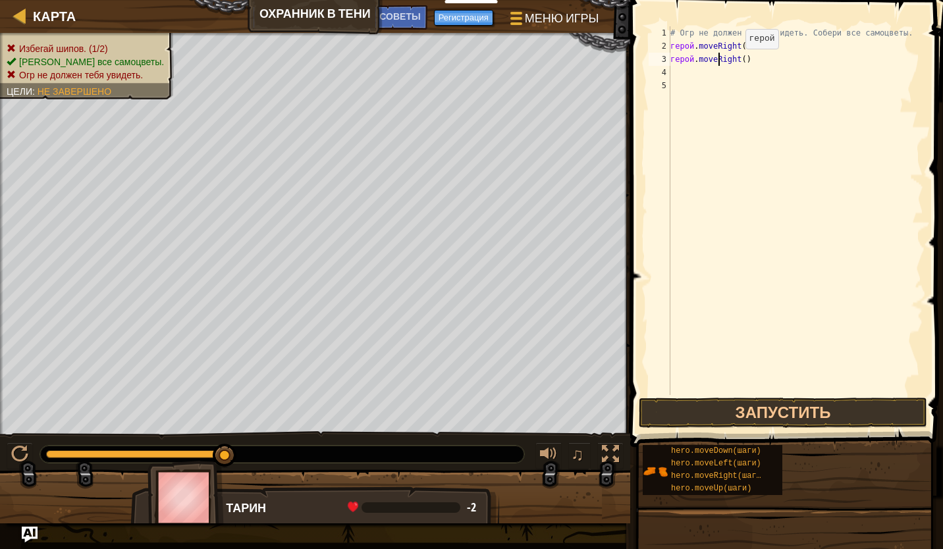
click at [735, 61] on div "# Огр не должен тебя увидеть. Собери все самоцветы. герой . moveRight ( ) герой…" at bounding box center [796, 223] width 256 height 395
drag, startPoint x: 740, startPoint y: 62, endPoint x: 671, endPoint y: 62, distance: 69.2
click at [671, 62] on div "# Огр не должен тебя увидеть. Собери все самоцветы. герой . moveRight ( ) герой…" at bounding box center [796, 223] width 256 height 395
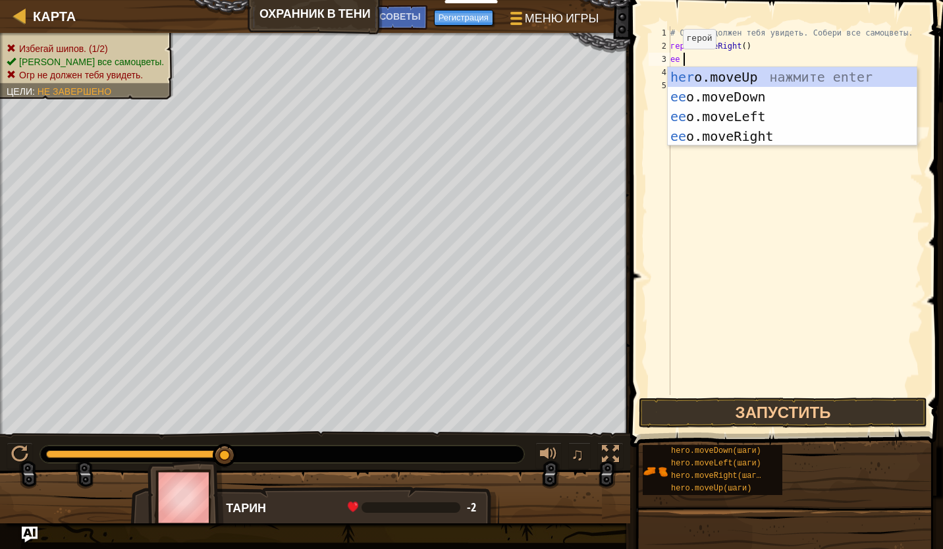
scroll to position [6, 0]
type textarea "hero"
click at [745, 76] on div "hero .moveUp нажмите enter hero.moveDown нажмите enter hero.moveLeft нажмите en…" at bounding box center [792, 126] width 249 height 119
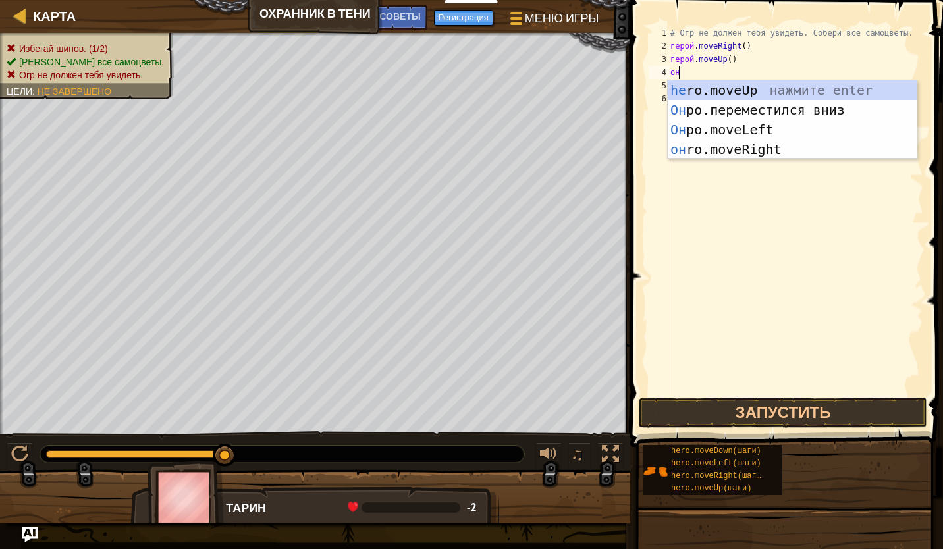
scroll to position [6, 0]
type textarea "hero"
click at [731, 152] on div "hero .moveUp нажмите enter hero.moveDown нажмите enter hero.moveLeft нажмите en…" at bounding box center [792, 139] width 249 height 119
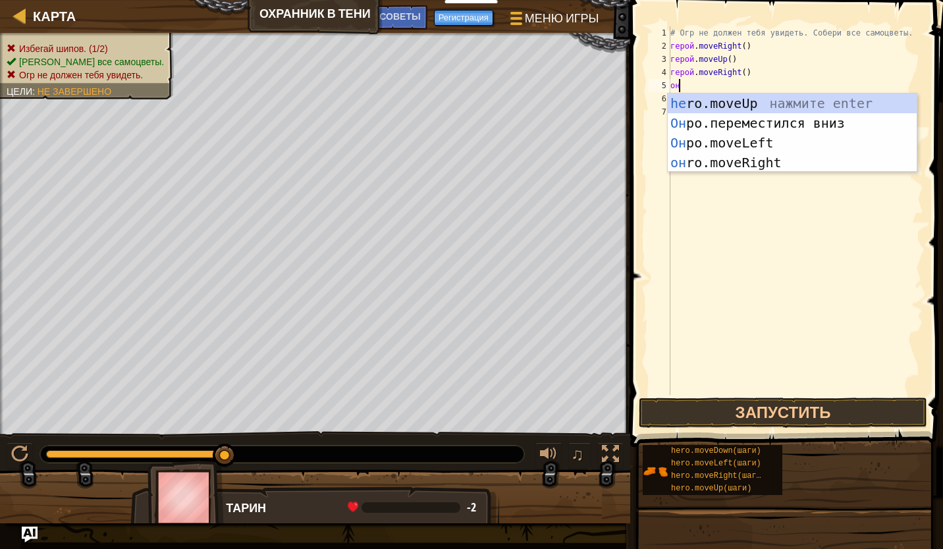
scroll to position [6, 0]
type textarea "hero"
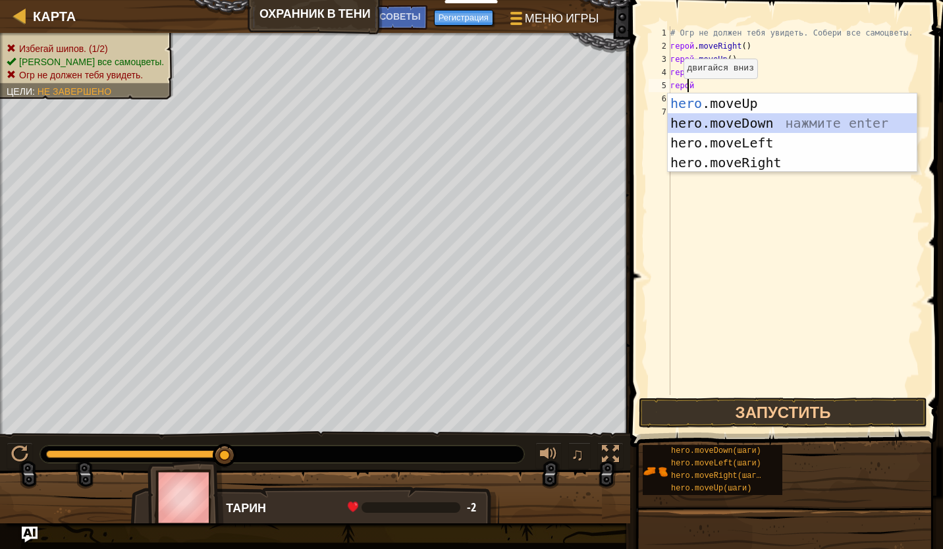
click at [752, 126] on div "hero .moveUp нажмите enter hero.moveDown нажмите enter hero.moveLeft нажмите en…" at bounding box center [792, 153] width 249 height 119
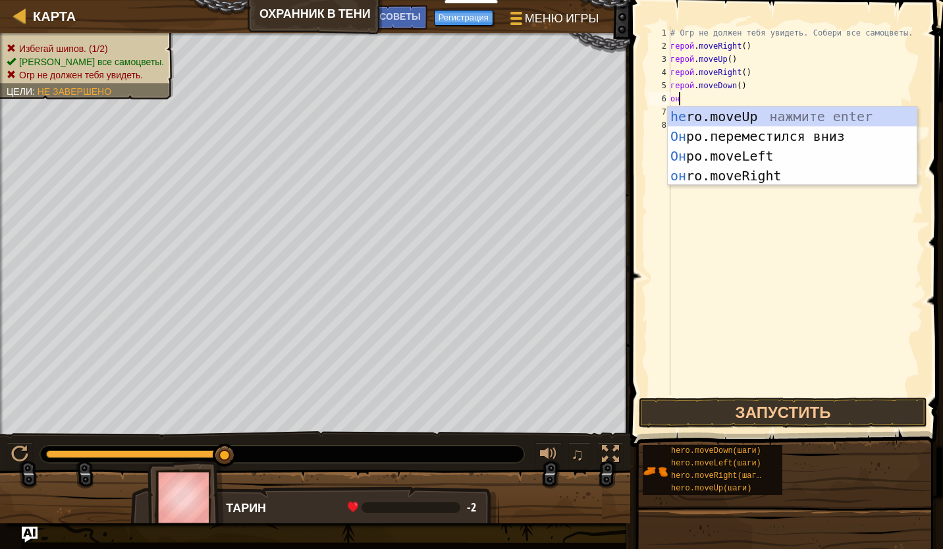
scroll to position [6, 0]
type textarea "hero"
click at [712, 180] on div "hero .moveUp нажмите enter hero.moveDown нажмите enter hero.moveLeft нажмите en…" at bounding box center [792, 166] width 249 height 119
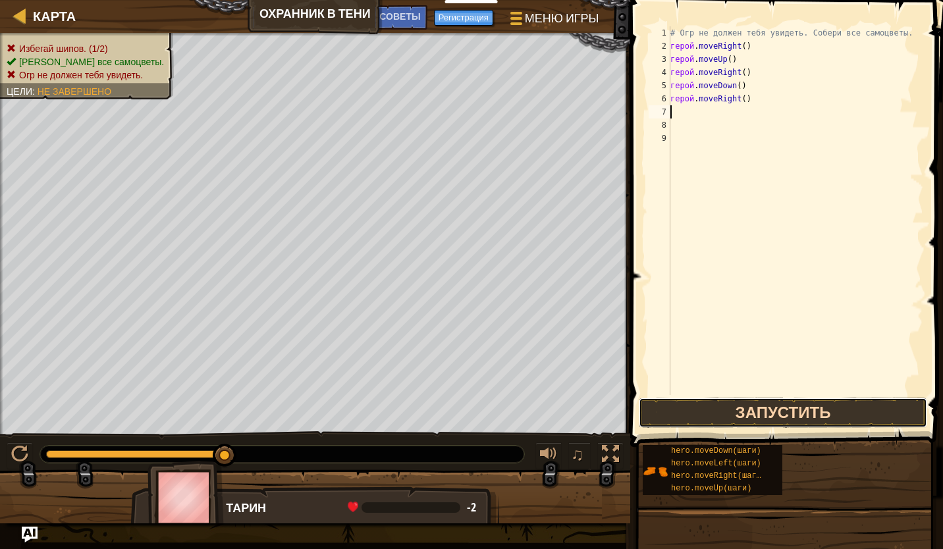
click at [704, 412] on button "Запустить" at bounding box center [783, 413] width 289 height 30
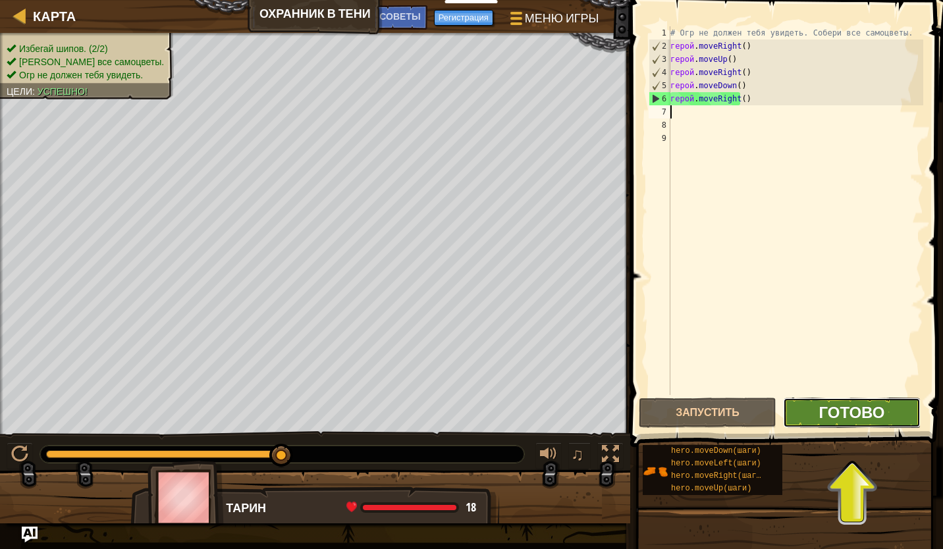
click at [856, 408] on span "Готово" at bounding box center [852, 412] width 66 height 21
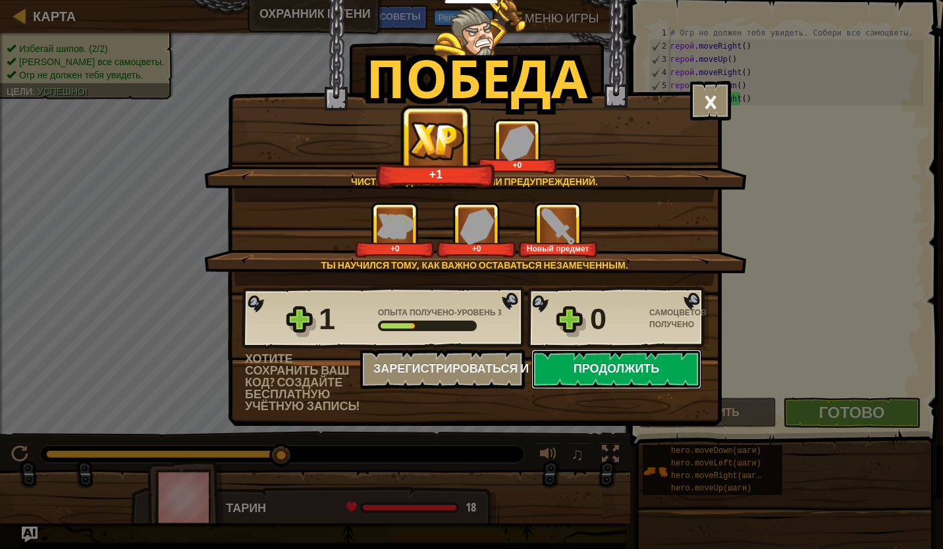
click at [640, 368] on button "Продолжить" at bounding box center [617, 370] width 170 height 40
select select "ru"
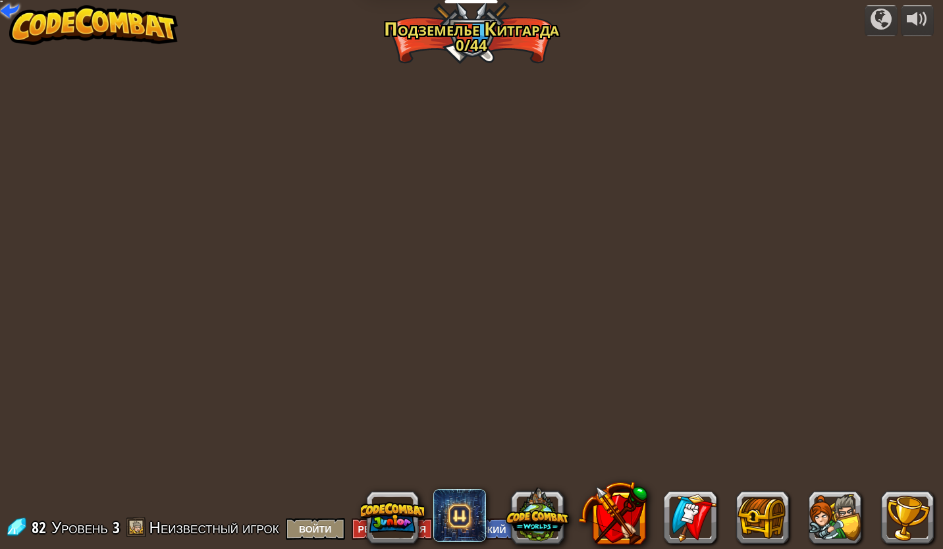
select select "ru"
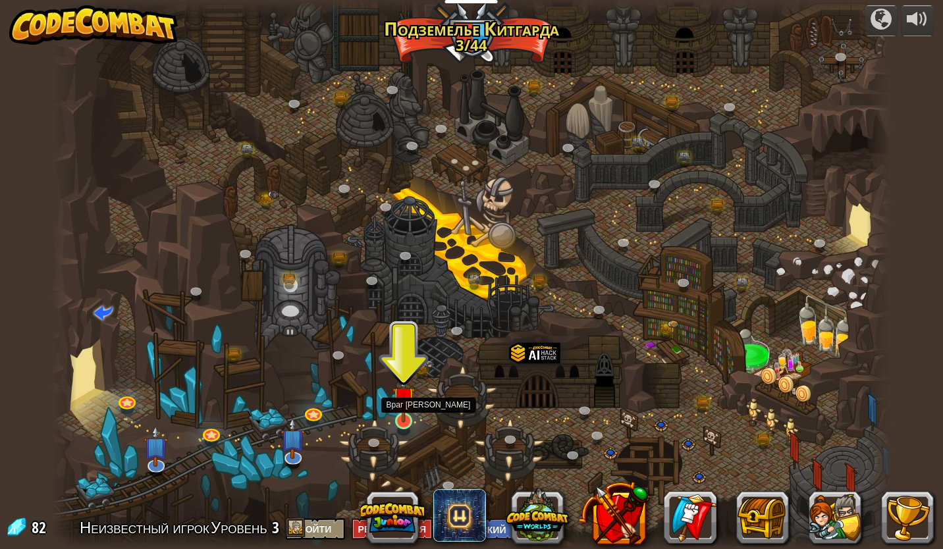
click at [401, 420] on img at bounding box center [404, 398] width 22 height 50
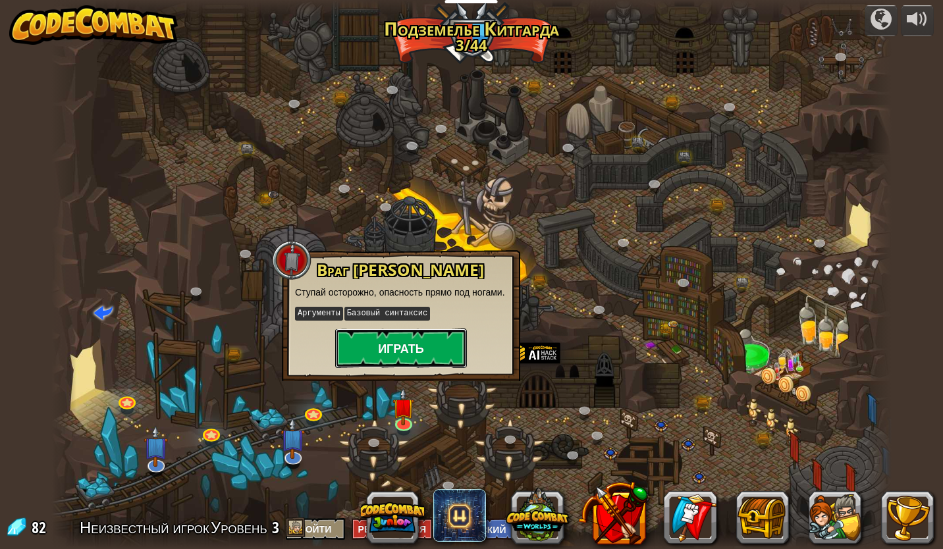
click at [422, 344] on button "Играть" at bounding box center [401, 349] width 132 height 40
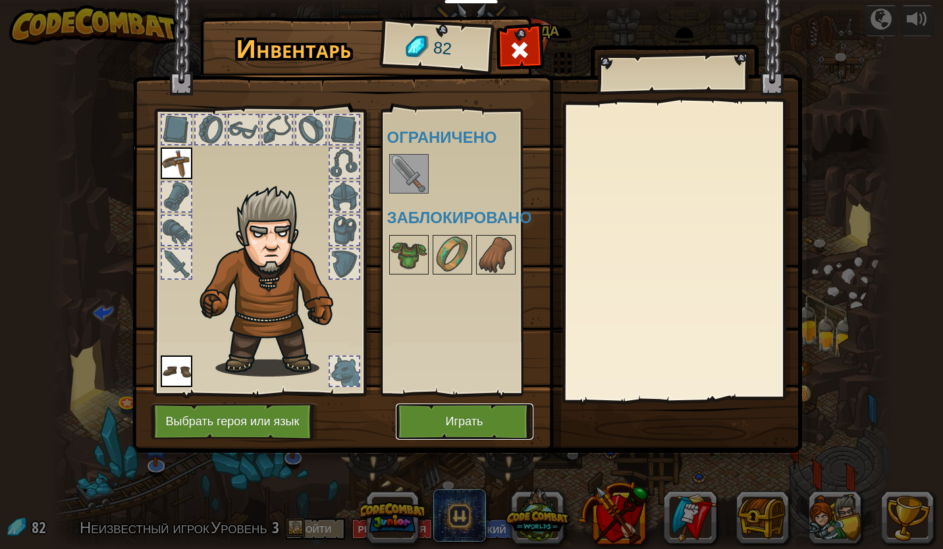
click at [452, 420] on button "Играть" at bounding box center [465, 422] width 138 height 36
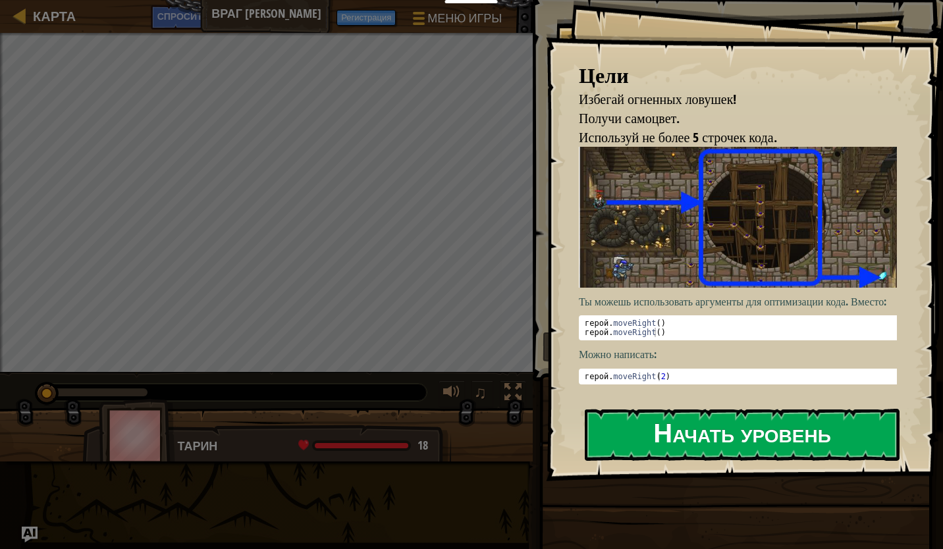
click at [692, 437] on button "Начать уровень" at bounding box center [742, 435] width 315 height 52
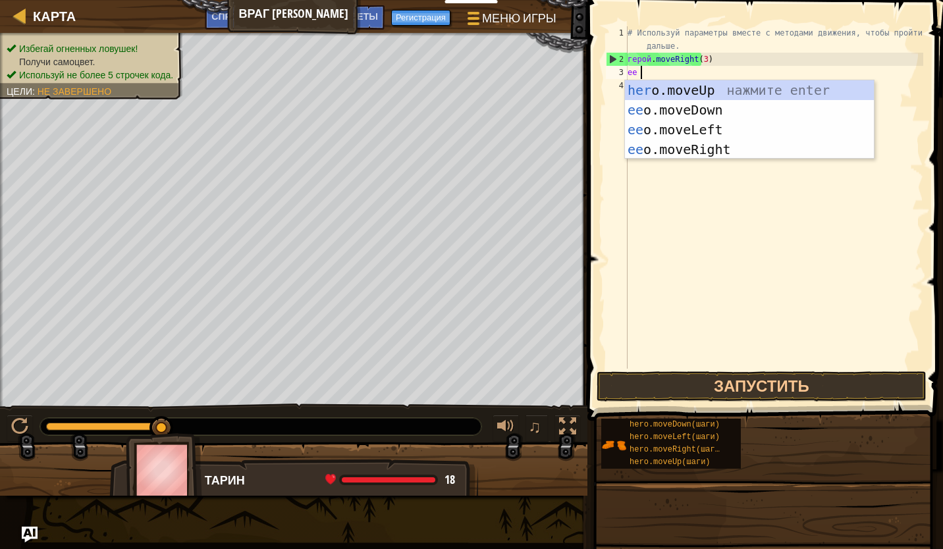
scroll to position [6, 0]
type textarea "hero"
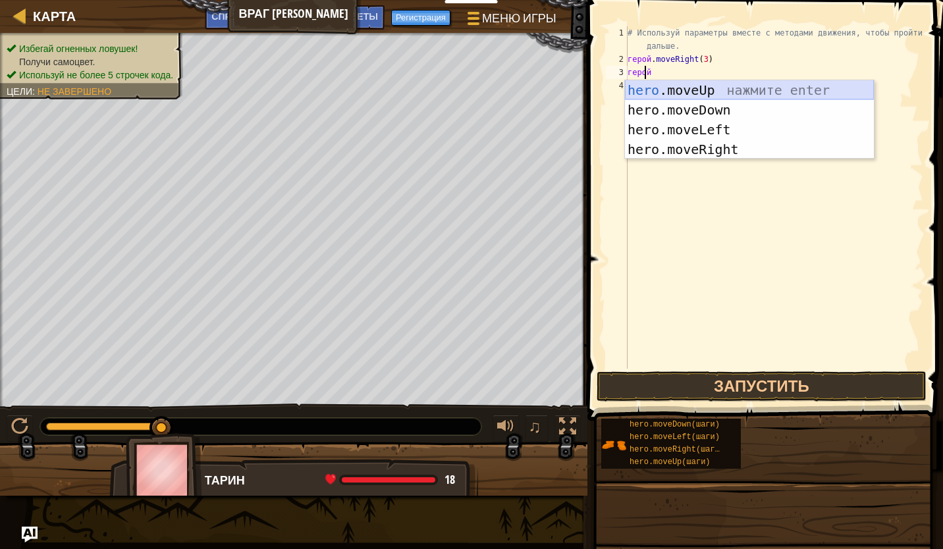
click at [717, 96] on div "hero .moveUp нажмите enter hero.moveDown нажмите enter hero.moveLeft нажмите en…" at bounding box center [749, 139] width 249 height 119
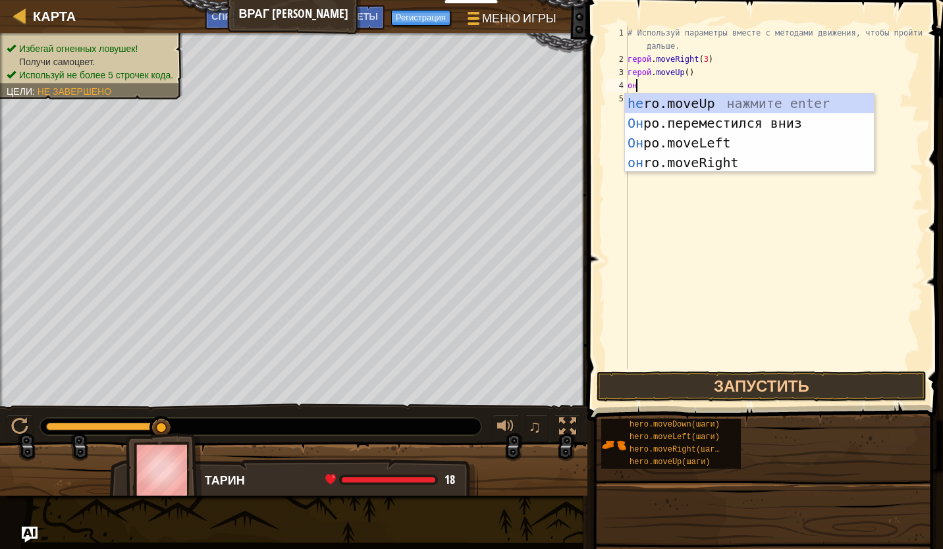
type textarea "her"
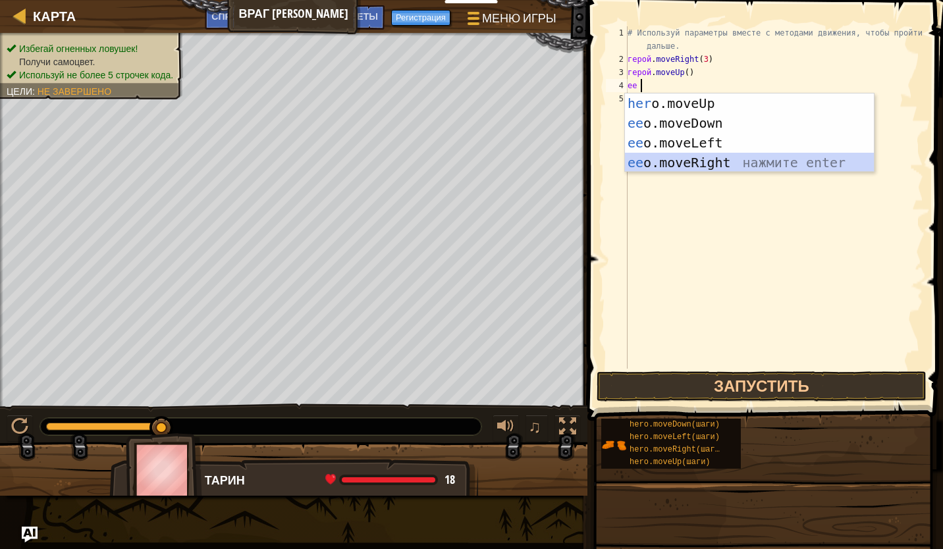
click at [659, 159] on div "her o.moveUp нажмите enter ее o.moveDown нажмите enter ее o.moveLeft нажмите en…" at bounding box center [749, 153] width 249 height 119
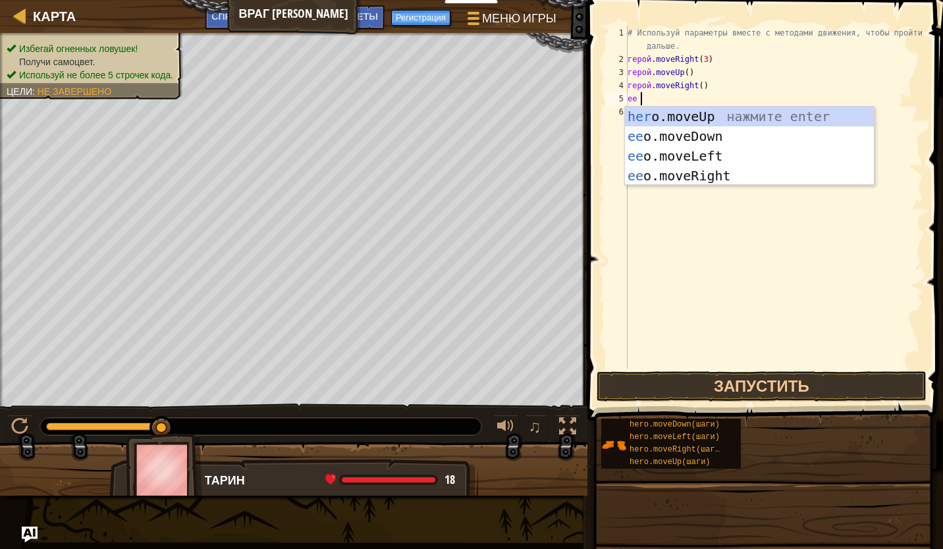
type textarea "hero"
click at [661, 137] on div "hero .moveUp нажмите enter hero.moveDown нажмите enter hero.moveLeft нажмите en…" at bounding box center [749, 166] width 249 height 119
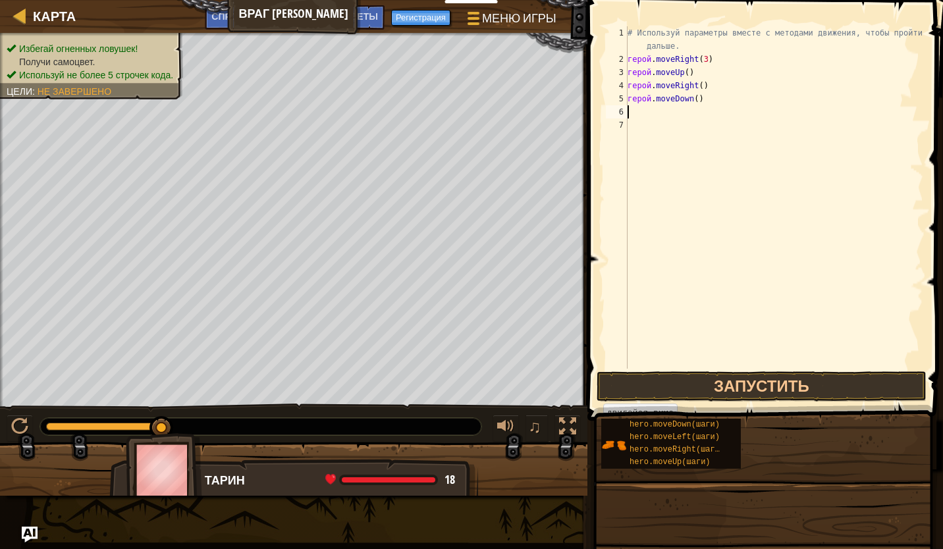
scroll to position [6, 0]
click at [690, 102] on div "# Используй параметры вместе с методами движения, чтобы пройти дальше. герой . …" at bounding box center [774, 217] width 298 height 382
click at [691, 101] on div "# Используй параметры вместе с методами движения, чтобы пройти дальше. герой . …" at bounding box center [774, 217] width 298 height 382
click at [695, 101] on div "# Используй параметры вместе с методами движения, чтобы пройти дальше. герой . …" at bounding box center [774, 217] width 298 height 382
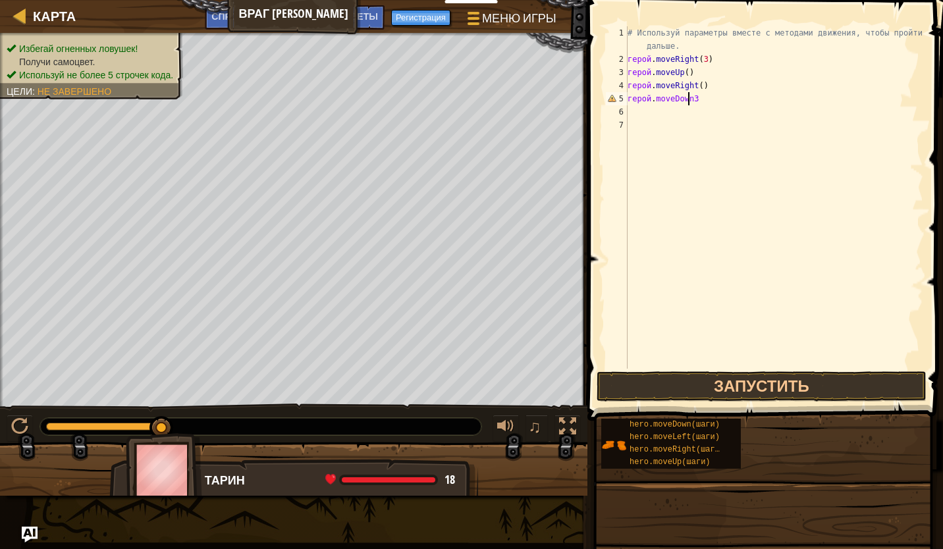
click at [697, 99] on div "# Используй параметры вместе с методами движения, чтобы пройти дальше. герой . …" at bounding box center [774, 217] width 298 height 382
click at [693, 99] on div "# Используй параметры вместе с методами движения, чтобы пройти дальше. герой . …" at bounding box center [774, 217] width 298 height 382
click at [698, 101] on div "# Используй параметры вместе с методами движения, чтобы пройти дальше. герой . …" at bounding box center [774, 217] width 298 height 382
type textarea "h"
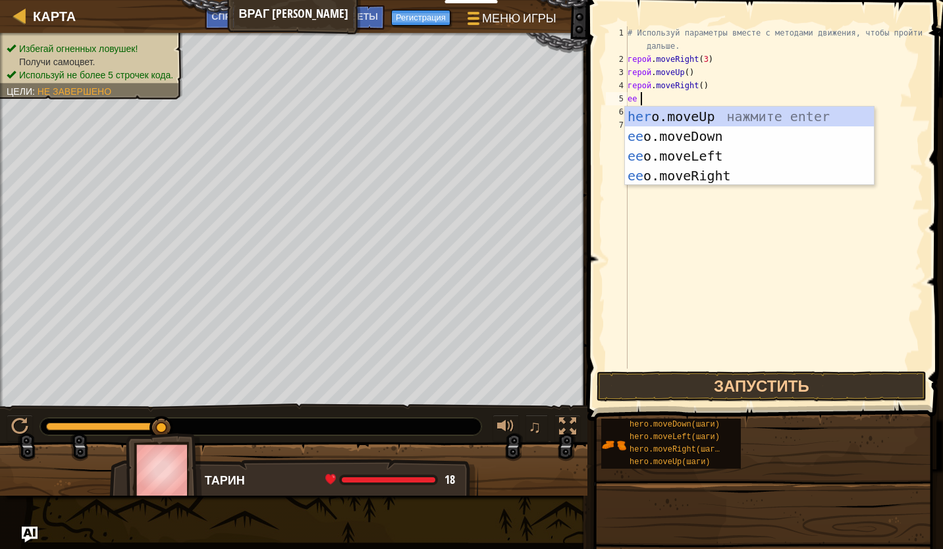
type textarea "hero"
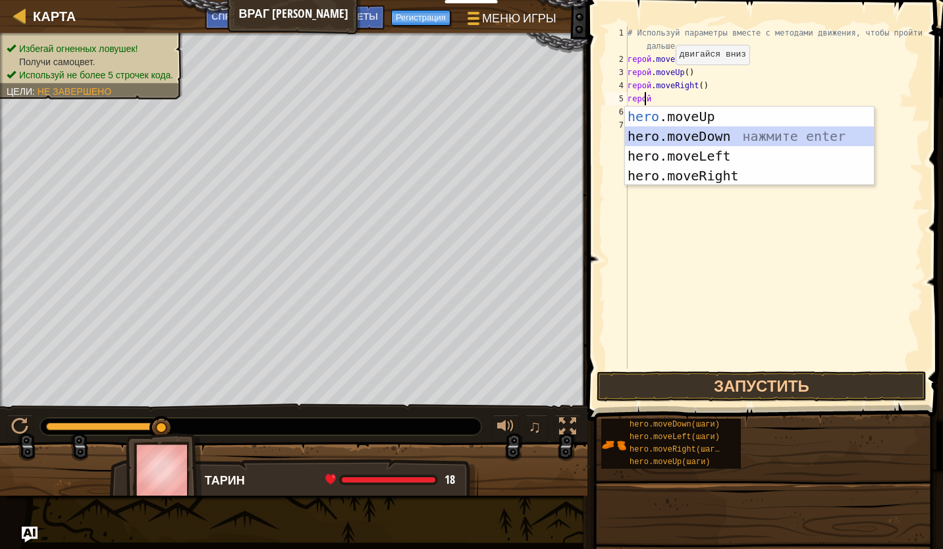
click at [744, 132] on div "hero .moveUp нажмите enter hero.moveDown нажмите enter hero.moveLeft нажмите en…" at bounding box center [749, 166] width 249 height 119
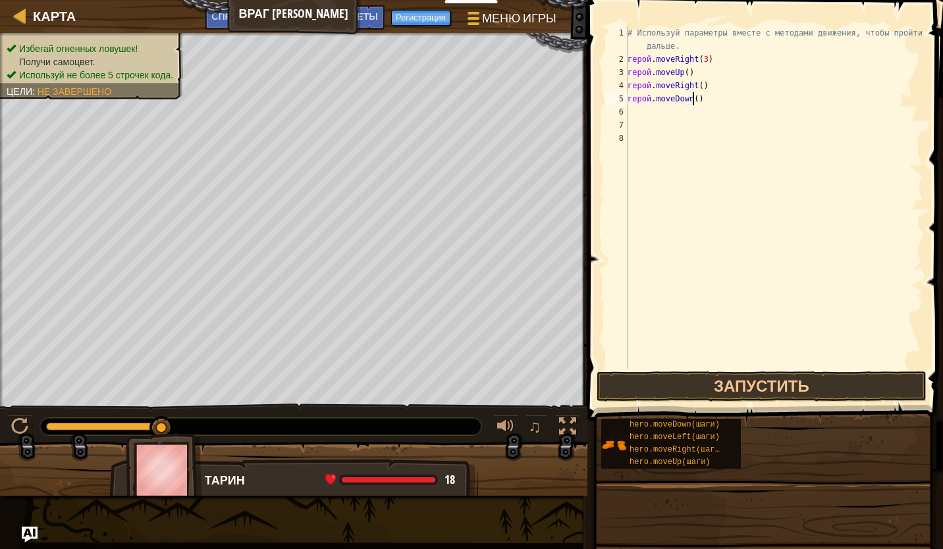
click at [699, 101] on div "# Используй параметры вместе с методами движения, чтобы пройти дальше. герой . …" at bounding box center [774, 217] width 298 height 382
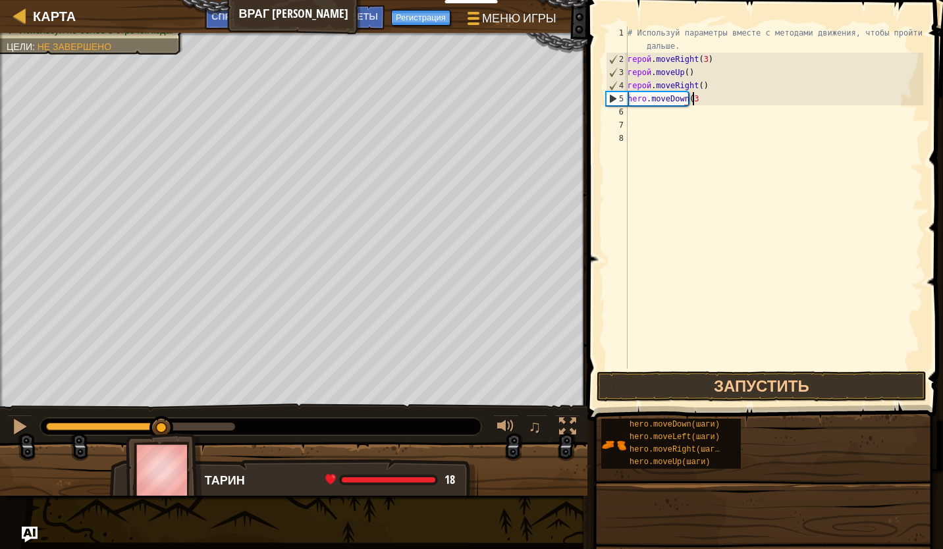
scroll to position [6, 5]
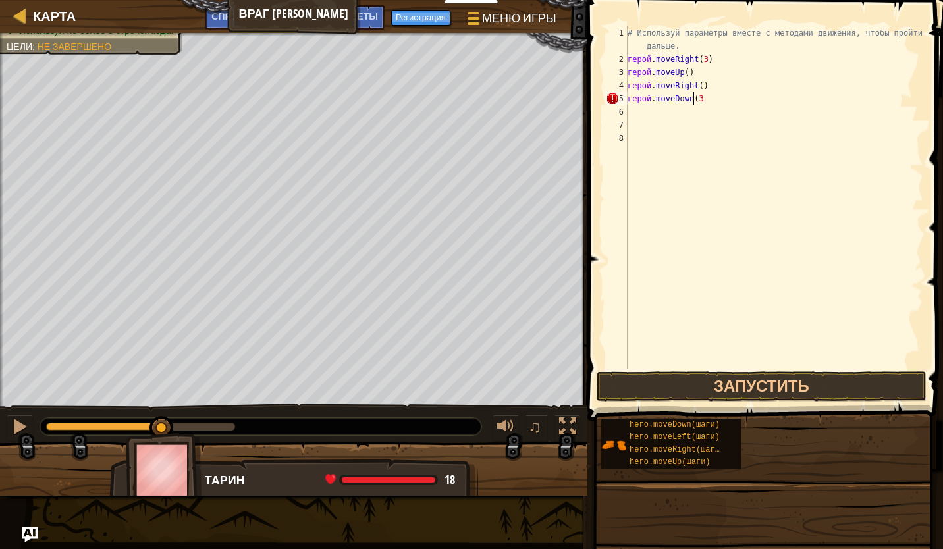
type textarea "hero.moveDown(3)"
click at [627, 114] on div "# Используй параметры вместе с методами движения, чтобы пройти дальше. герой . …" at bounding box center [774, 217] width 298 height 382
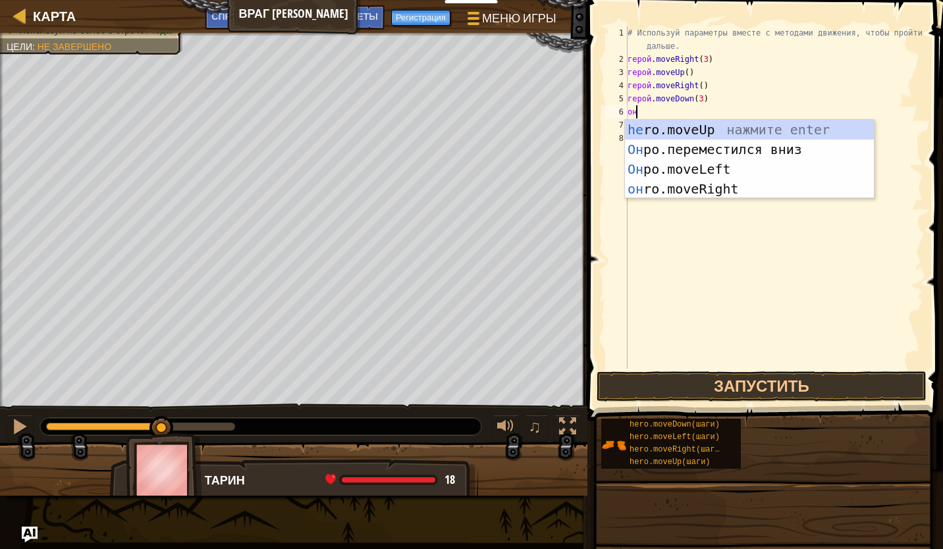
scroll to position [6, 0]
type textarea "hero"
click at [673, 182] on div "hero .moveUp нажмите enter hero.moveDown нажмите enter hero.moveLeft нажмите en…" at bounding box center [749, 179] width 249 height 119
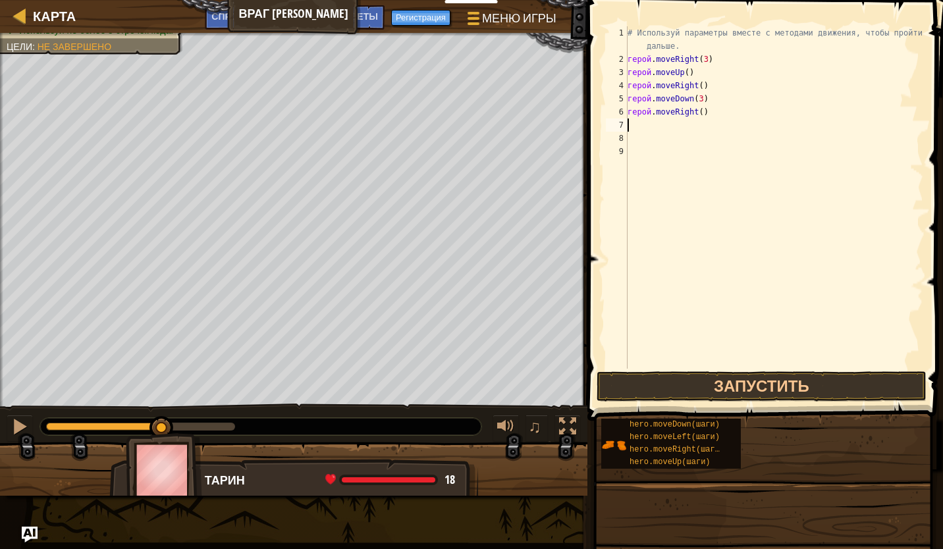
click at [695, 113] on div "# Используй параметры вместе с методами движения, чтобы пройти дальше. герой . …" at bounding box center [774, 217] width 298 height 382
type textarea "hero.moveRight(3)"
click at [727, 381] on button "Запустить" at bounding box center [762, 387] width 330 height 30
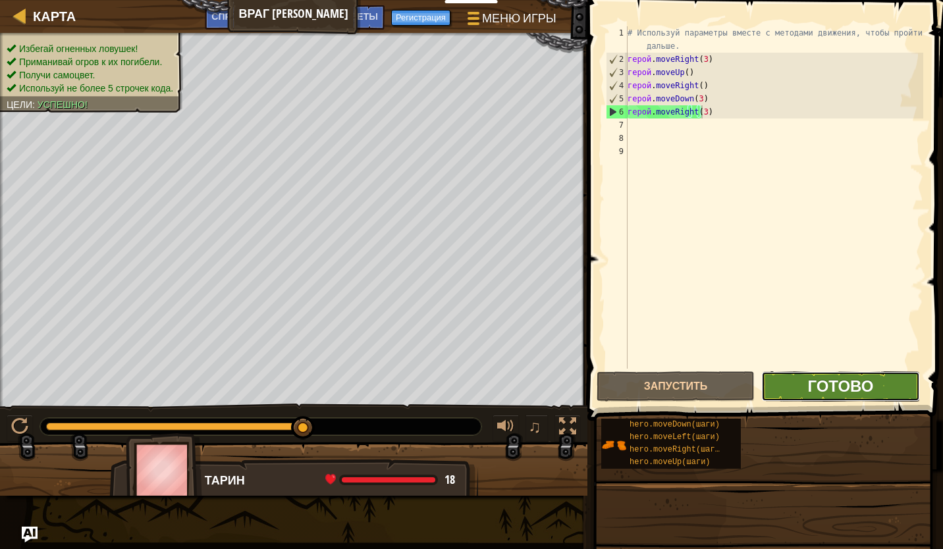
click at [819, 383] on span "Готово" at bounding box center [841, 385] width 66 height 21
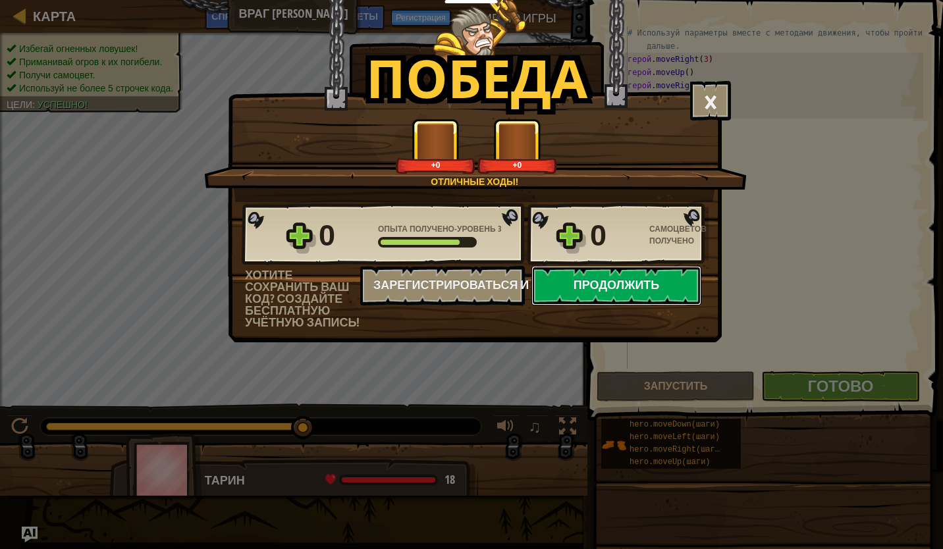
click at [635, 285] on button "Продолжить" at bounding box center [617, 286] width 170 height 40
select select "ru"
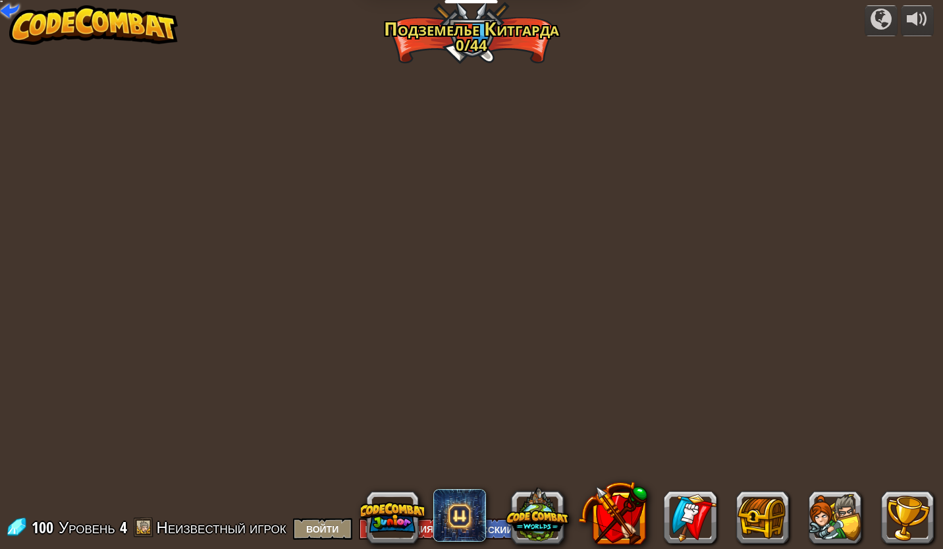
select select "ru"
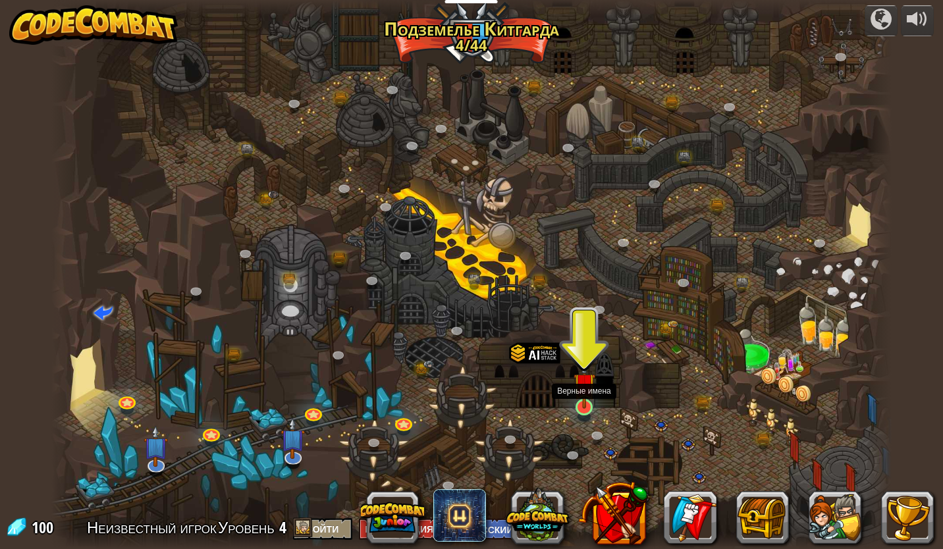
click at [588, 408] on img at bounding box center [585, 384] width 22 height 50
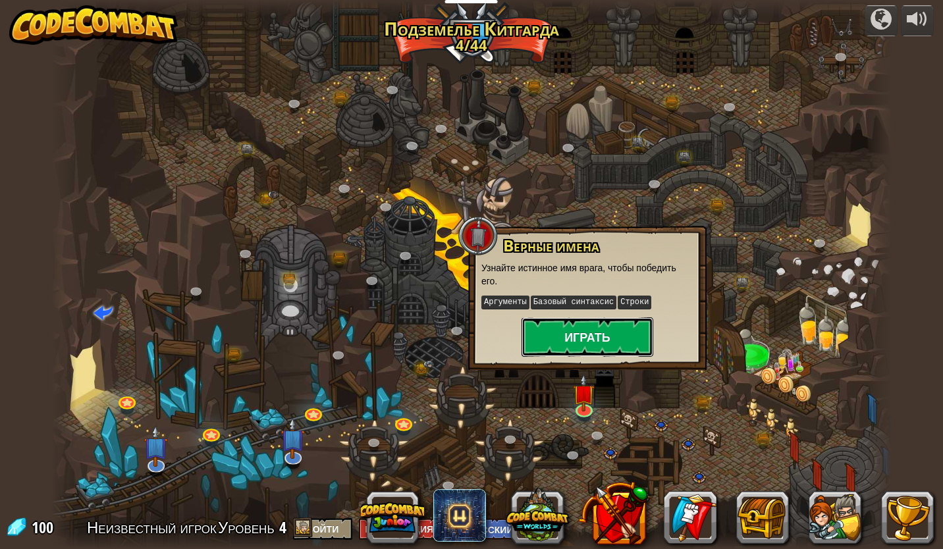
click at [582, 333] on button "Играть" at bounding box center [588, 338] width 132 height 40
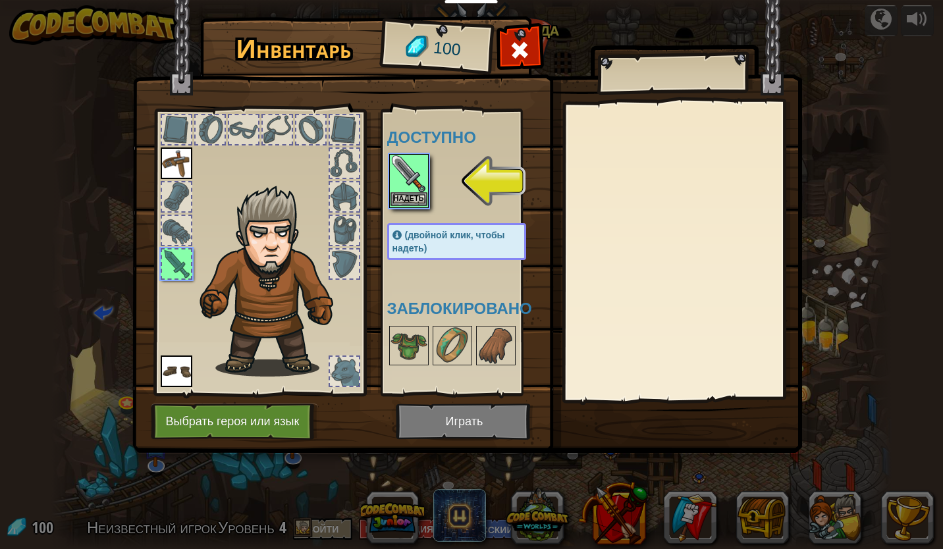
click at [427, 186] on div "Надеть" at bounding box center [409, 181] width 40 height 54
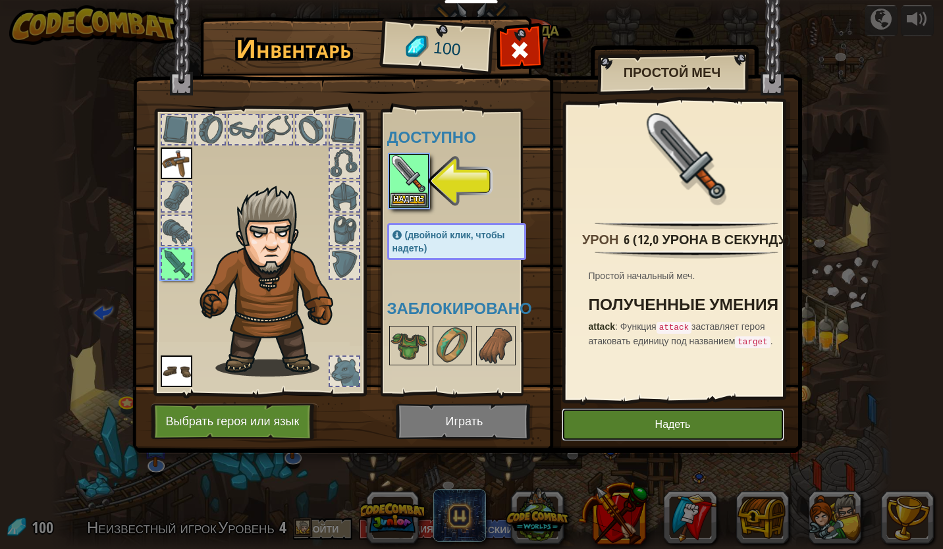
click at [623, 420] on button "Надеть" at bounding box center [673, 424] width 223 height 33
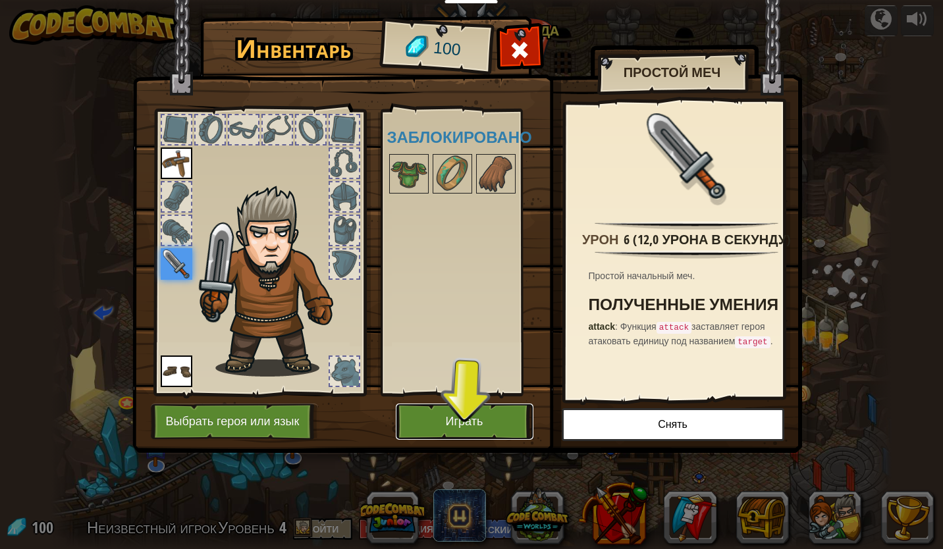
click at [485, 428] on button "Играть" at bounding box center [465, 422] width 138 height 36
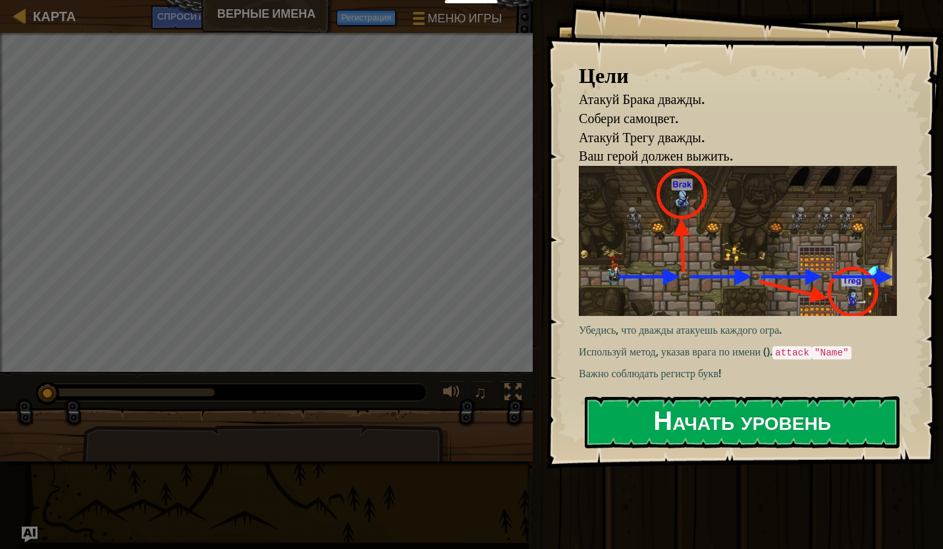
click at [713, 418] on button "Начать уровень" at bounding box center [742, 423] width 315 height 52
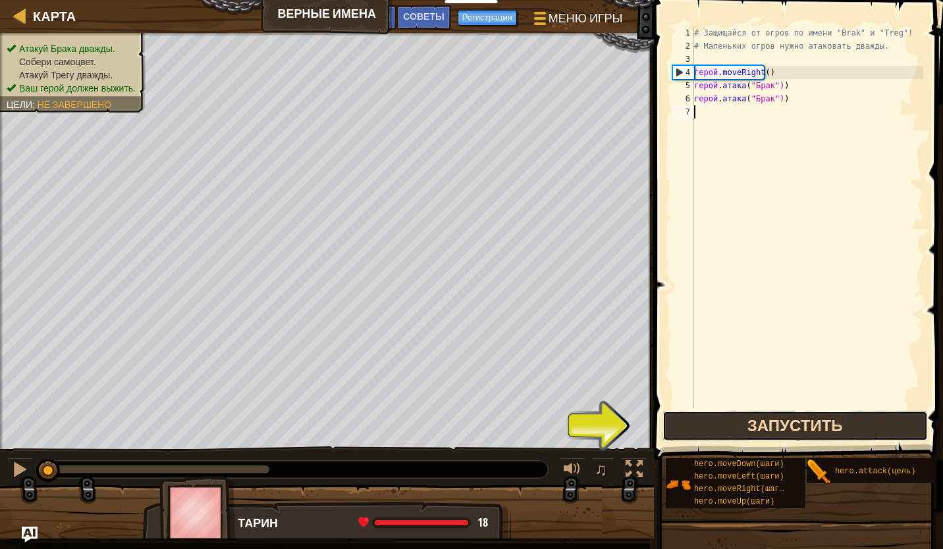
click at [762, 438] on button "Запустить" at bounding box center [795, 426] width 265 height 30
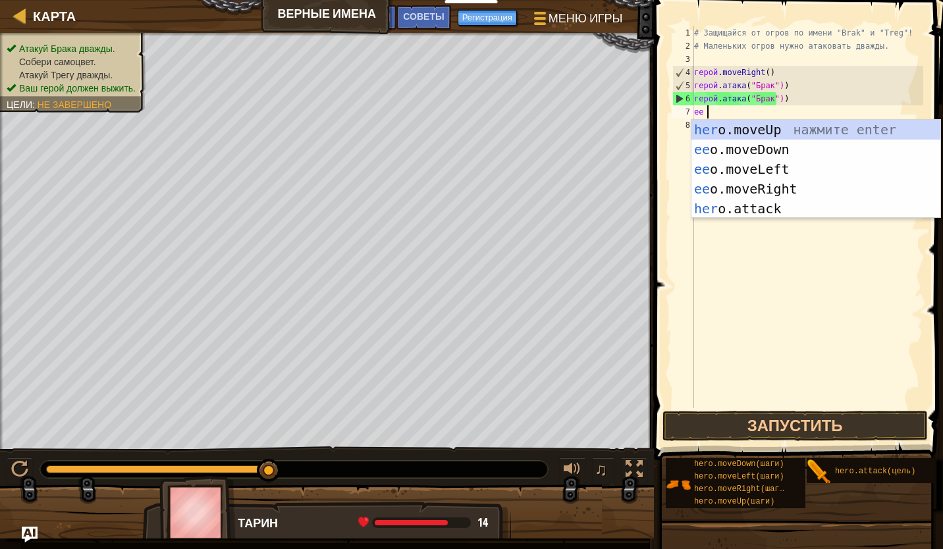
scroll to position [6, 0]
type textarea "hero"
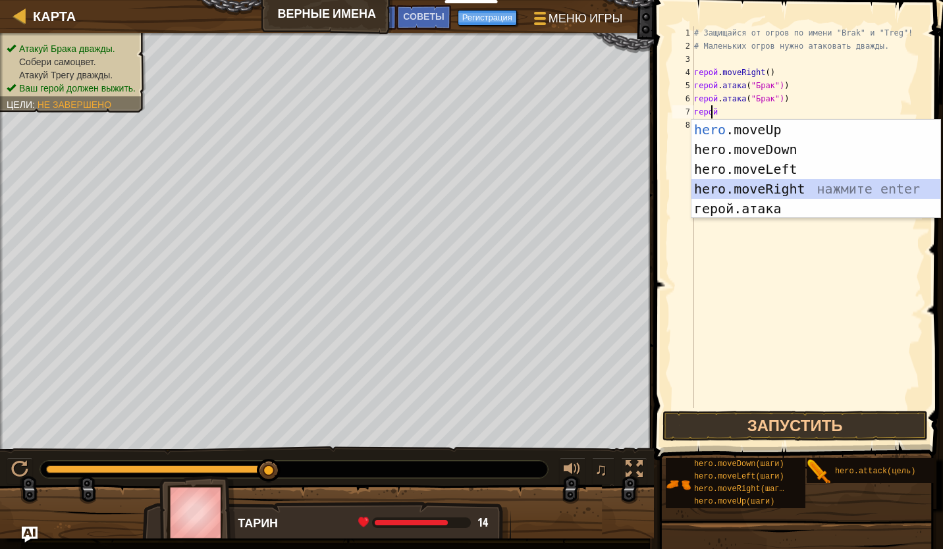
click at [721, 196] on div "hero .moveUp нажмите enter hero.moveDown нажмите enter hero.moveLeft нажмите en…" at bounding box center [816, 189] width 249 height 138
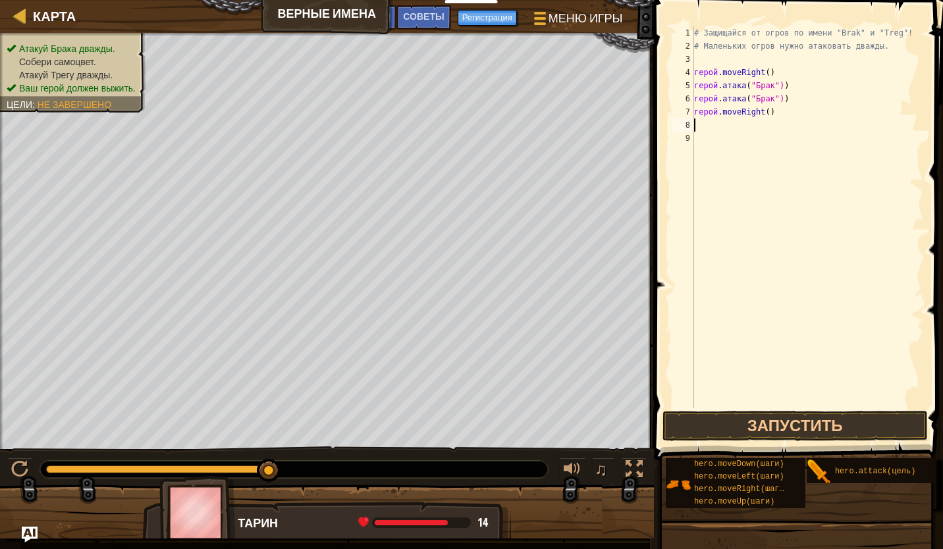
click at [766, 113] on div "# Защищайся от огров по имени "Brak" и "Treg"! # Маленьких огров нужно атаковат…" at bounding box center [808, 230] width 232 height 408
type textarea "hero.moveRight(2)"
click at [731, 132] on div "# Защищайся от огров по имени "Brak" и "Treg"! # Маленьких огров нужно атаковат…" at bounding box center [808, 230] width 232 height 408
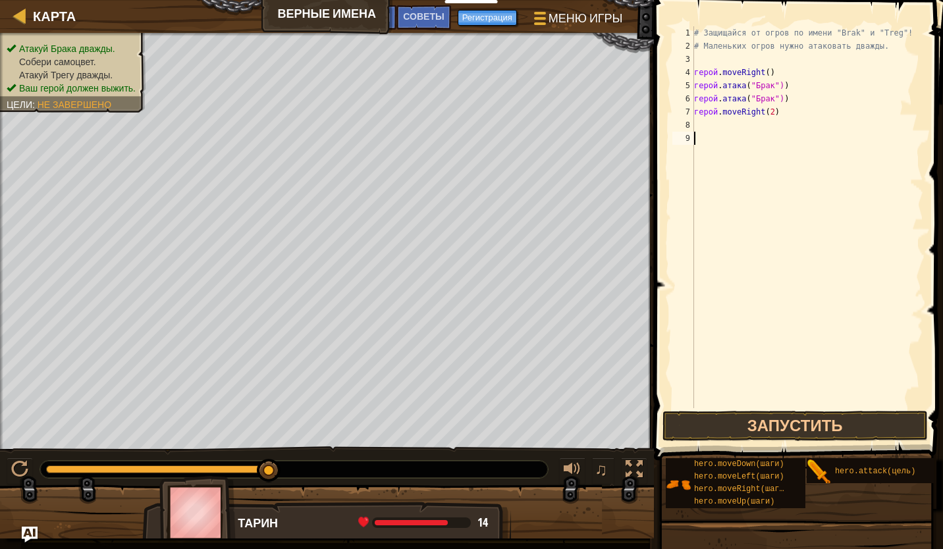
click at [705, 125] on div "# Защищайся от огров по имени "Brak" и "Treg"! # Маленьких огров нужно атаковат…" at bounding box center [808, 230] width 232 height 408
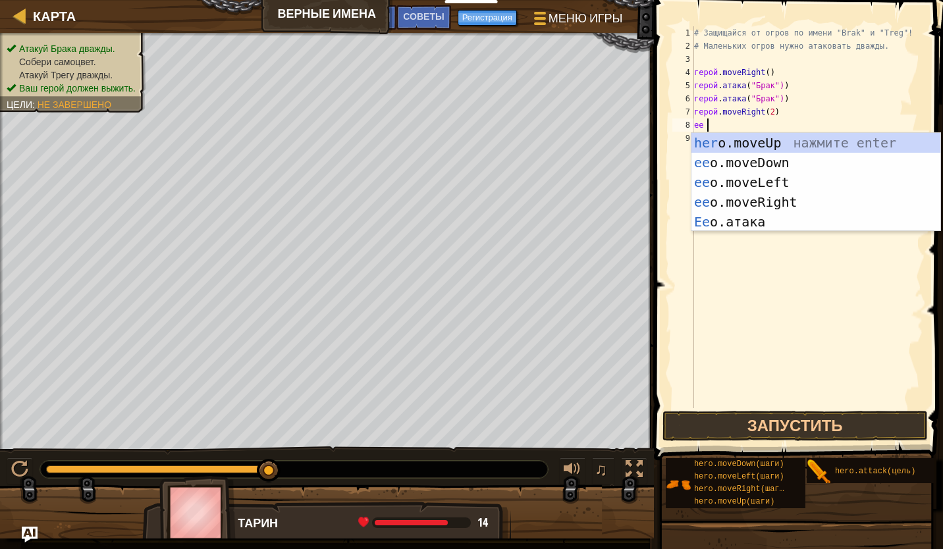
scroll to position [6, 1]
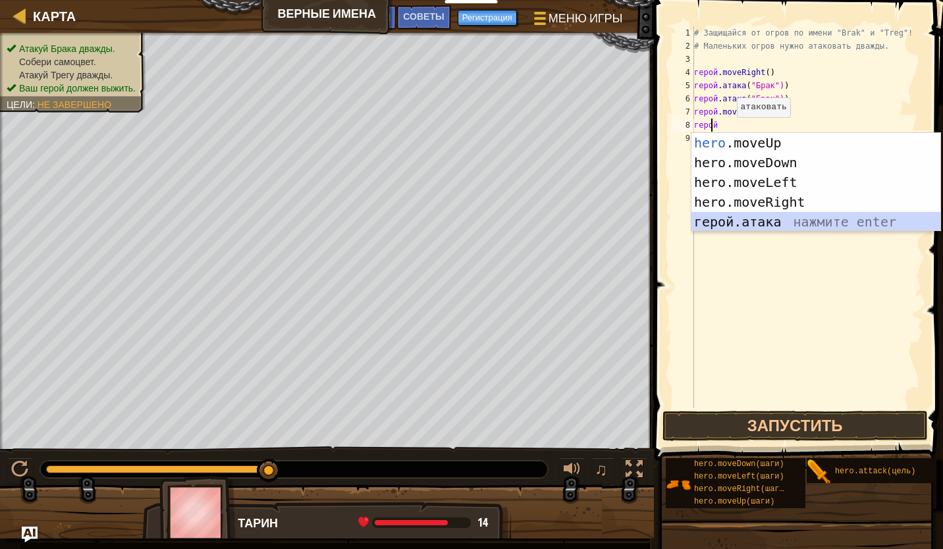
click at [744, 226] on div "hero .moveUp нажмите enter hero.moveDown нажмите enter hero.moveLeft нажмите en…" at bounding box center [816, 202] width 249 height 138
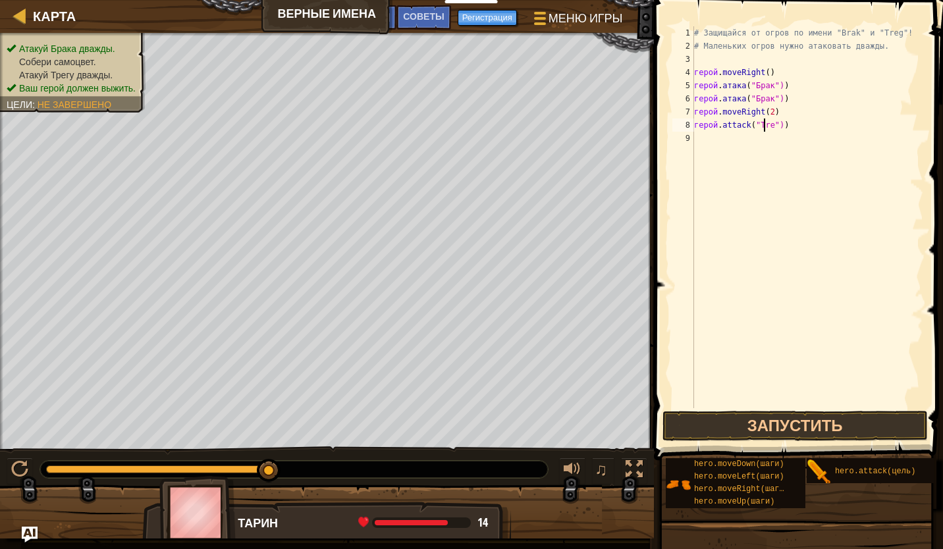
scroll to position [6, 6]
click at [741, 426] on button "Запустить" at bounding box center [795, 426] width 265 height 30
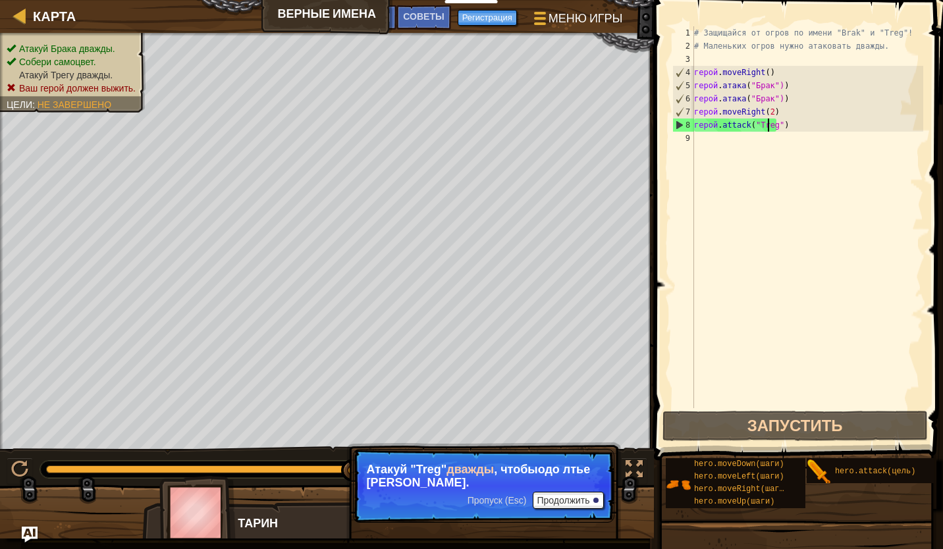
click at [768, 111] on div "# Защищайся от огров по имени "Brak" и "Treg"! # Маленьких огров нужно атаковат…" at bounding box center [808, 230] width 232 height 408
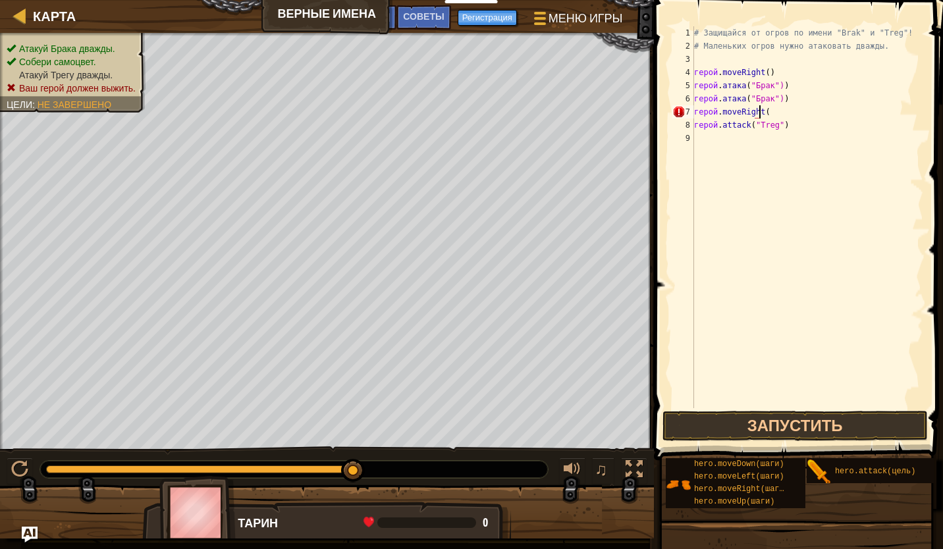
scroll to position [6, 5]
click at [775, 124] on div "# Защищайся от огров по имени "Brak" и "Treg"! # Маленьких огров нужно атаковат…" at bounding box center [808, 230] width 232 height 408
type textarea "hero.attack("Treg)"
click at [709, 140] on div "# Защищайся от огров по имени "Brak" и "Treg"! # Маленьких огров нужно атаковат…" at bounding box center [808, 230] width 232 height 408
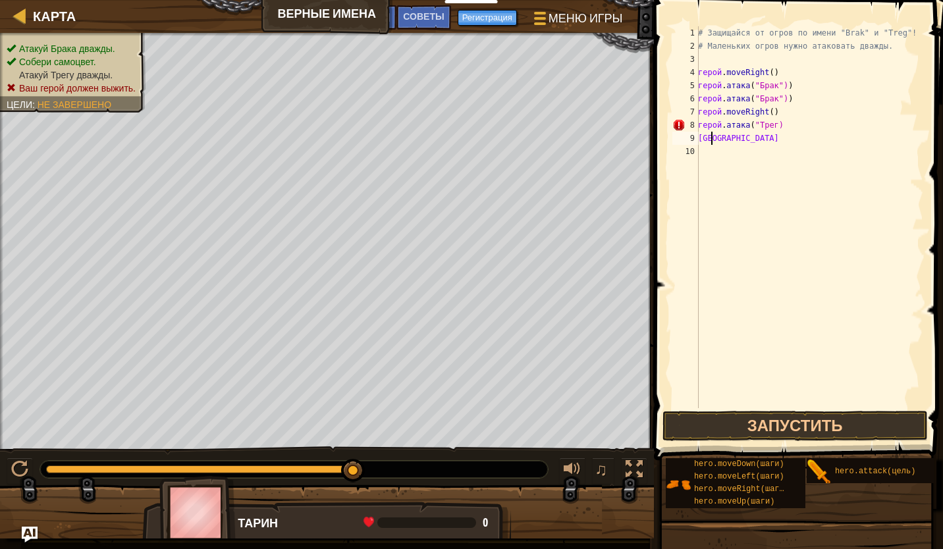
scroll to position [6, 0]
type textarea "g"
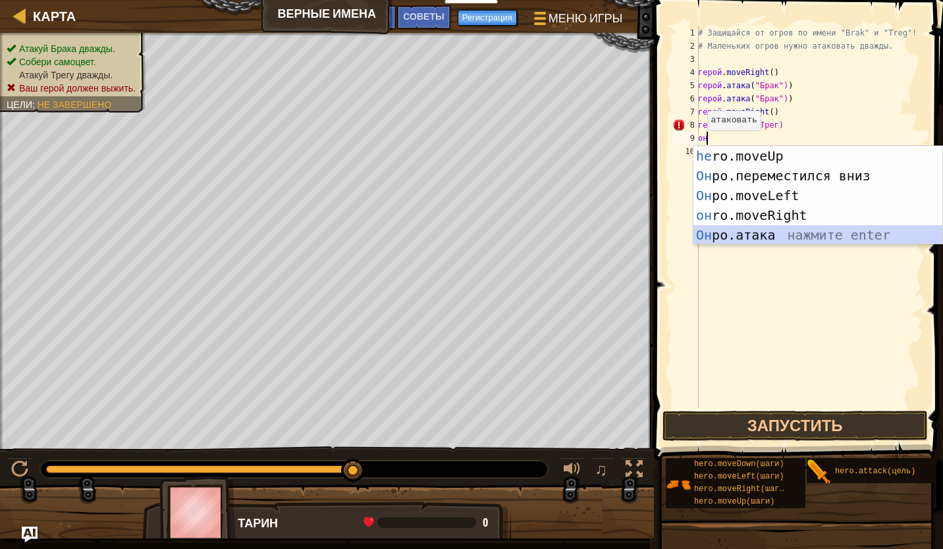
click at [717, 234] on div "he ro.moveUp нажмите enter Он ро.переместился вниз нажмите enter Он ро.moveLeft…" at bounding box center [818, 215] width 249 height 138
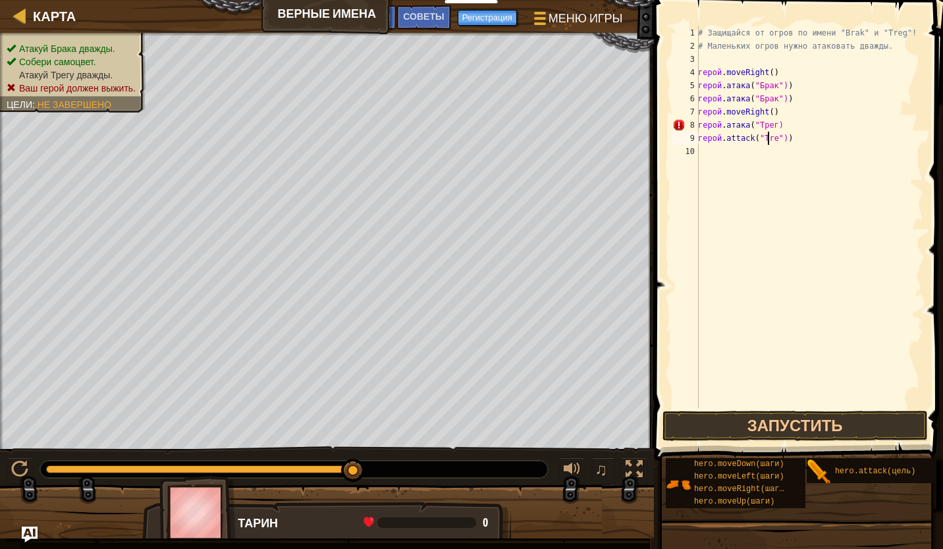
scroll to position [6, 6]
click at [748, 419] on button "Запустить" at bounding box center [795, 426] width 265 height 30
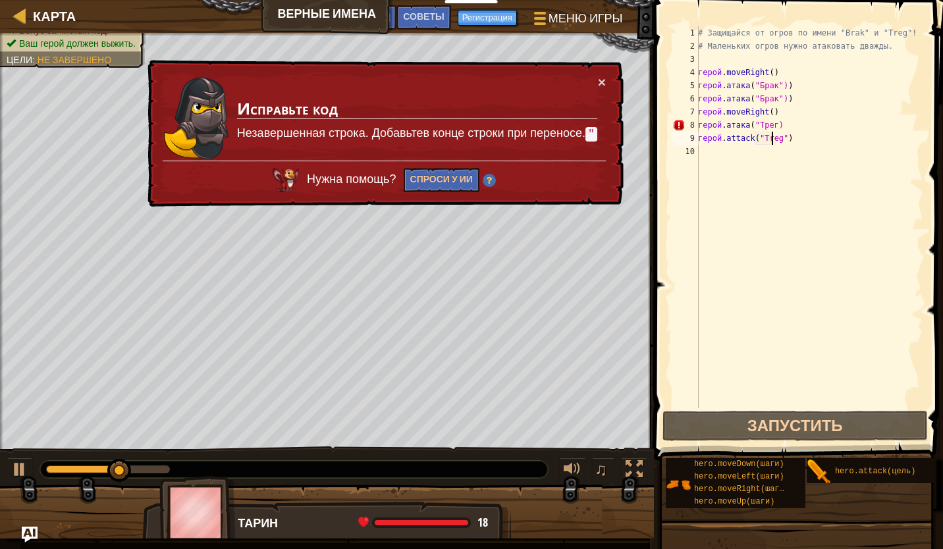
click at [772, 126] on div "# Защищайся от огров по имени "Brak" и "Treg"! # Маленьких огров нужно атаковат…" at bounding box center [810, 230] width 228 height 408
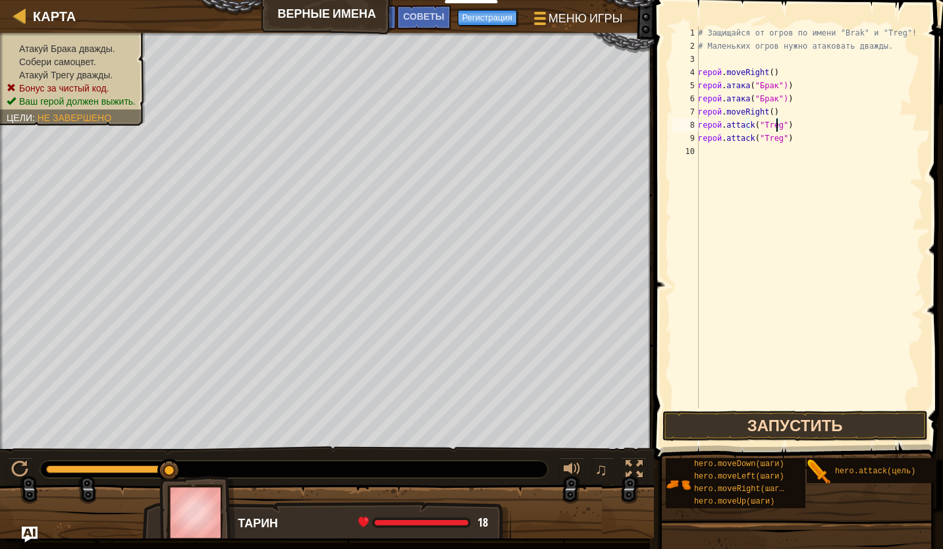
type textarea "hero.attack("Treg")"
click at [769, 423] on button "Запустить" at bounding box center [795, 426] width 265 height 30
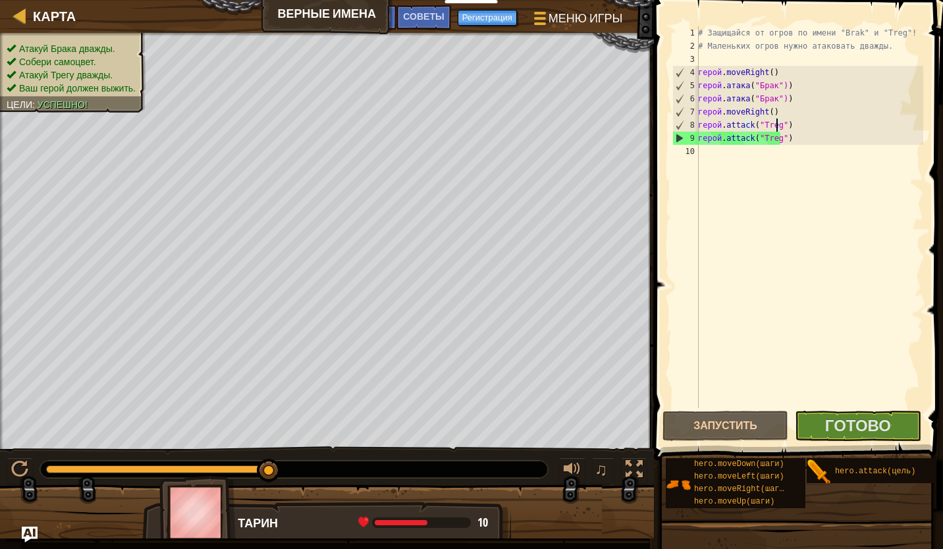
click at [716, 152] on div "# Защищайся от огров по имени "Brak" и "Treg"! # Маленьких огров нужно атаковат…" at bounding box center [810, 230] width 228 height 408
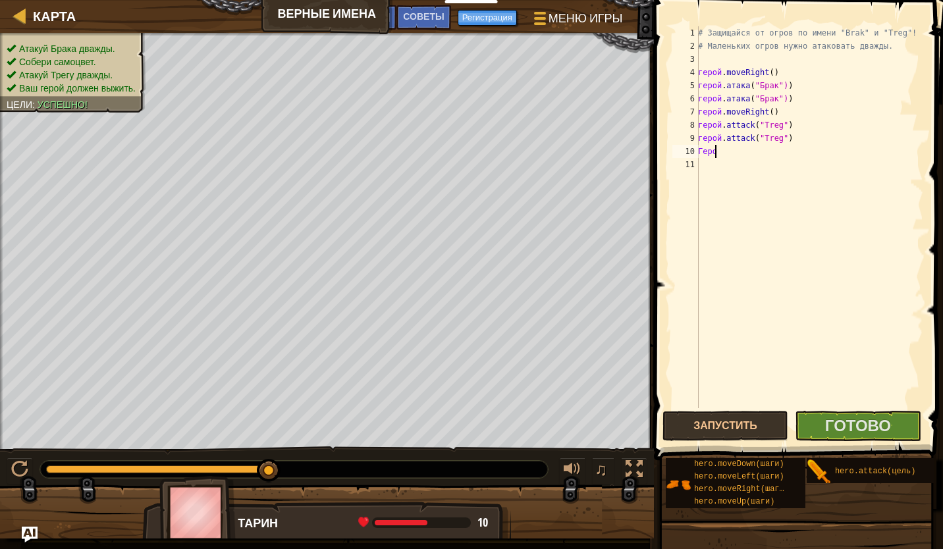
scroll to position [6, 1]
click at [721, 153] on div "# Защищайся от огров по имени "Brak" и "Treg"! # Маленьких огров нужно атаковат…" at bounding box center [810, 230] width 228 height 408
type textarea "g"
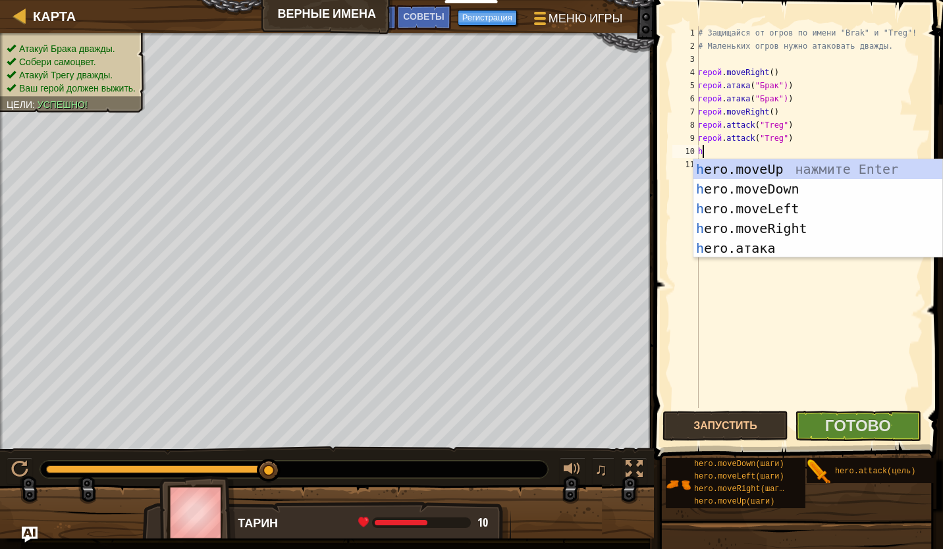
type textarea "he"
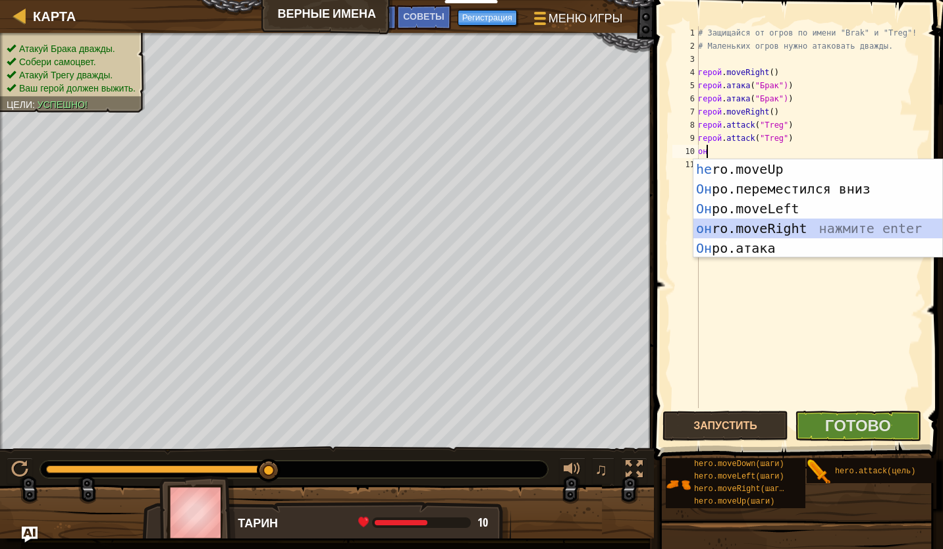
click at [746, 223] on div "he ro.moveUp нажмите enter Он ро.переместился вниз нажмите enter Он ро.moveLeft…" at bounding box center [818, 228] width 249 height 138
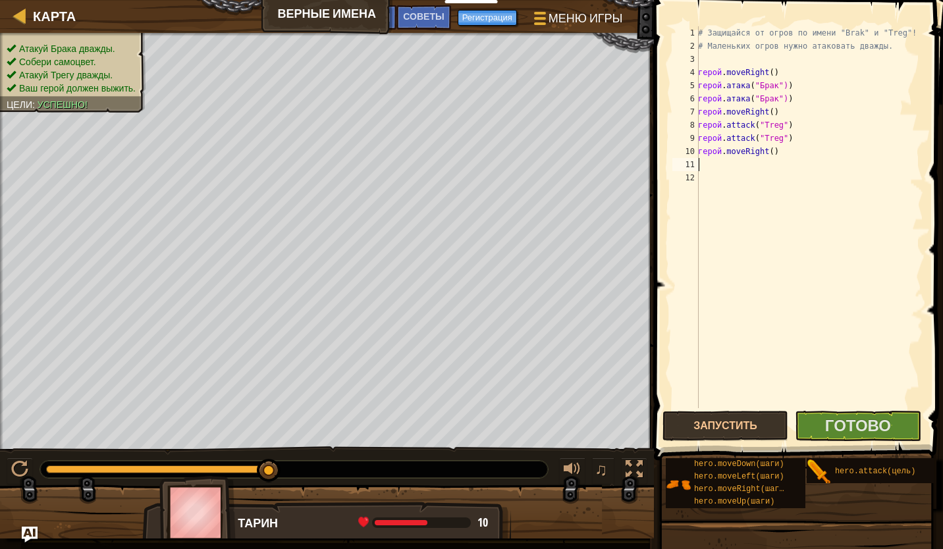
click at [768, 153] on div "# Защищайся от огров по имени "Brak" и "Treg"! # Маленьких огров нужно атаковат…" at bounding box center [810, 230] width 228 height 408
click at [707, 428] on button "Запустить" at bounding box center [726, 426] width 126 height 30
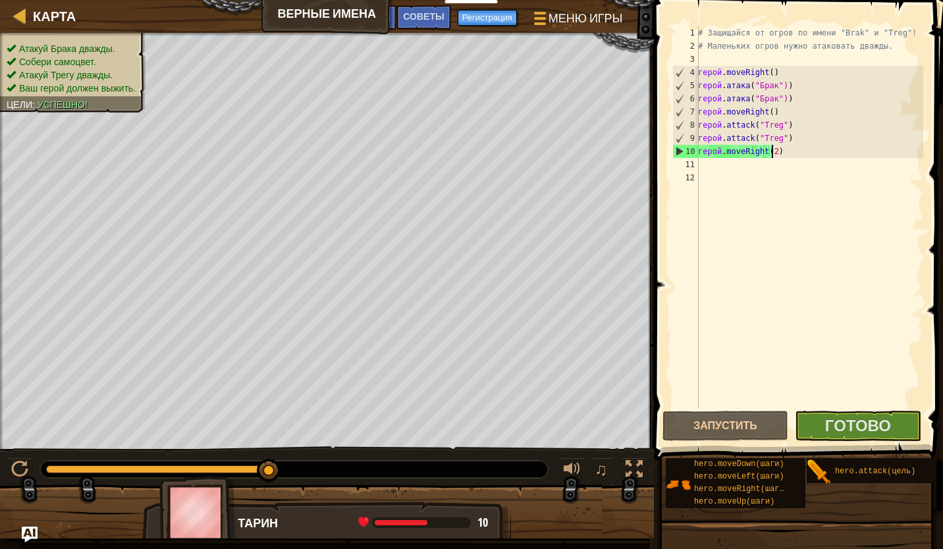
click at [679, 148] on div "10" at bounding box center [686, 151] width 26 height 13
click at [677, 152] on div "10" at bounding box center [686, 151] width 26 height 13
type textarea "hero.moveRight(2)"
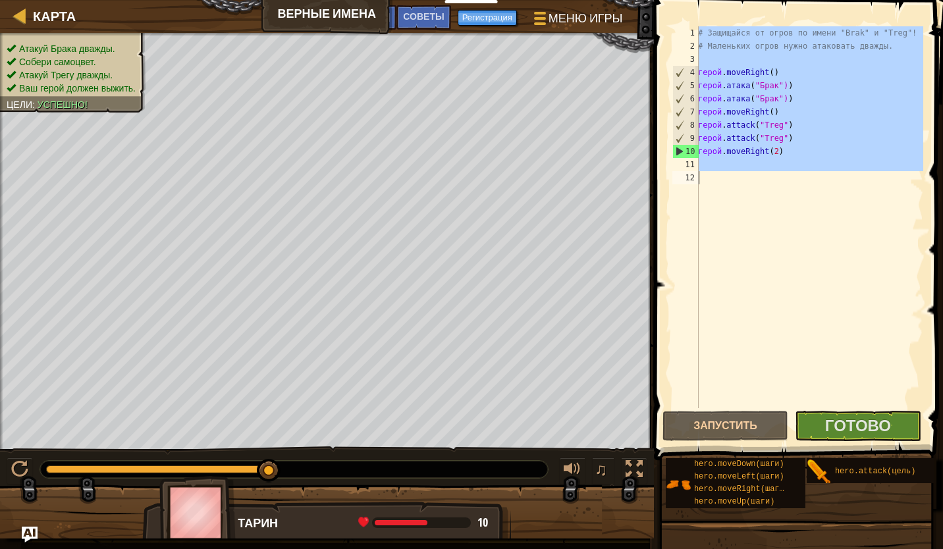
click at [677, 152] on div "10" at bounding box center [686, 151] width 26 height 13
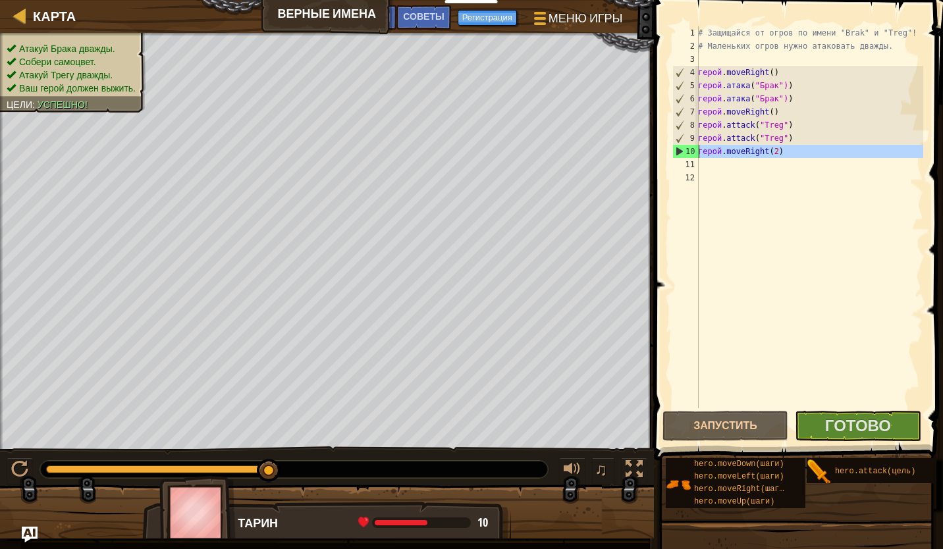
click at [677, 152] on div "10" at bounding box center [686, 151] width 26 height 13
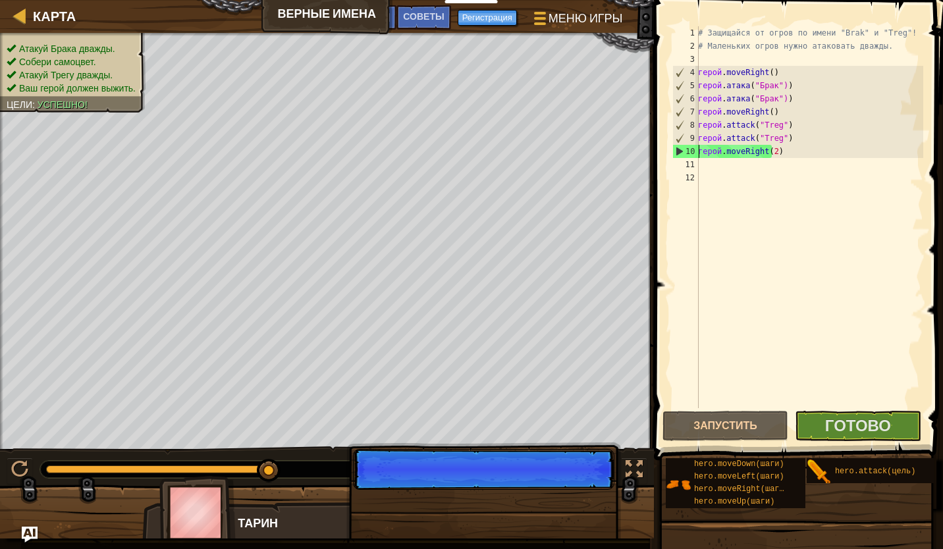
click at [677, 152] on div "10" at bounding box center [686, 151] width 26 height 13
type textarea "hero.moveRight(2)"
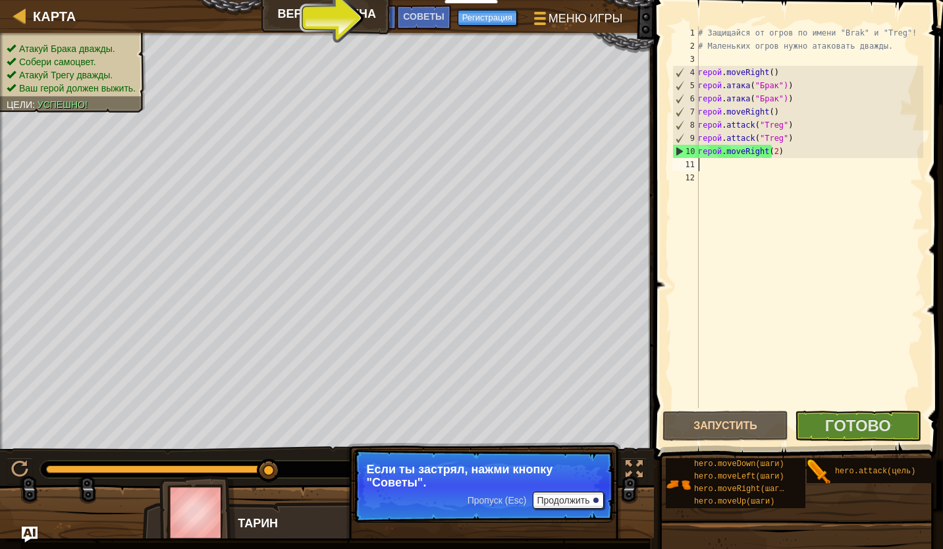
click at [707, 170] on div "# Защищайся от огров по имени "Brak" и "Treg"! # Маленьких огров нужно атаковат…" at bounding box center [810, 230] width 228 height 408
click at [702, 165] on div "# Защищайся от огров по имени "Brak" и "Treg"! # Маленьких огров нужно атаковат…" at bounding box center [810, 230] width 228 height 408
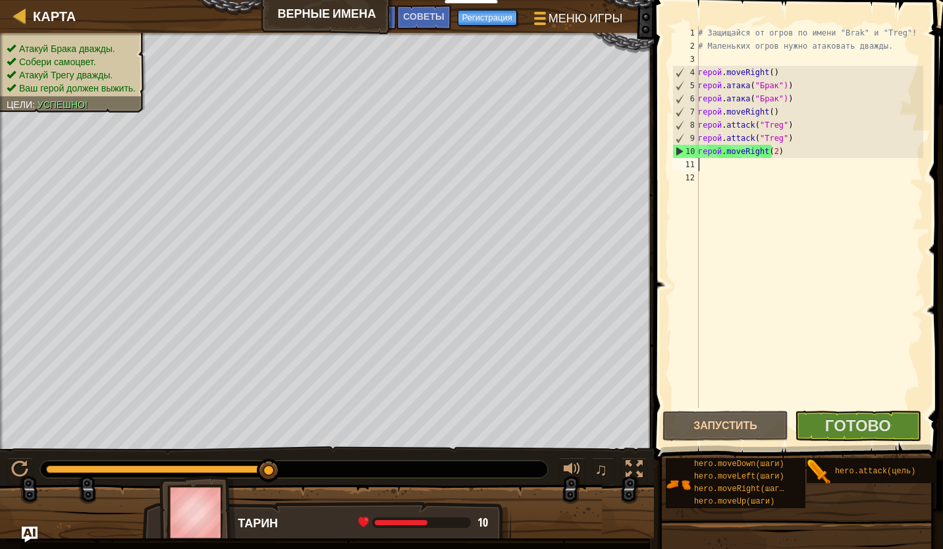
type textarea "he"
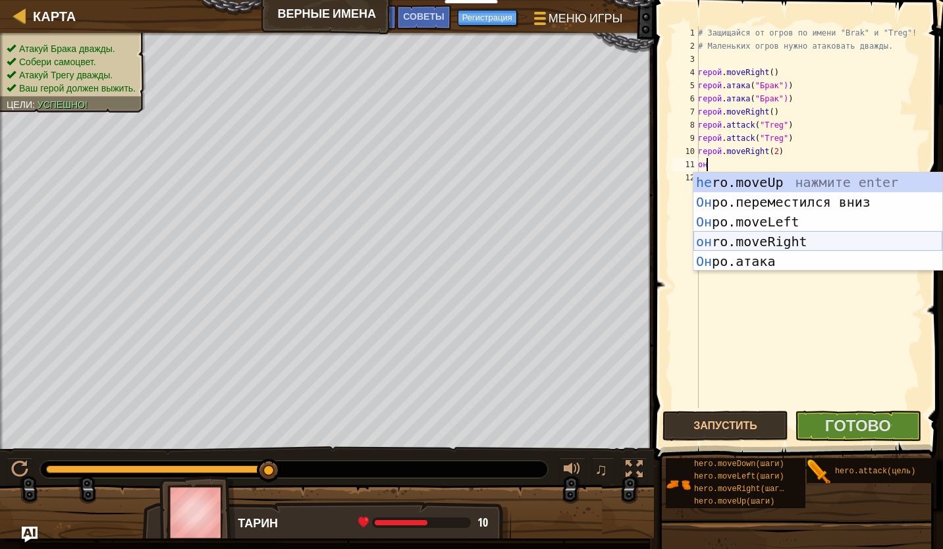
click at [782, 236] on div "he ro.moveUp нажмите enter Он ро.переместился вниз нажмите enter Он ро.moveLeft…" at bounding box center [818, 242] width 249 height 138
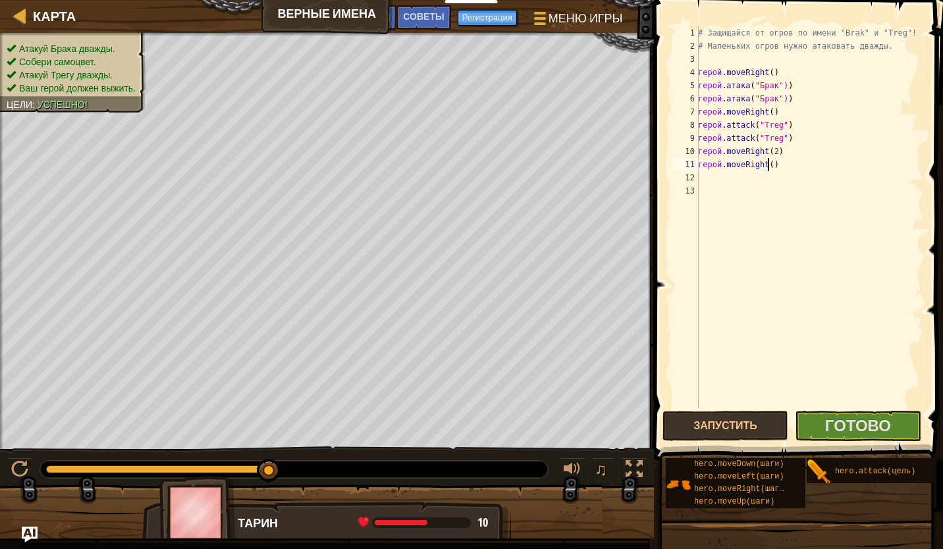
click at [767, 164] on div "# Защищайся от огров по имени "Brak" и "Treg"! # Маленьких огров нужно атаковат…" at bounding box center [810, 230] width 228 height 408
click at [717, 429] on button "Запустить" at bounding box center [726, 426] width 126 height 30
type textarea "hero.moveRight(4)"
click at [755, 418] on button "Запустить" at bounding box center [726, 426] width 126 height 30
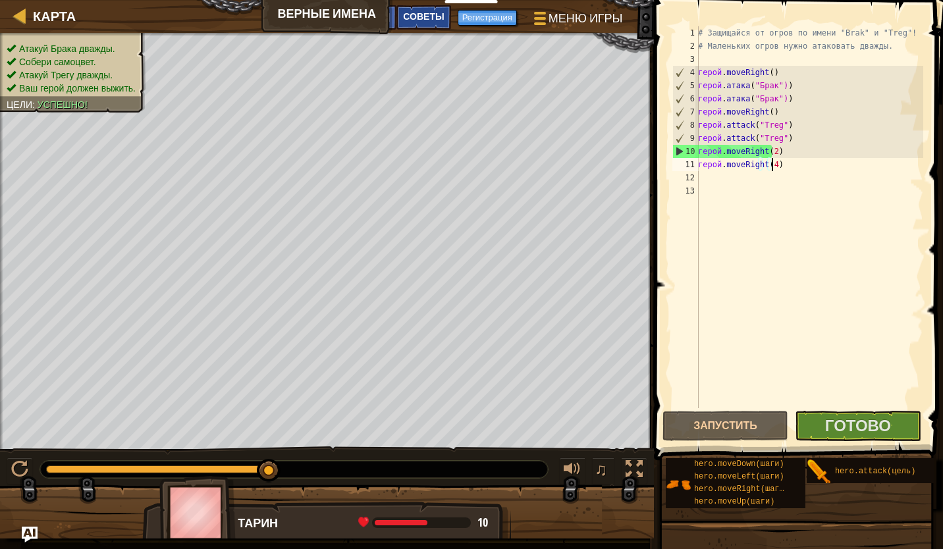
click at [431, 16] on span "Советы" at bounding box center [423, 16] width 41 height 13
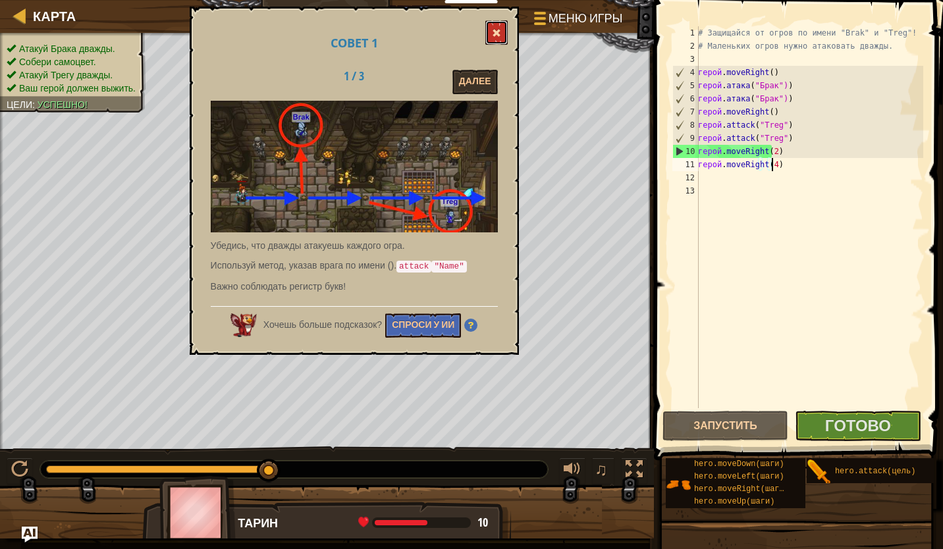
click at [491, 38] on button at bounding box center [496, 32] width 22 height 24
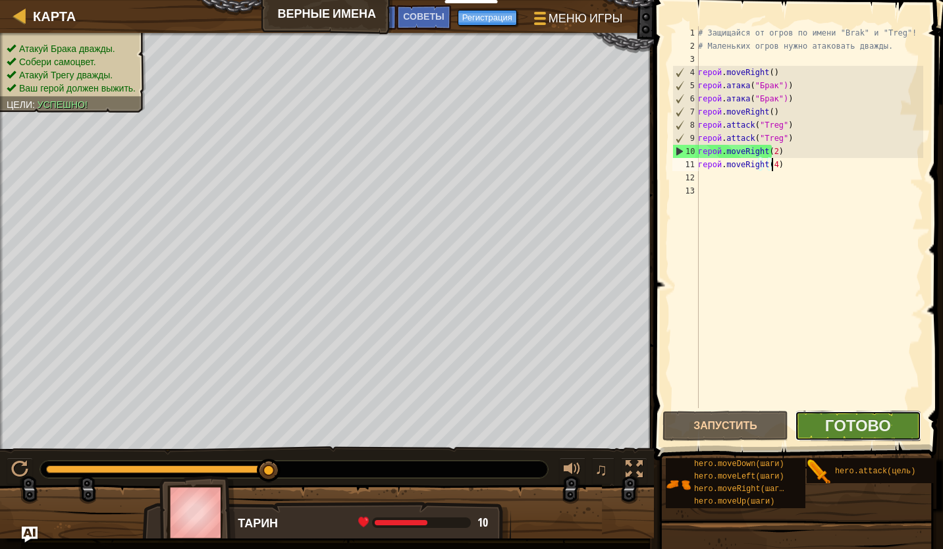
click at [821, 429] on button "Готово" at bounding box center [858, 426] width 126 height 30
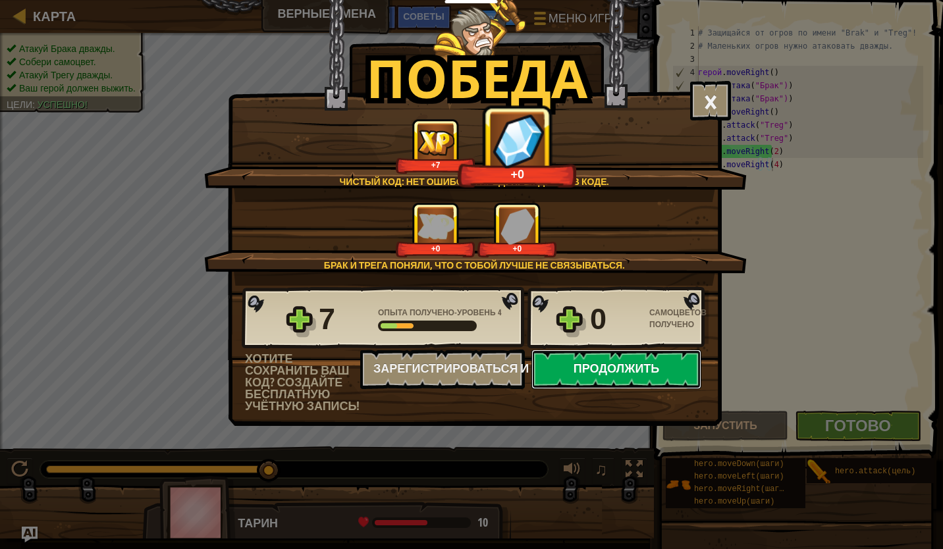
click at [630, 362] on button "Продолжить" at bounding box center [617, 370] width 170 height 40
select select "ru"
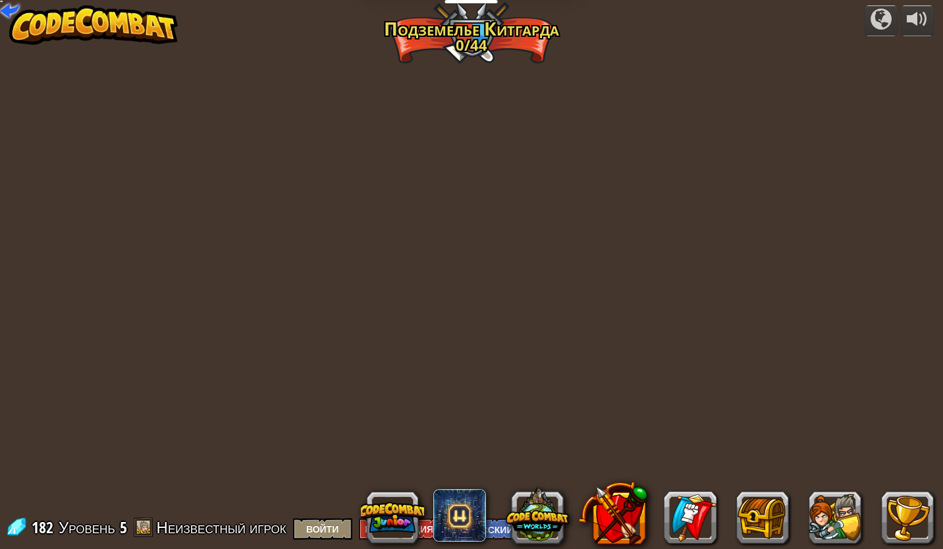
select select "ru"
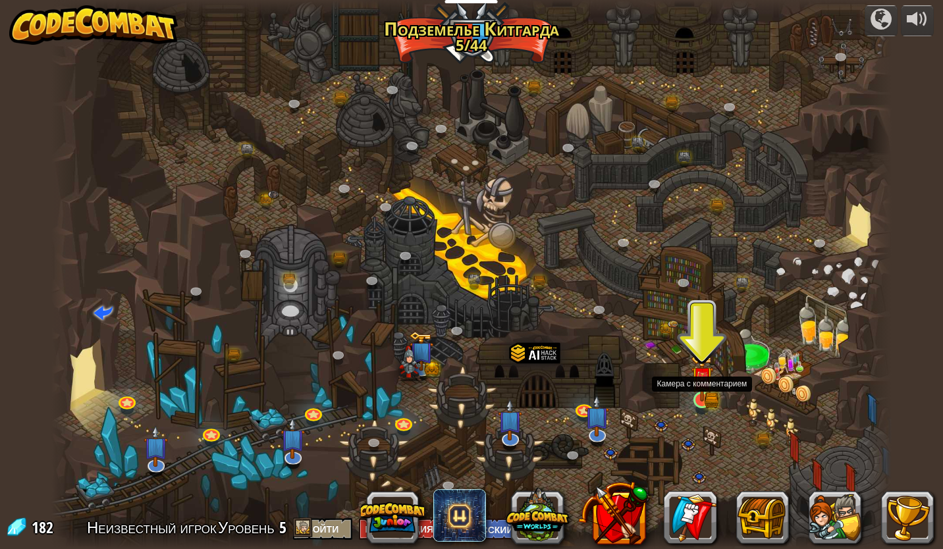
click at [704, 399] on img at bounding box center [702, 378] width 22 height 48
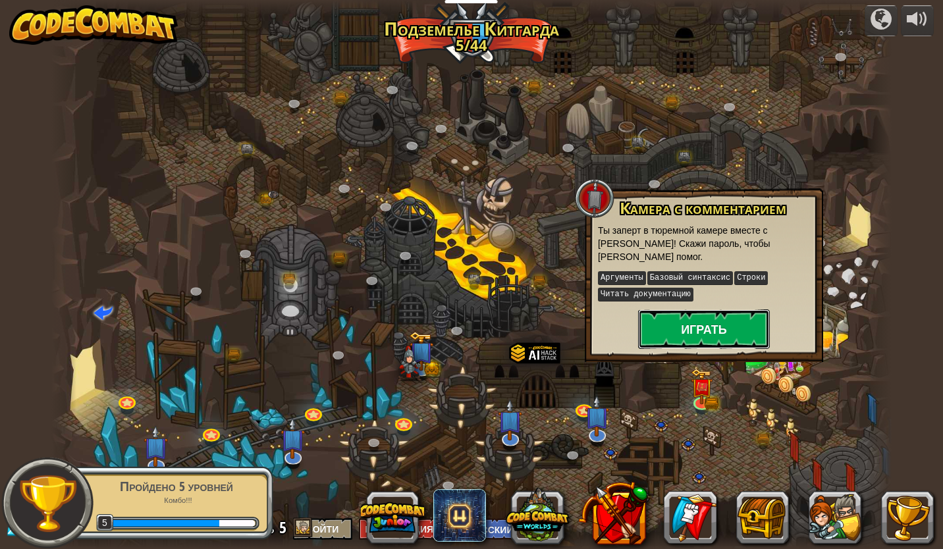
click at [711, 333] on button "Играть" at bounding box center [704, 330] width 132 height 40
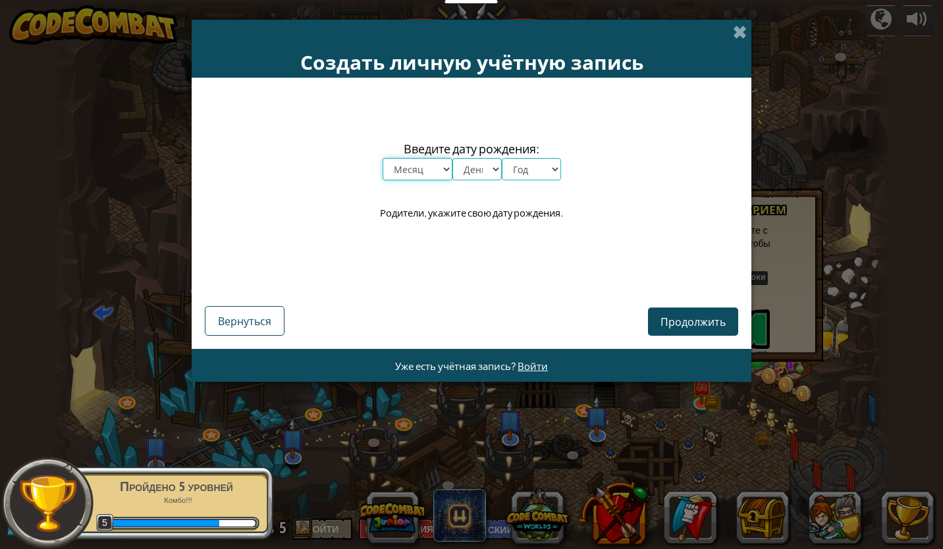
click at [439, 173] on select "Месяц январь февраль март апрель май июнь июль август сентябрь октябрь ноябрь д…" at bounding box center [418, 169] width 70 height 22
select select "9"
click at [383, 158] on select "Месяц январь февраль март апрель май июнь июль август сентябрь октябрь ноябрь д…" at bounding box center [418, 169] width 70 height 22
click at [490, 165] on select "День 1 2 3 4 5 6 7 8 9 10 11 12 13 14 15 16 17 18 19 20 21 22 23 24 25 26 27 28…" at bounding box center [477, 169] width 49 height 22
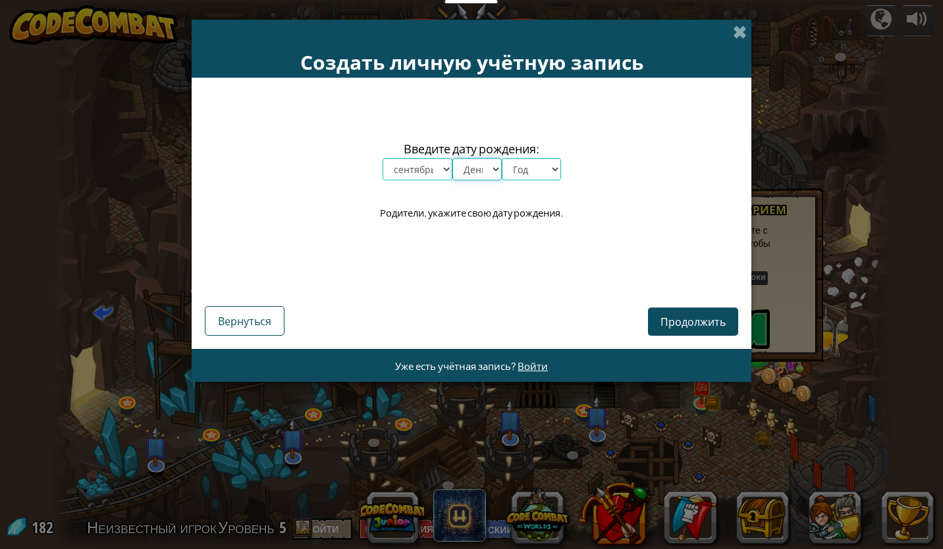
select select "30"
click at [453, 158] on select "День 1 2 3 4 5 6 7 8 9 10 11 12 13 14 15 16 17 18 19 20 21 22 23 24 25 26 27 28…" at bounding box center [477, 169] width 49 height 22
click at [550, 175] on select "Год 2025 2024 2023 2022 2021 2020 2019 2018 2017 2016 2015 2014 2013 2012 2011 …" at bounding box center [531, 169] width 59 height 22
click at [555, 165] on select "Год 2025 2024 2023 2022 2021 2020 2019 2018 2017 2016 2015 2014 2013 2012 2011 …" at bounding box center [531, 169] width 59 height 22
select select "2009"
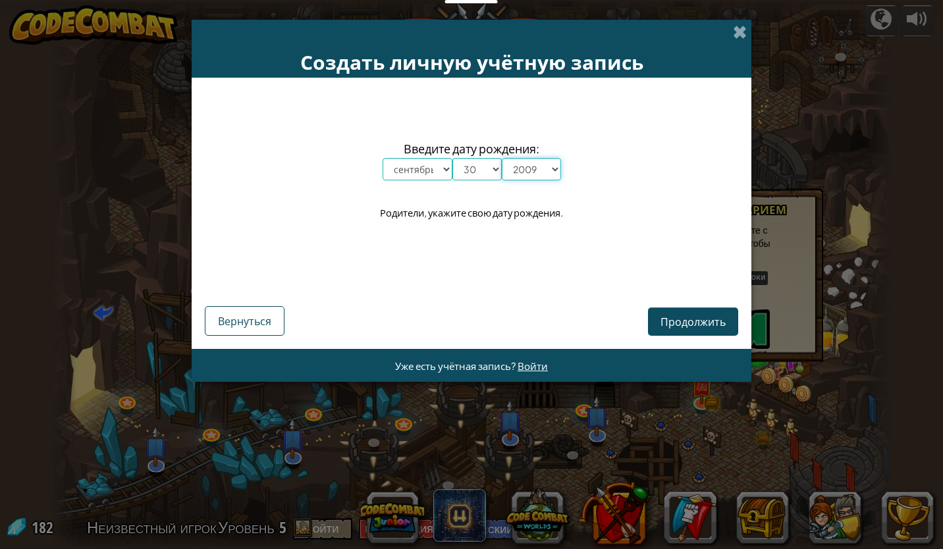
click at [502, 158] on select "Год 2025 2024 2023 2022 2021 2020 2019 2018 2017 2016 2015 2014 2013 2012 2011 …" at bounding box center [531, 169] width 59 height 22
click at [697, 318] on span "Продолжить" at bounding box center [693, 322] width 65 height 14
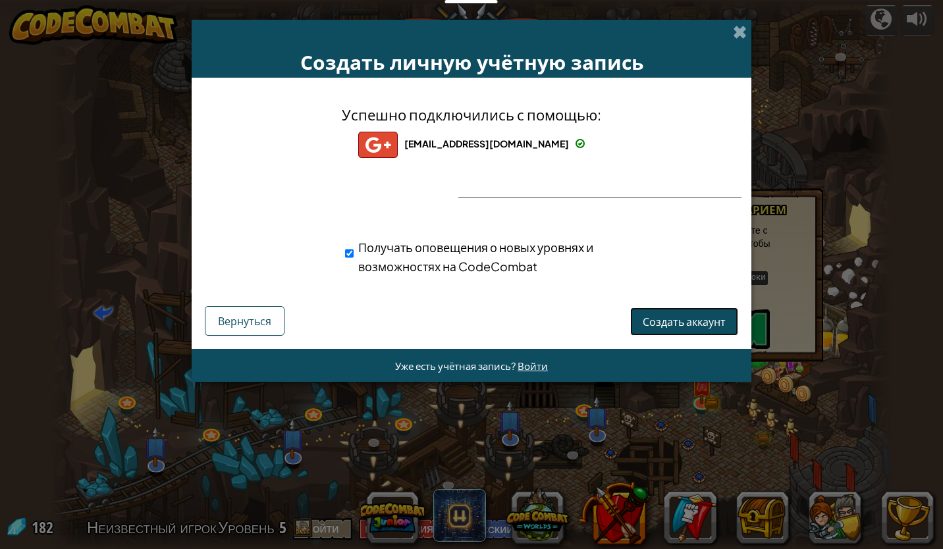
click at [680, 313] on button "Создать аккаунт" at bounding box center [684, 322] width 108 height 28
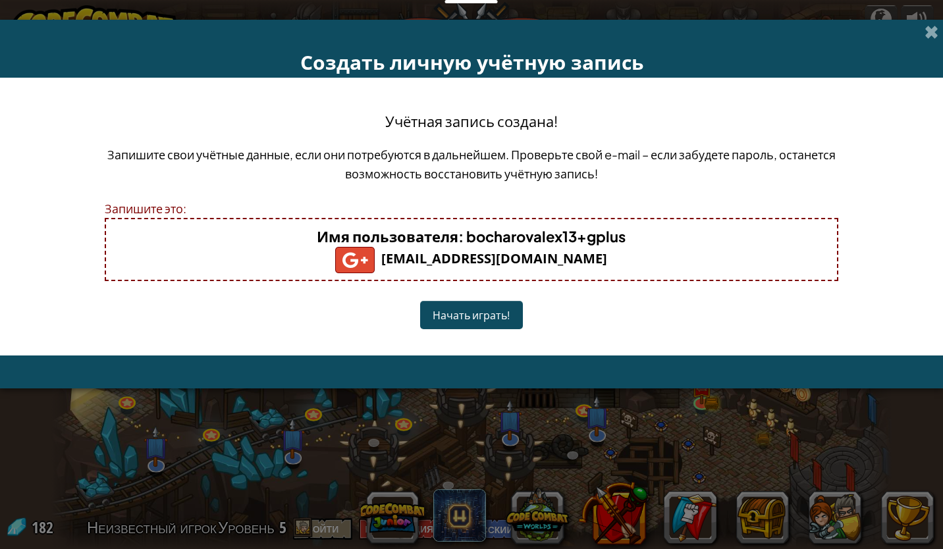
click at [493, 319] on button "Начать играть!" at bounding box center [471, 315] width 103 height 28
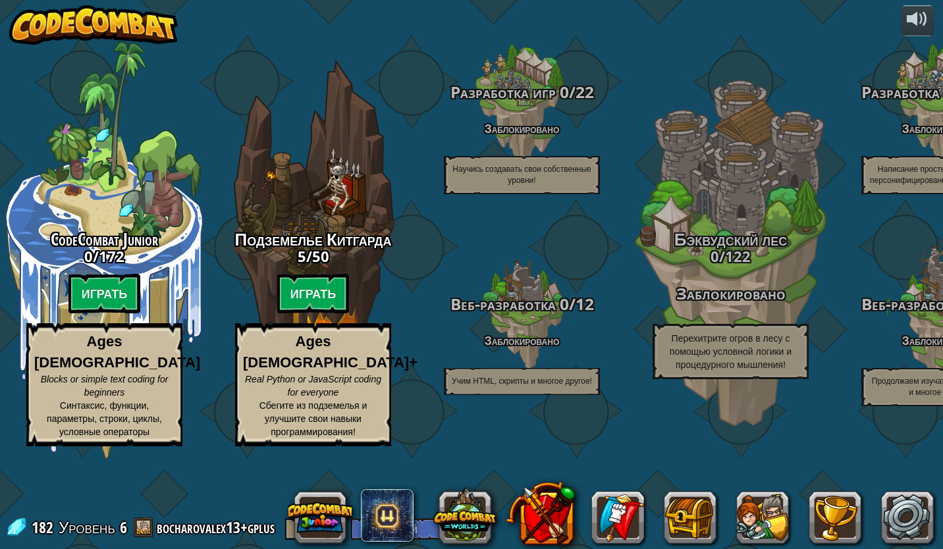
select select "ru"
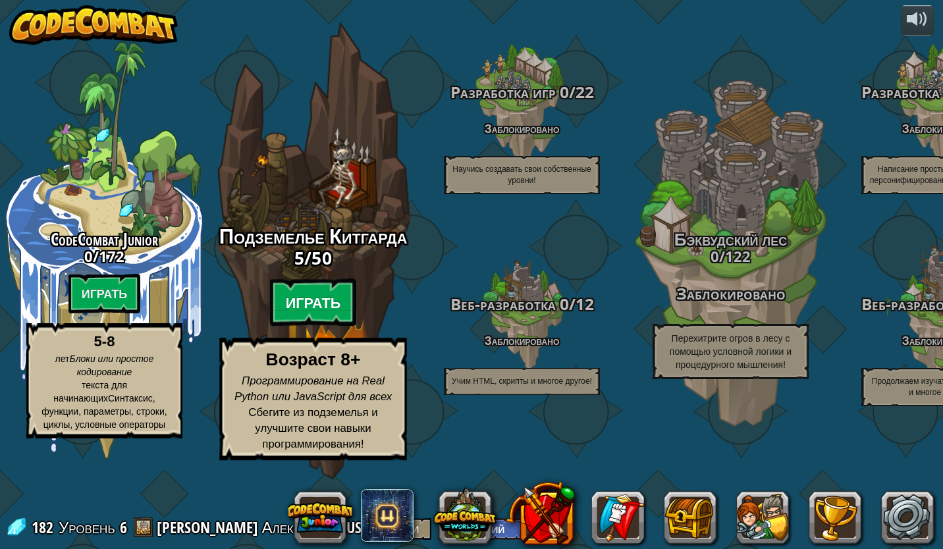
click at [318, 327] on btn "Играть" at bounding box center [313, 302] width 87 height 47
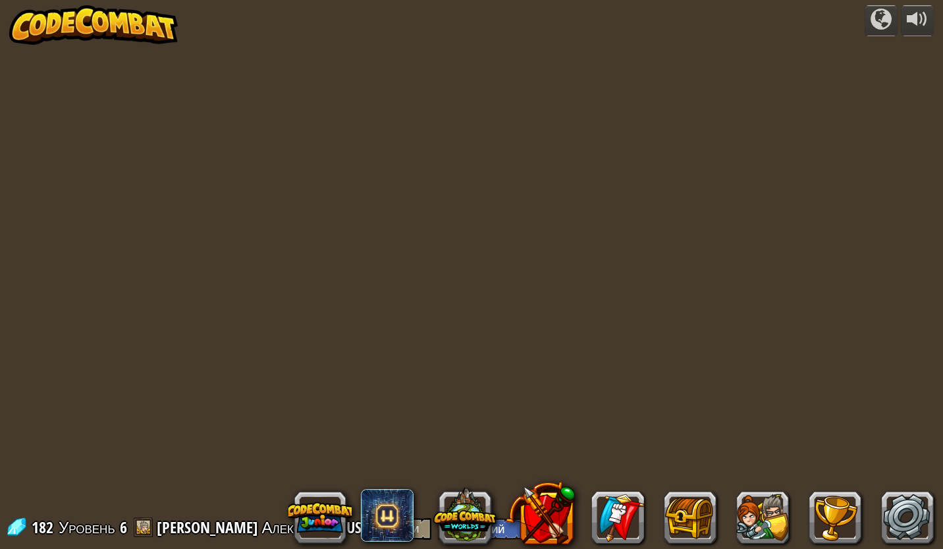
select select "ru"
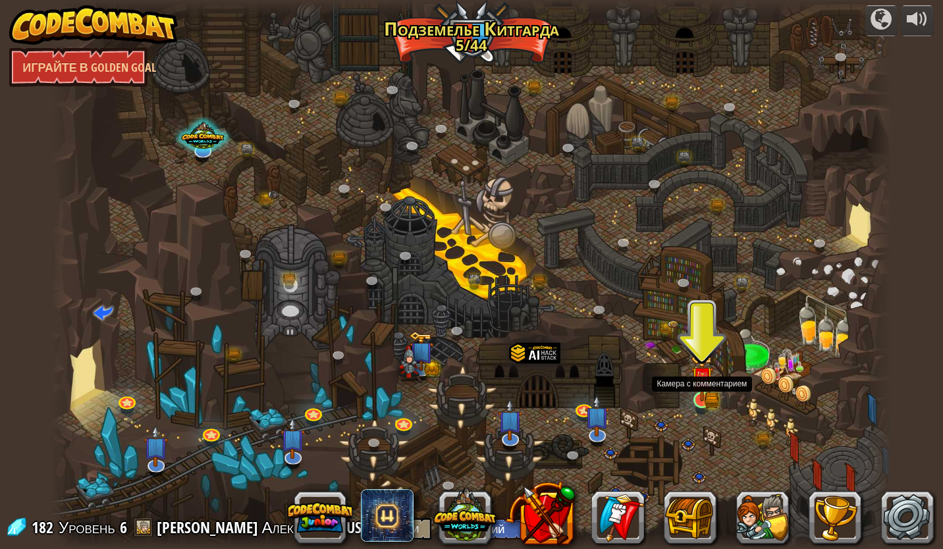
click at [703, 393] on img at bounding box center [702, 378] width 22 height 48
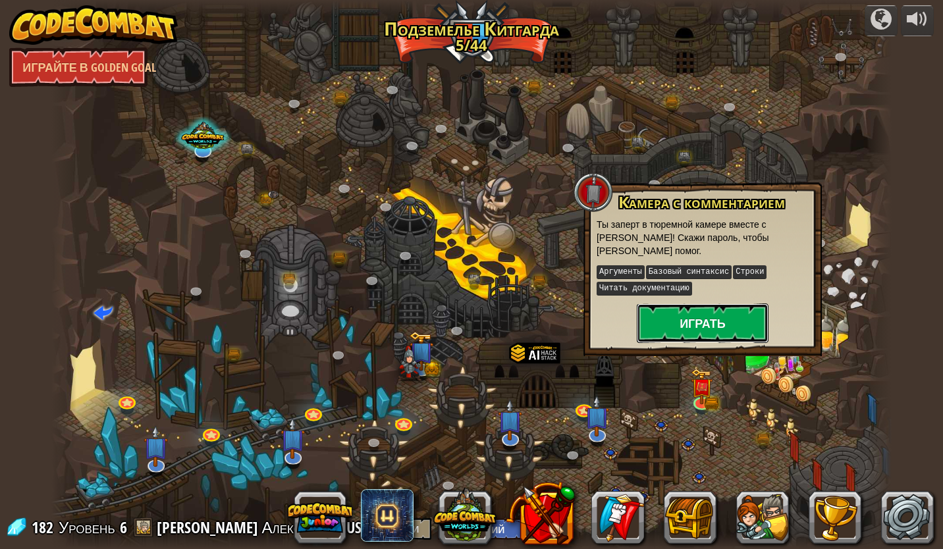
click at [726, 321] on button "Играть" at bounding box center [703, 324] width 132 height 40
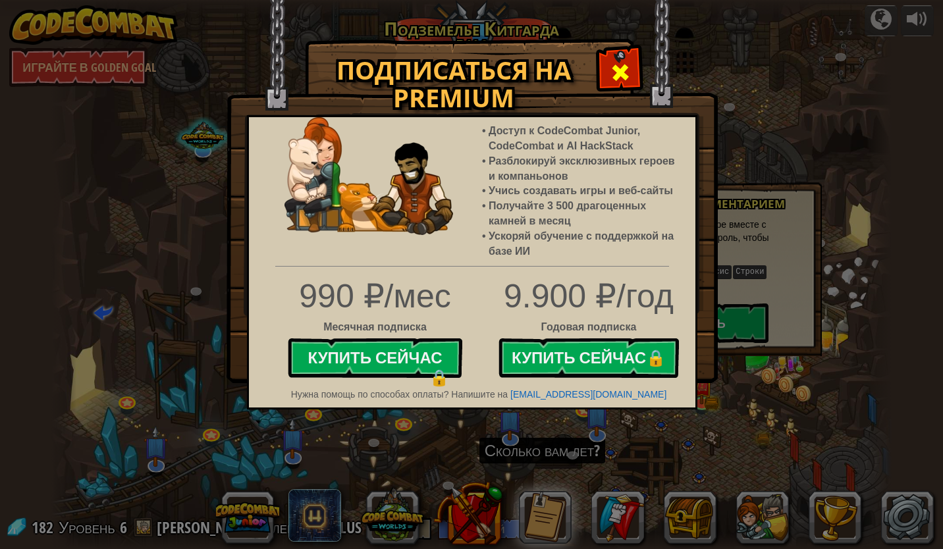
click at [624, 82] on span at bounding box center [620, 72] width 21 height 21
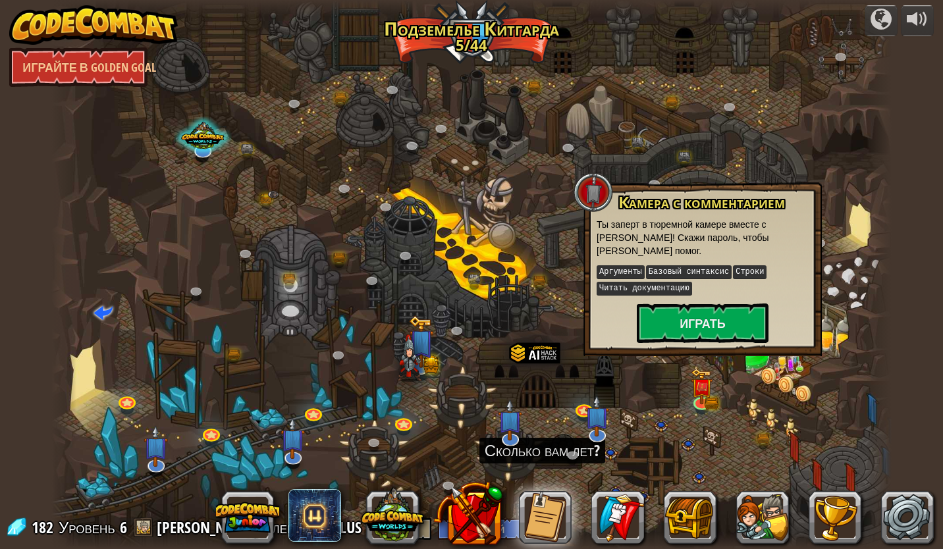
click at [421, 355] on img at bounding box center [409, 358] width 24 height 47
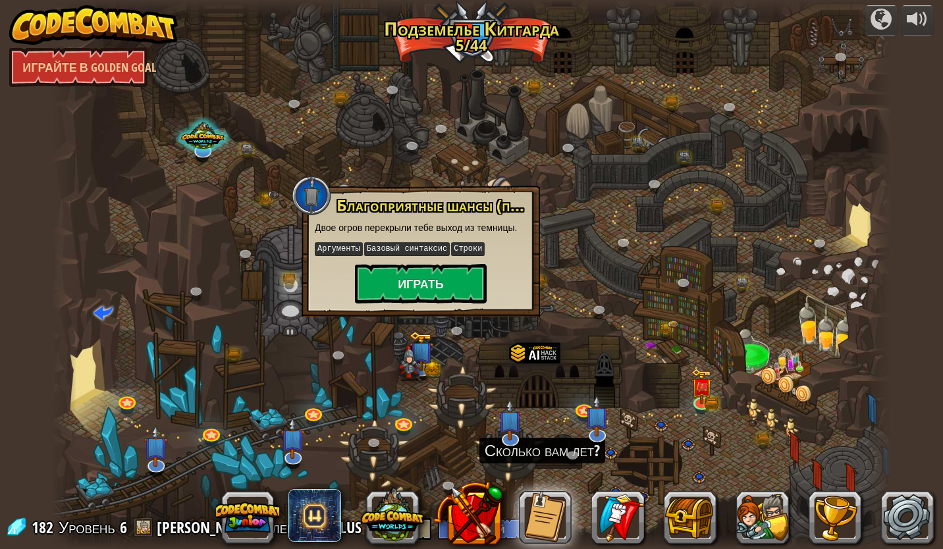
click at [515, 136] on div at bounding box center [471, 274] width 841 height 549
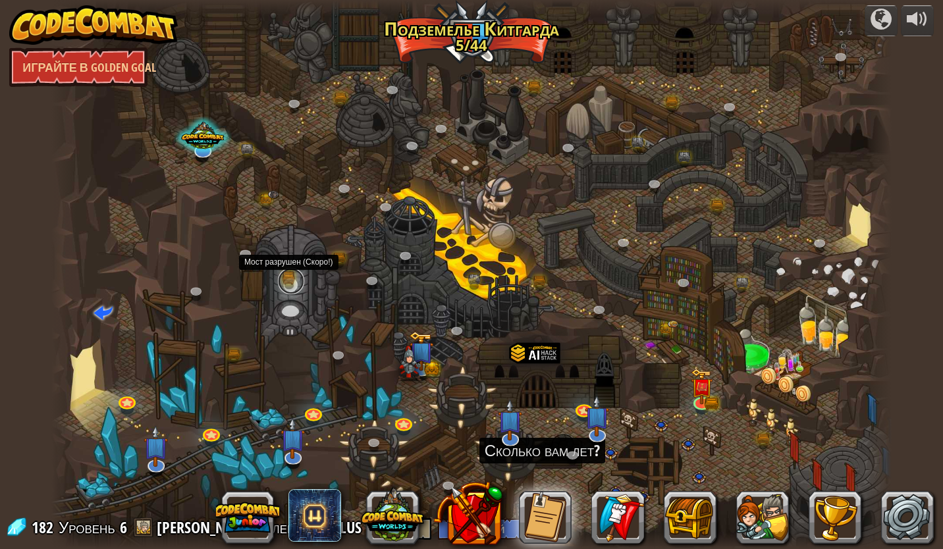
click at [286, 273] on link at bounding box center [291, 281] width 26 height 26
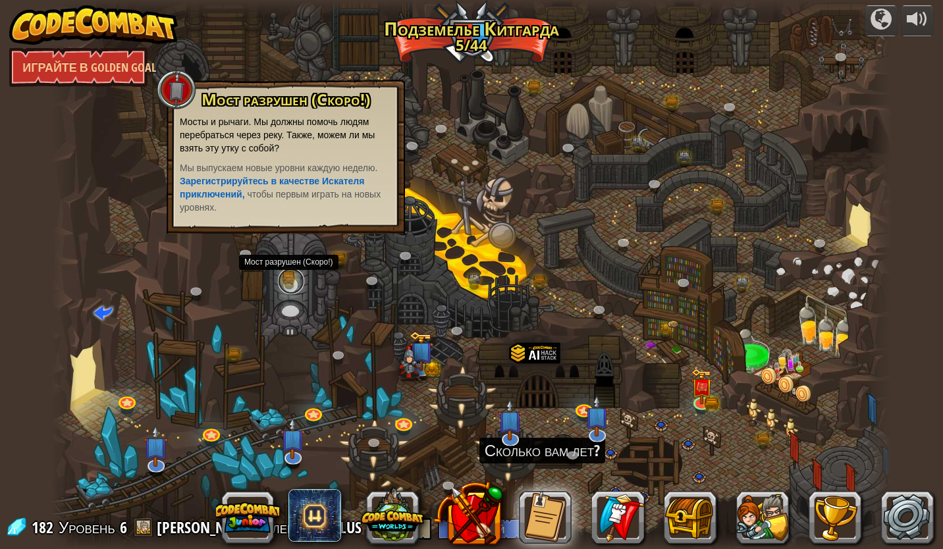
click at [286, 273] on link at bounding box center [291, 281] width 26 height 26
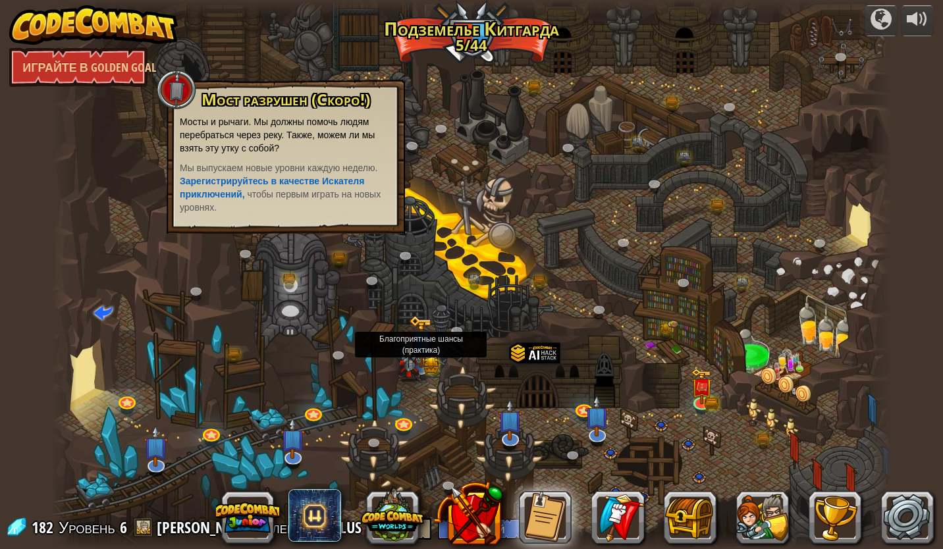
click at [424, 360] on img at bounding box center [421, 342] width 24 height 53
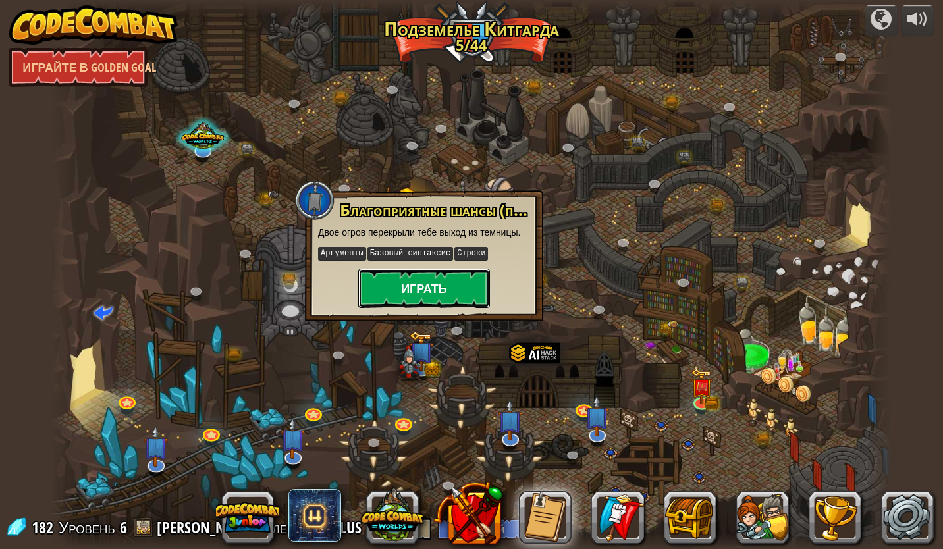
click at [455, 298] on button "Играть" at bounding box center [424, 289] width 132 height 40
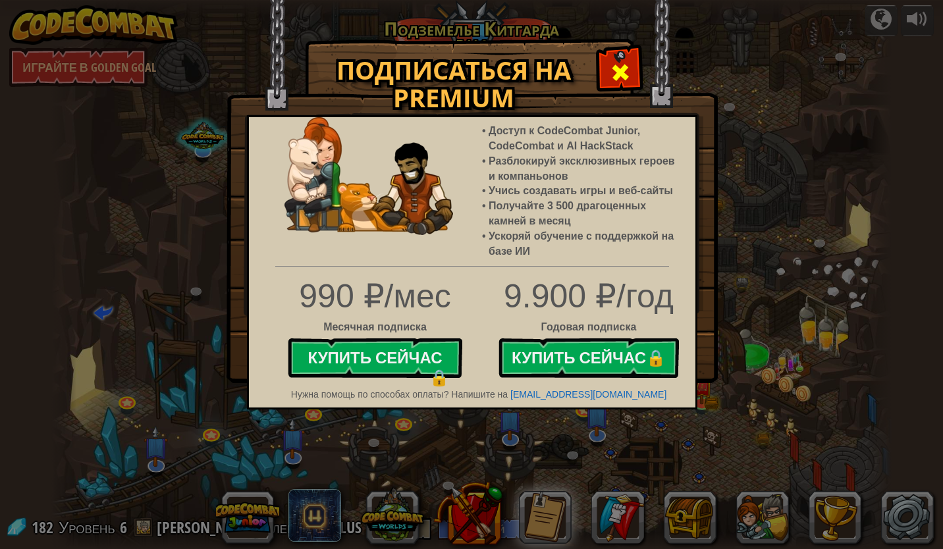
click at [627, 76] on span at bounding box center [620, 72] width 21 height 21
